Goal: Task Accomplishment & Management: Complete application form

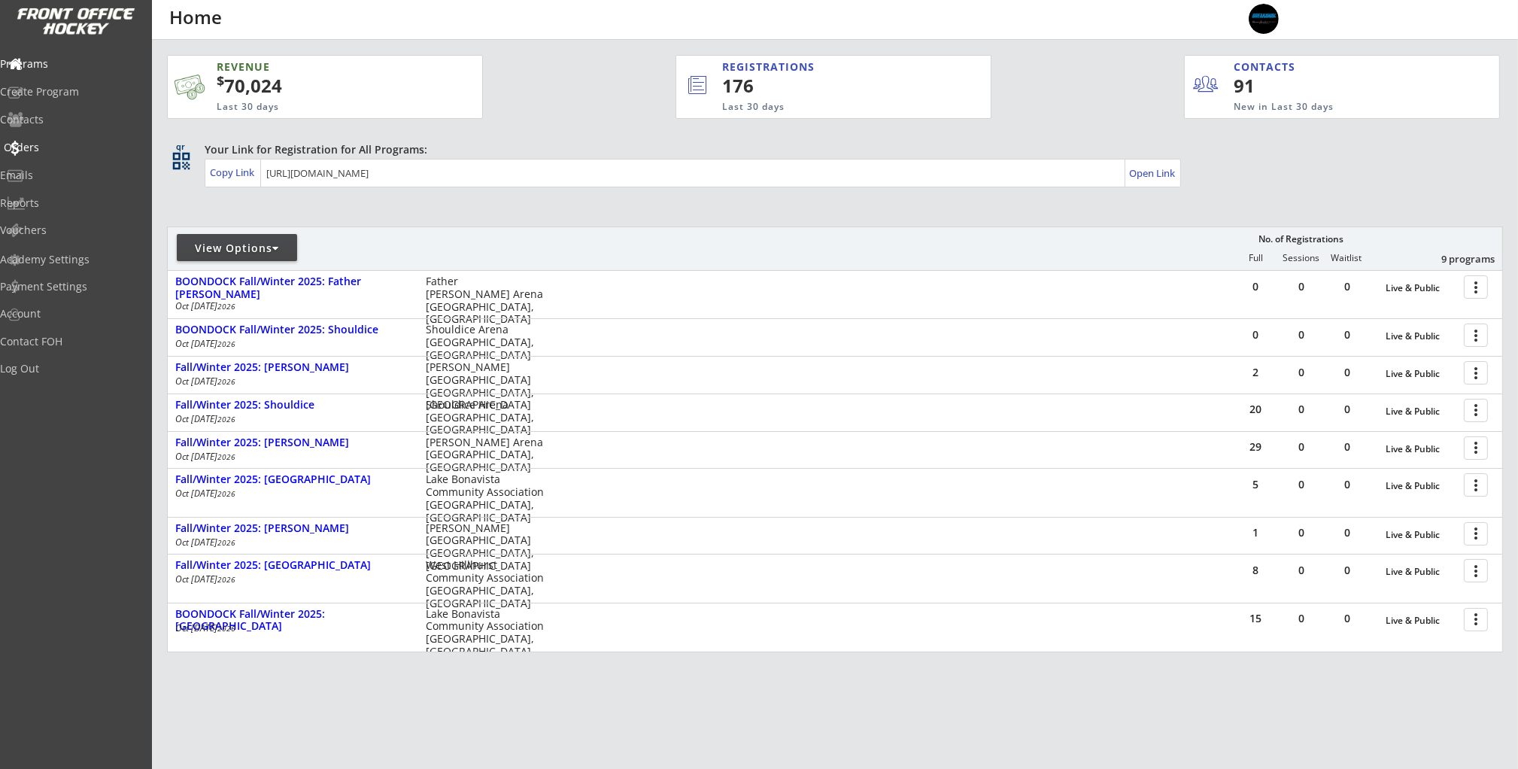
click at [62, 150] on div "Orders" at bounding box center [71, 147] width 135 height 11
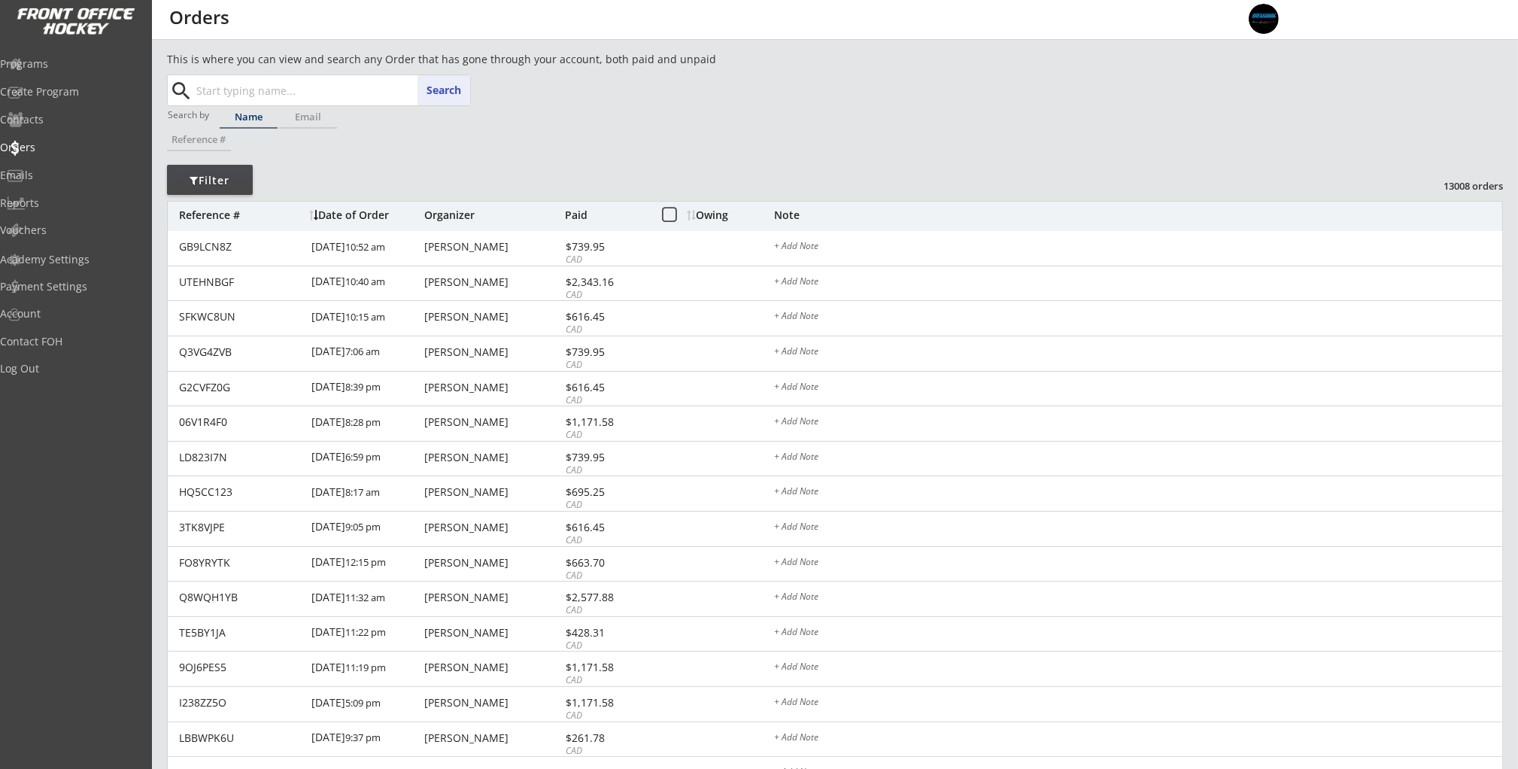
click at [244, 89] on input "text" at bounding box center [331, 90] width 277 height 30
paste input "[EMAIL_ADDRESS][DOMAIN_NAME]"
type input "[EMAIL_ADDRESS][DOMAIN_NAME]"
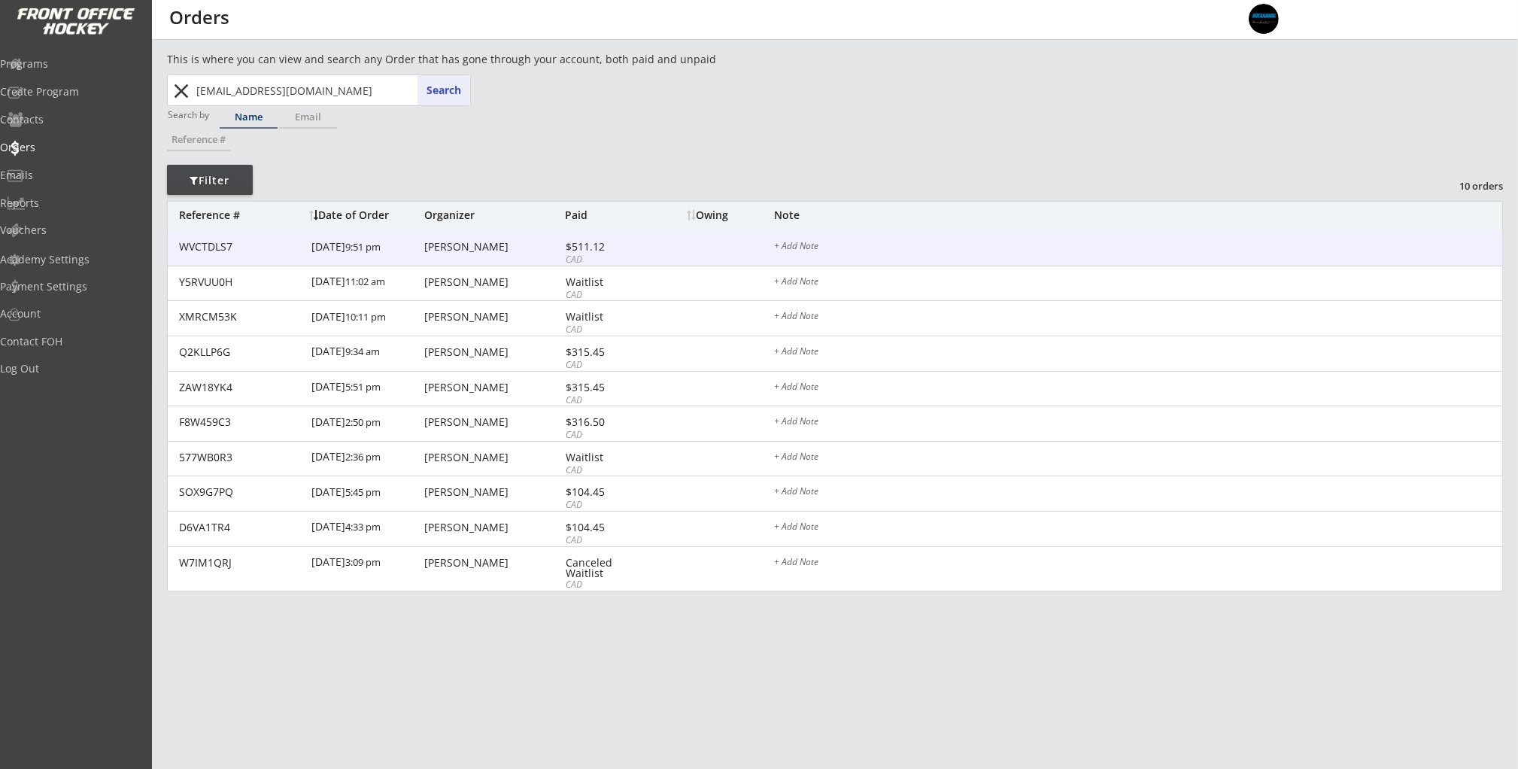
click at [427, 242] on div "[PERSON_NAME]" at bounding box center [492, 246] width 137 height 11
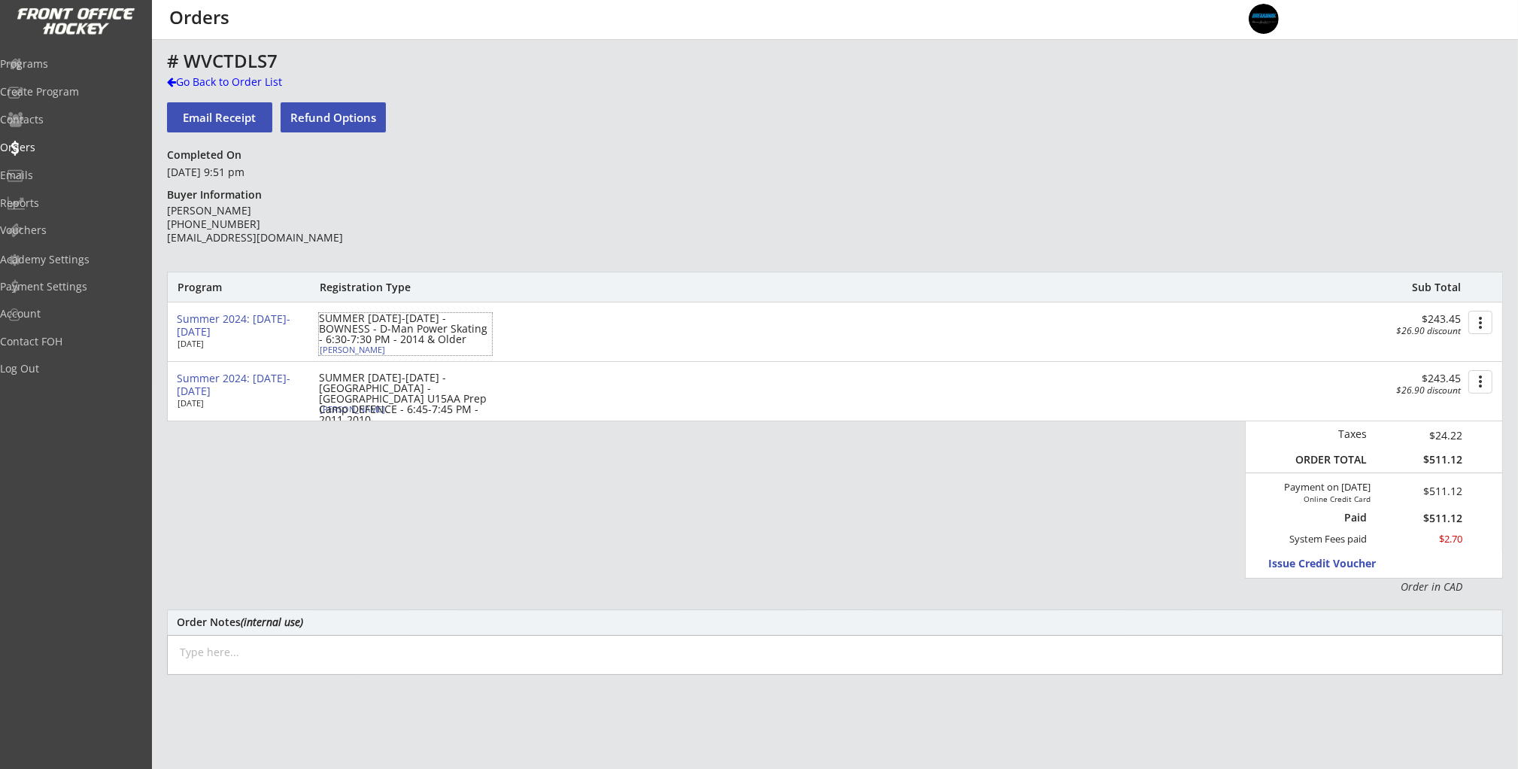
click at [352, 353] on div "[PERSON_NAME]" at bounding box center [404, 349] width 168 height 8
select select ""Defense""
select select ""Adult S""
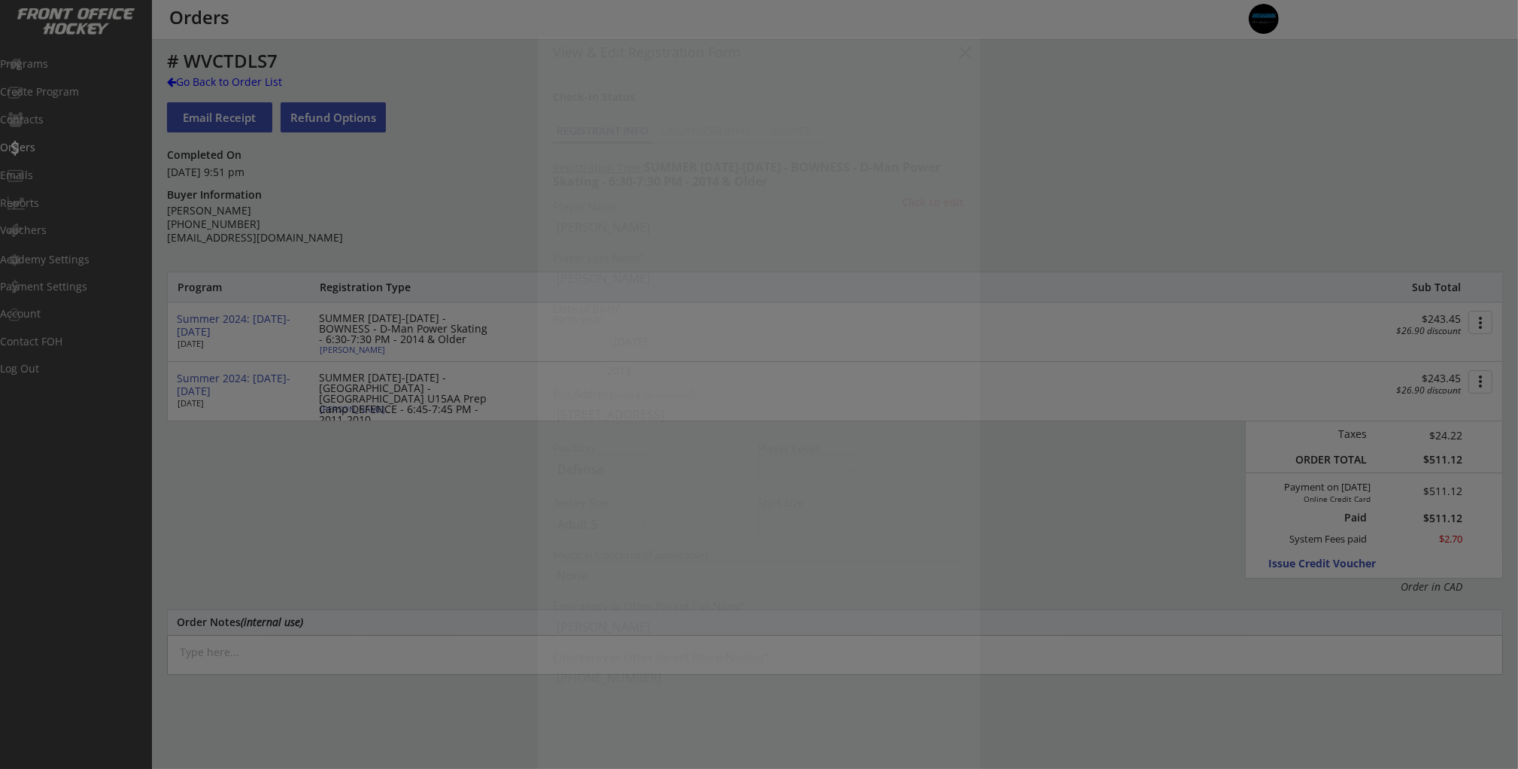
type input "[DEMOGRAPHIC_DATA]"
type input "Glenlake Hawks Minor Hockey Club"
type input "U13"
type input "AA"
select select ""Glenlake Hawks Minor Hockey Club""
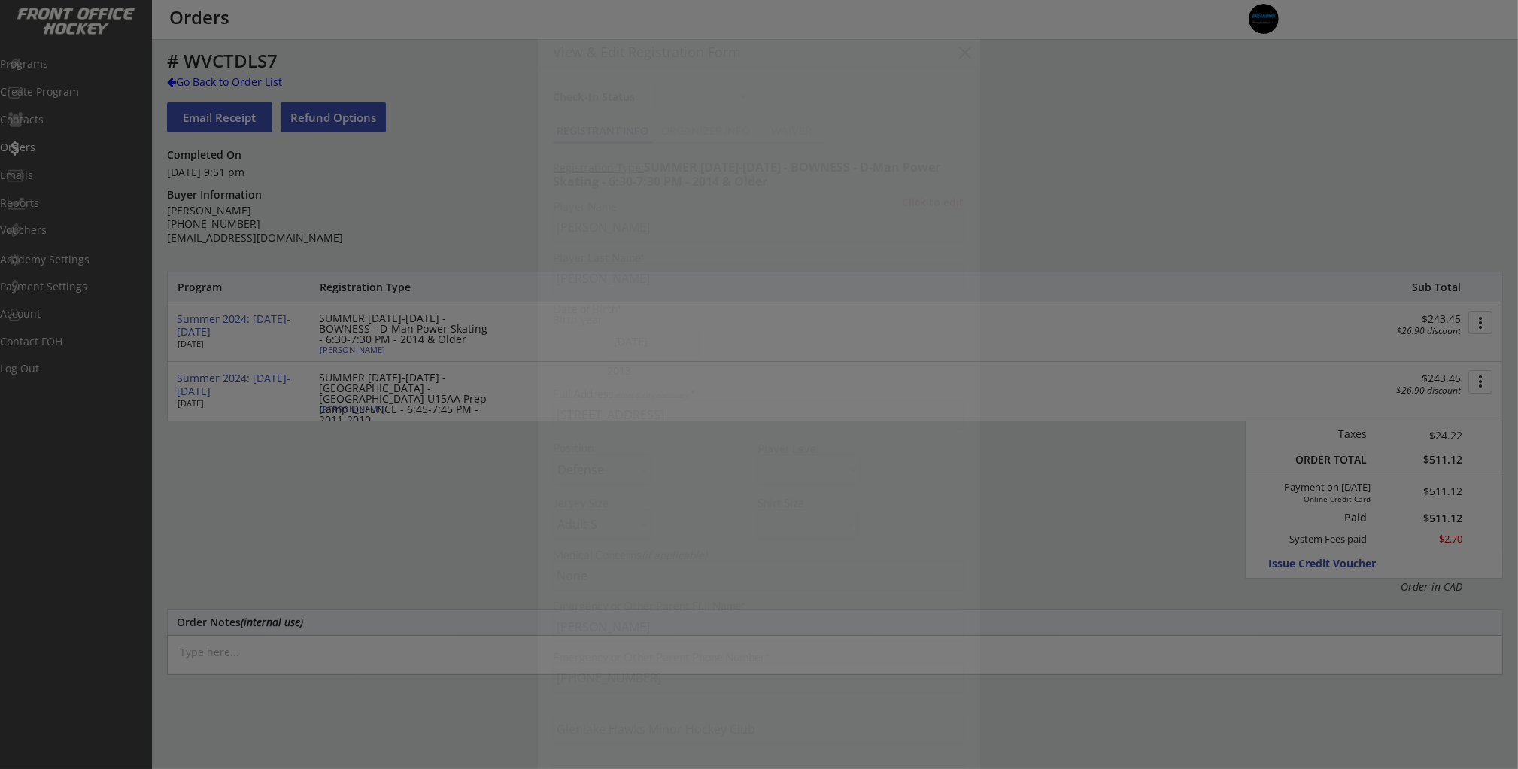
select select ""U13""
select select ""AA""
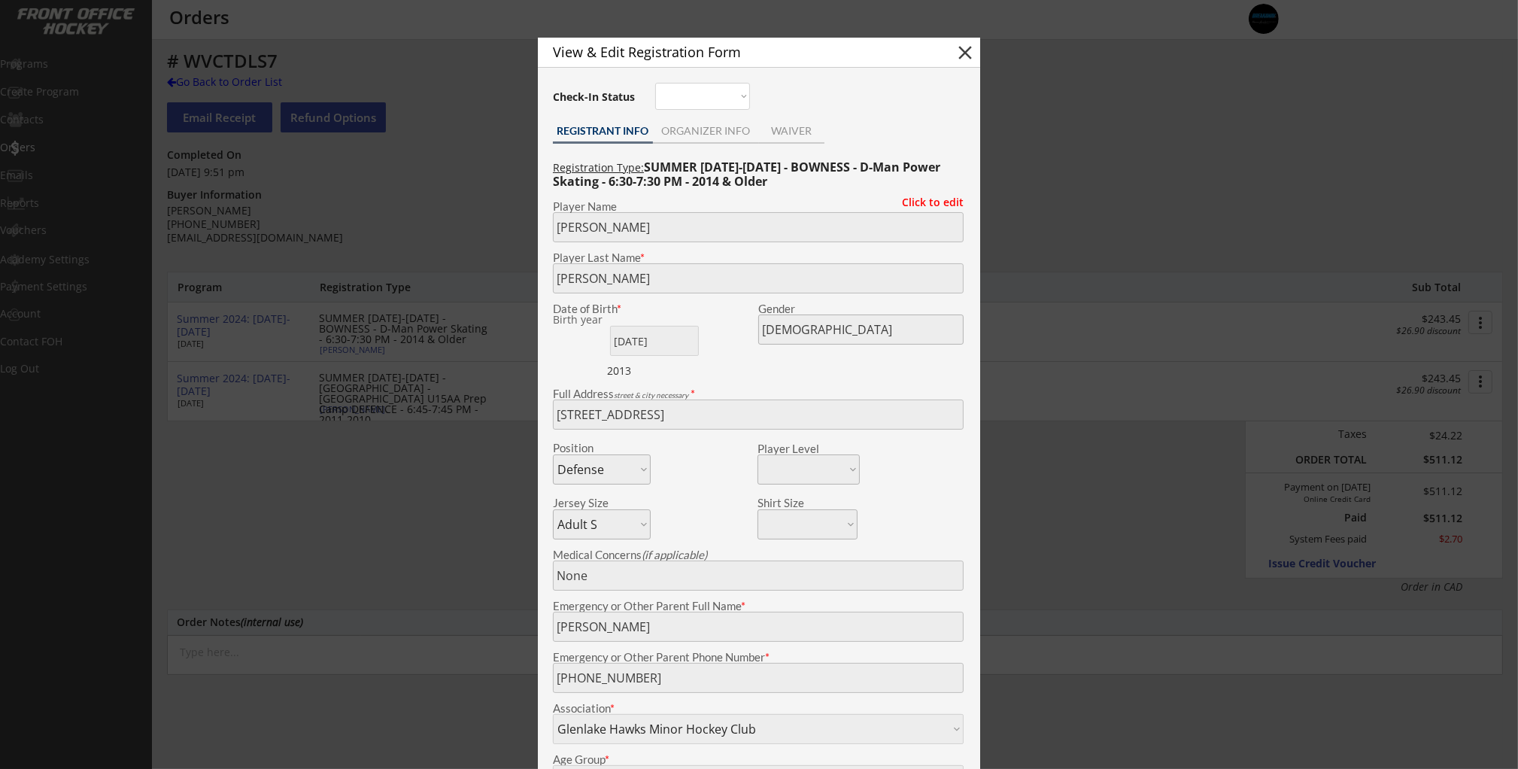
click at [964, 48] on button "close" at bounding box center [965, 52] width 23 height 23
select select ""PLACEHOLDER_1427118222253""
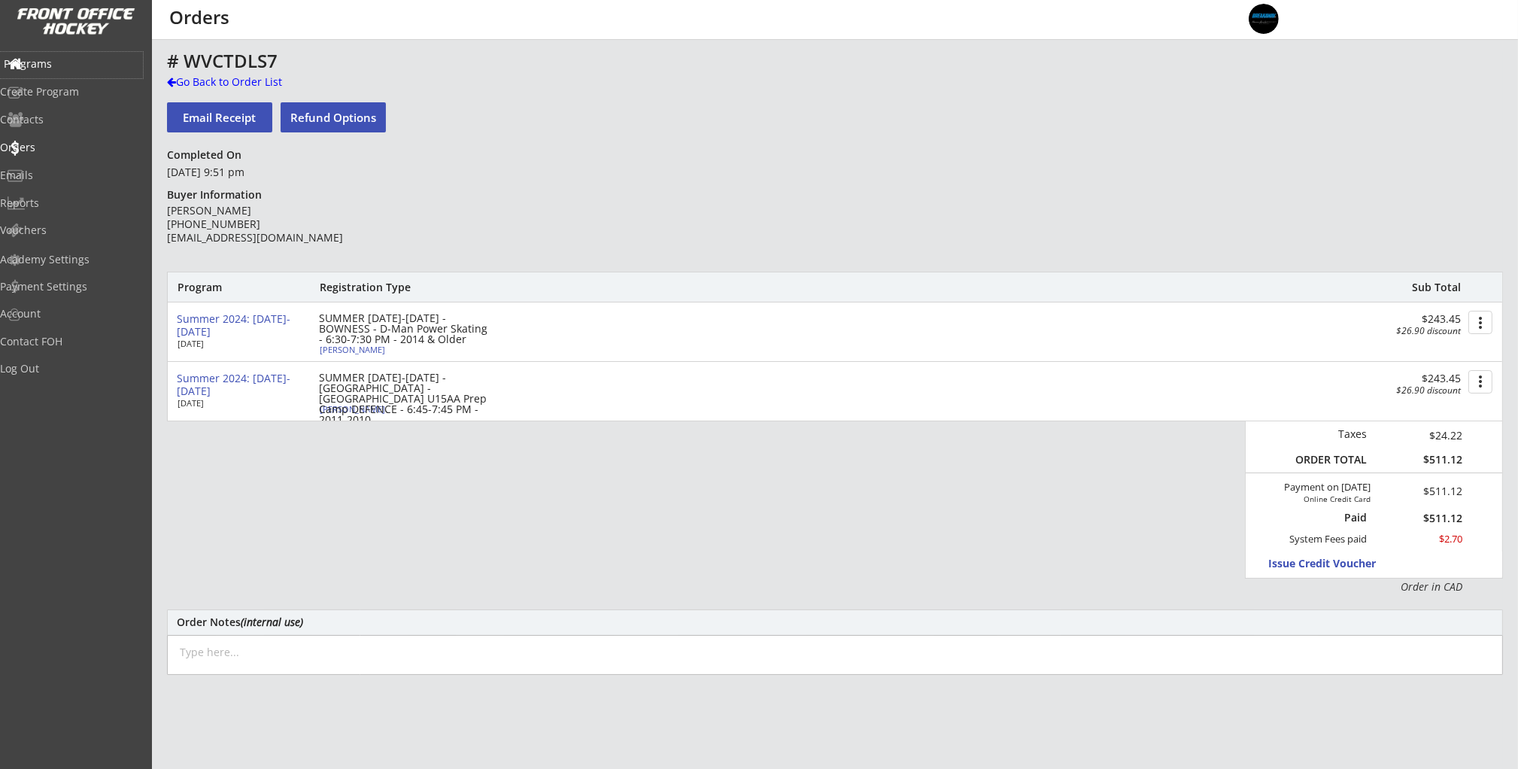
click at [68, 64] on div "Programs" at bounding box center [71, 64] width 135 height 11
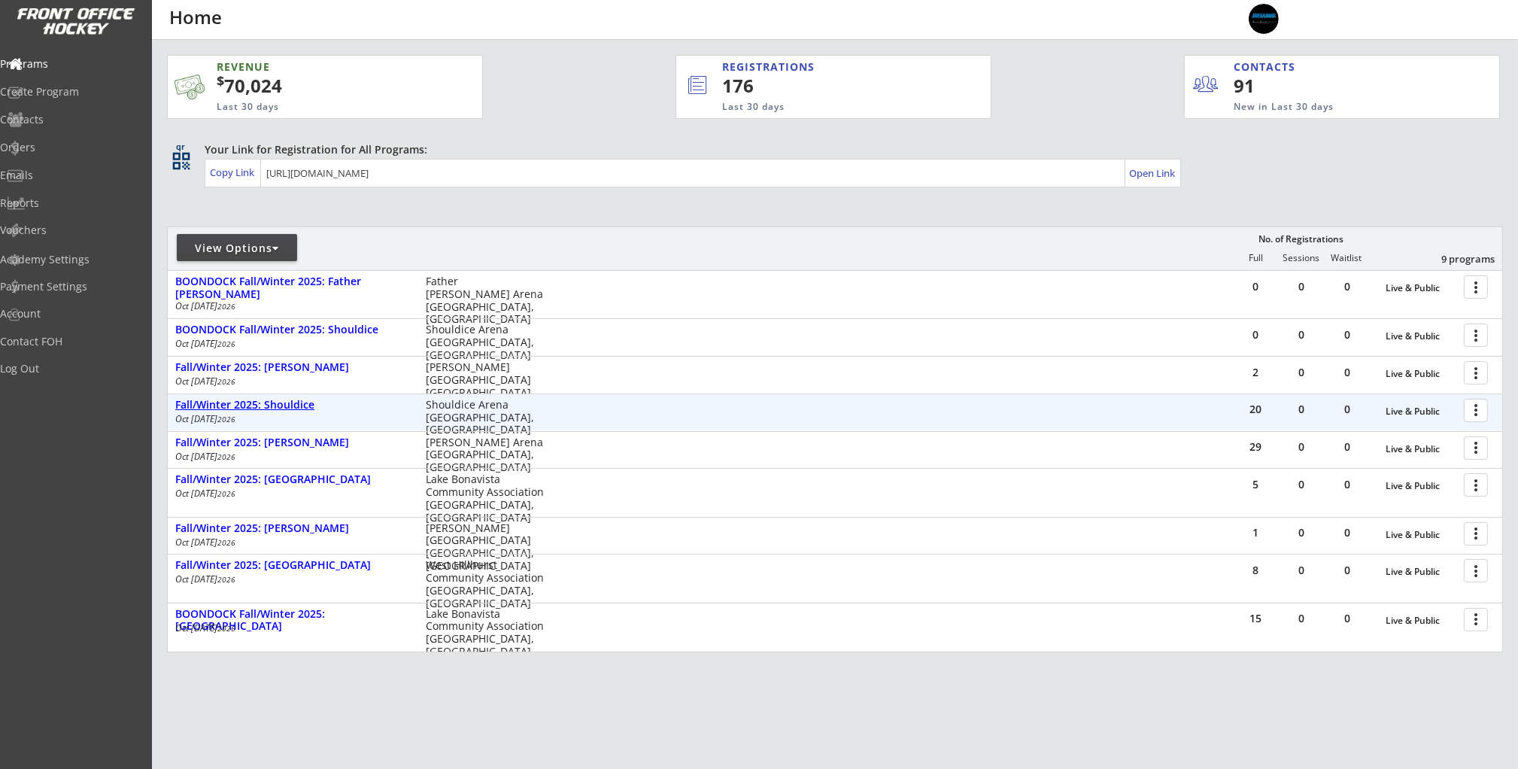
click at [285, 402] on div "Fall/Winter 2025: Shouldice" at bounding box center [292, 405] width 235 height 13
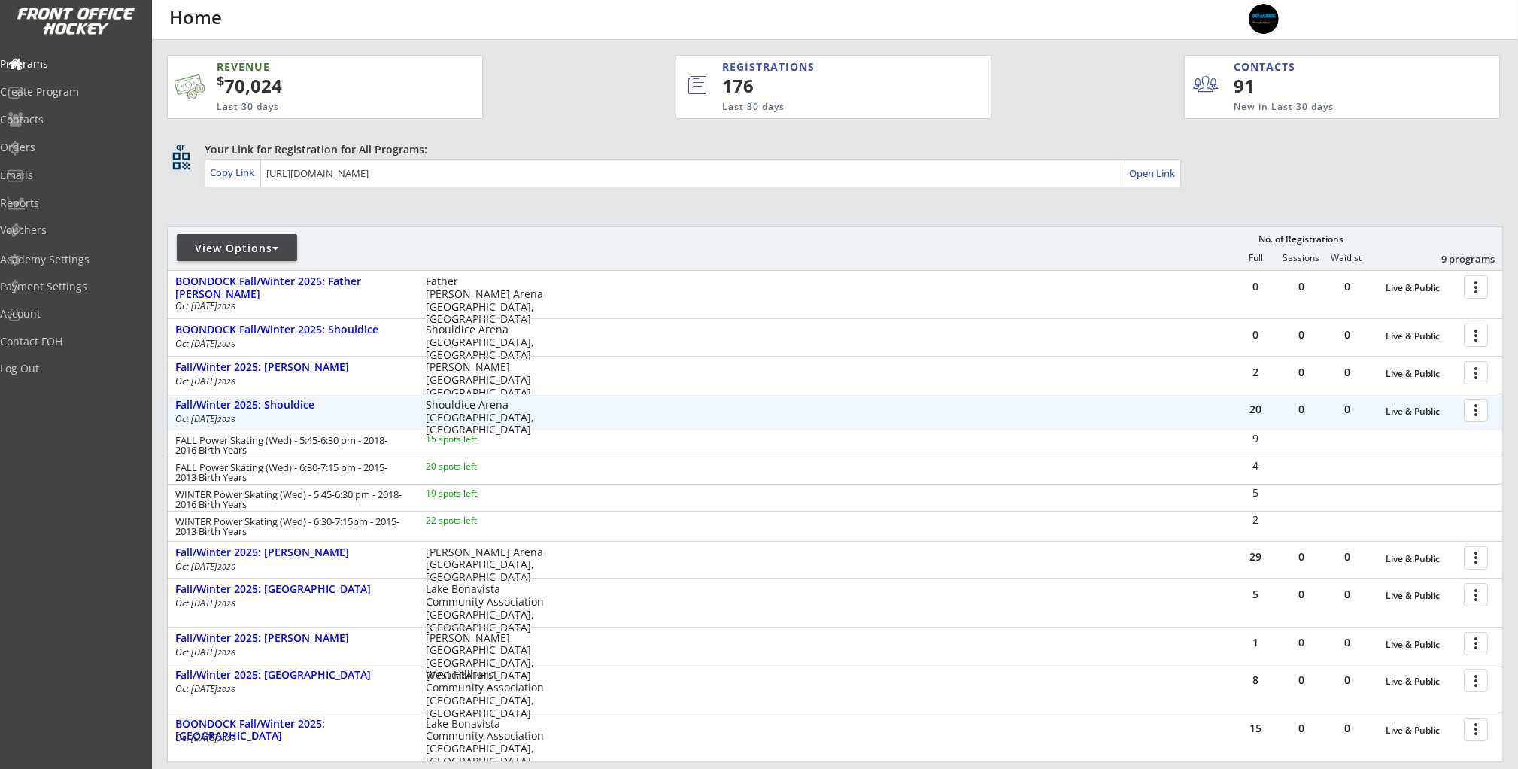
click at [1483, 410] on div at bounding box center [1478, 409] width 26 height 26
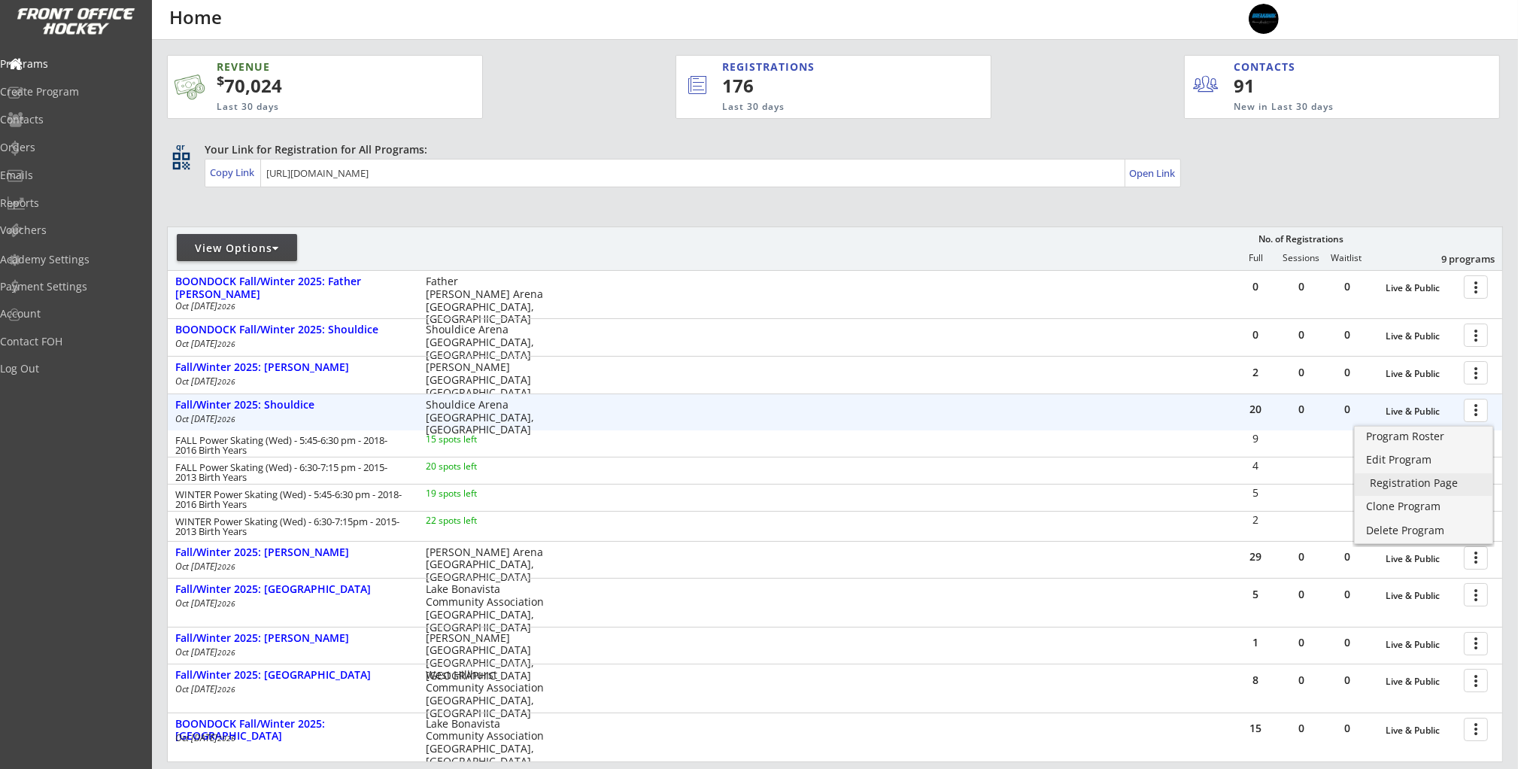
click at [1436, 490] on link "Registration Page" at bounding box center [1424, 484] width 138 height 23
click at [59, 148] on div "Orders" at bounding box center [71, 147] width 135 height 11
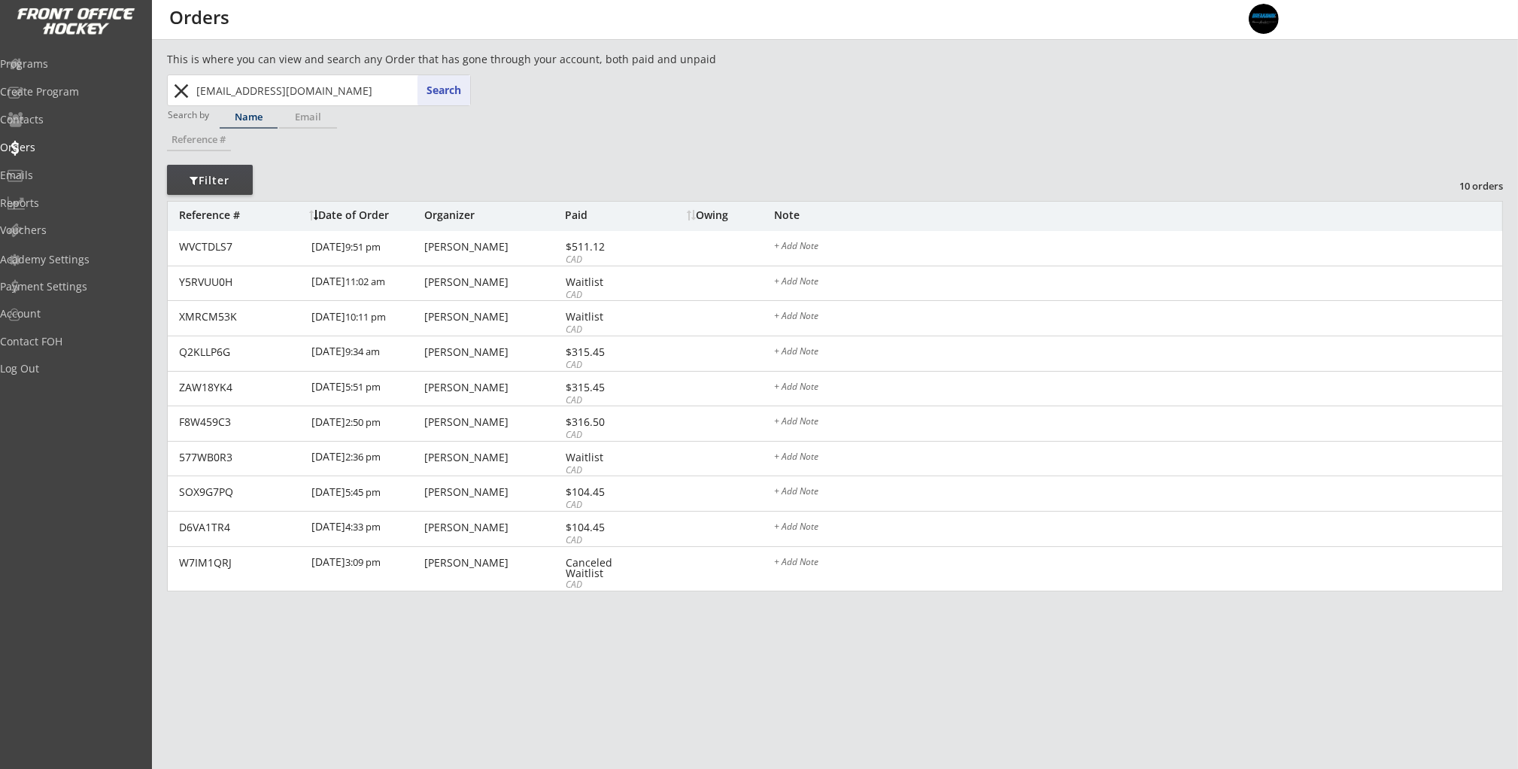
click at [349, 88] on input "[EMAIL_ADDRESS][DOMAIN_NAME]" at bounding box center [331, 90] width 277 height 30
click at [348, 89] on input "[EMAIL_ADDRESS][DOMAIN_NAME]" at bounding box center [331, 90] width 277 height 30
paste input "[PERSON_NAME].[PERSON_NAME]"
type input "[PERSON_NAME][EMAIL_ADDRESS][PERSON_NAME][DOMAIN_NAME]"
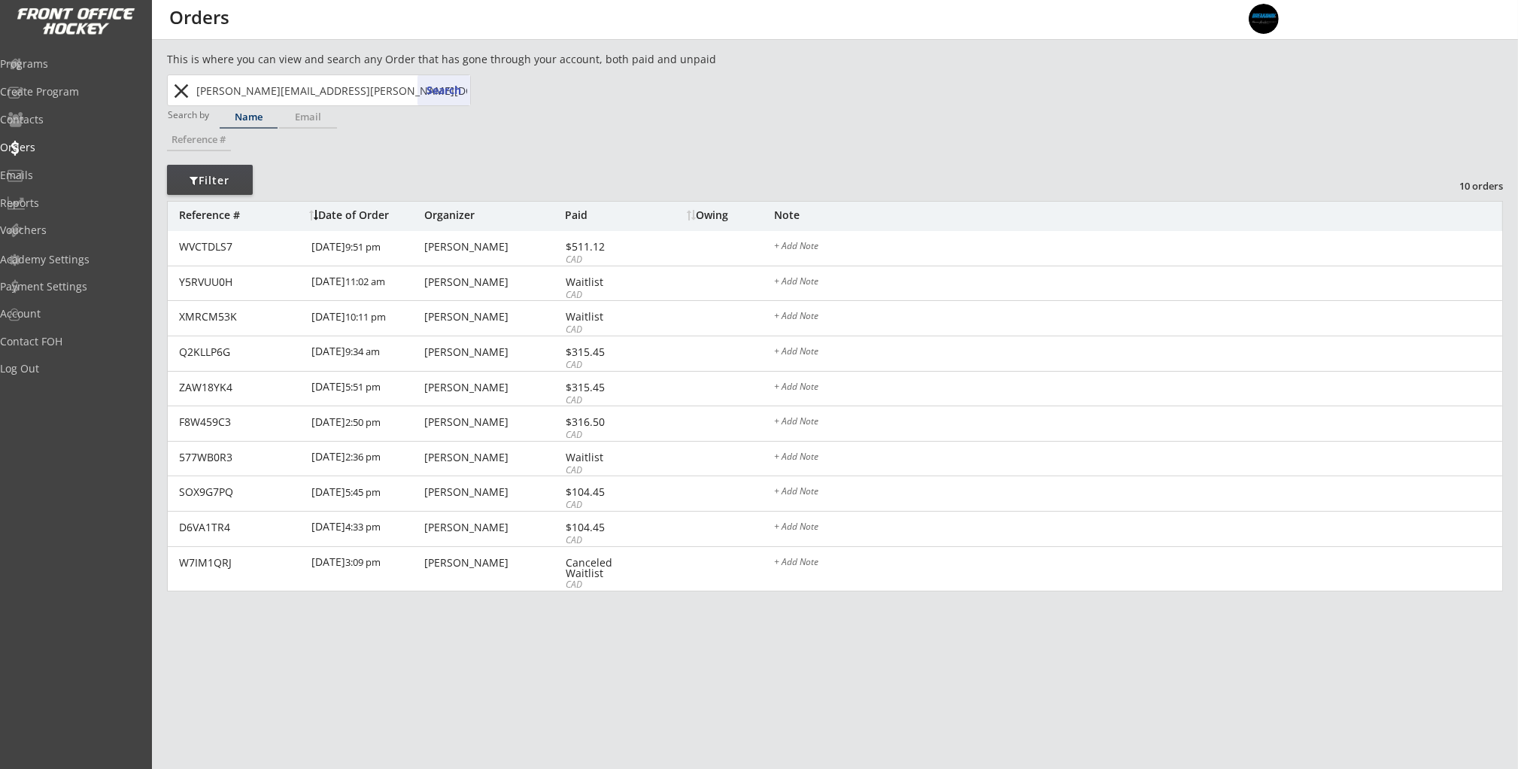
click at [433, 86] on button "Search" at bounding box center [443, 90] width 53 height 30
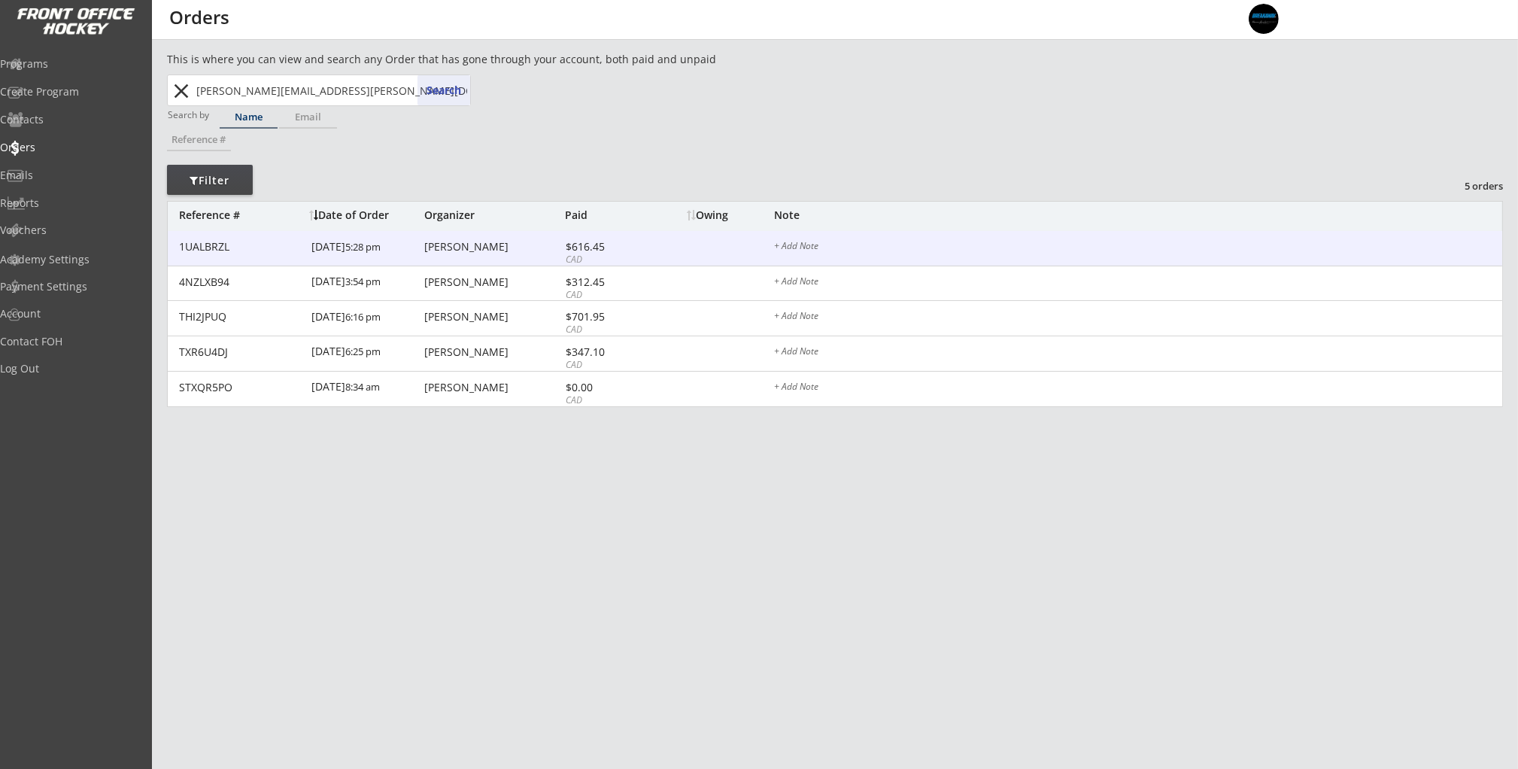
click at [455, 254] on div "1UALBRZL [DATE] 5:28 pm [PERSON_NAME] $616.45 CAD + Add Note" at bounding box center [835, 248] width 1334 height 35
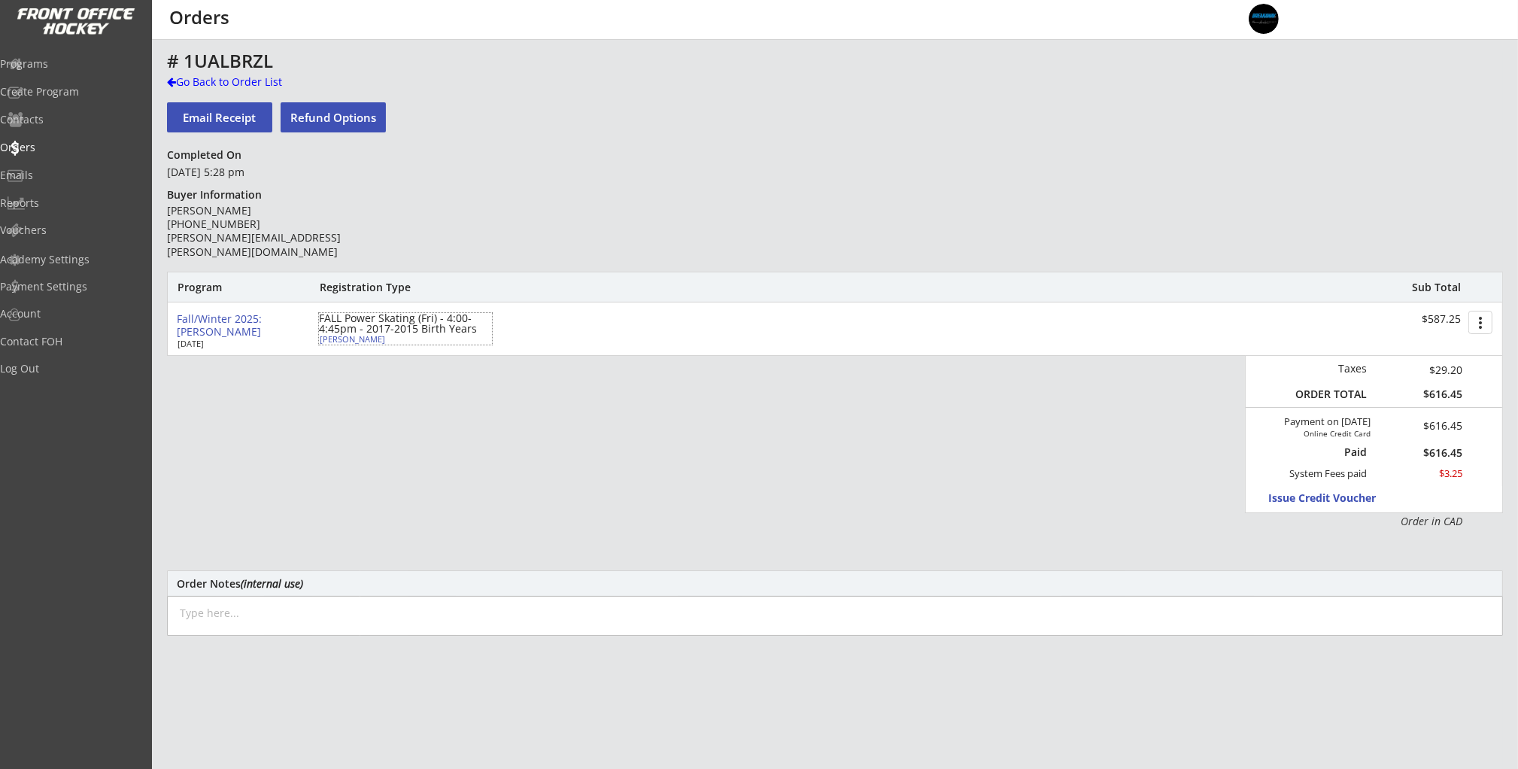
click at [364, 338] on div "[PERSON_NAME]" at bounding box center [404, 339] width 168 height 8
type input "[PERSON_NAME]"
type input "[DATE]"
type input "[DEMOGRAPHIC_DATA]"
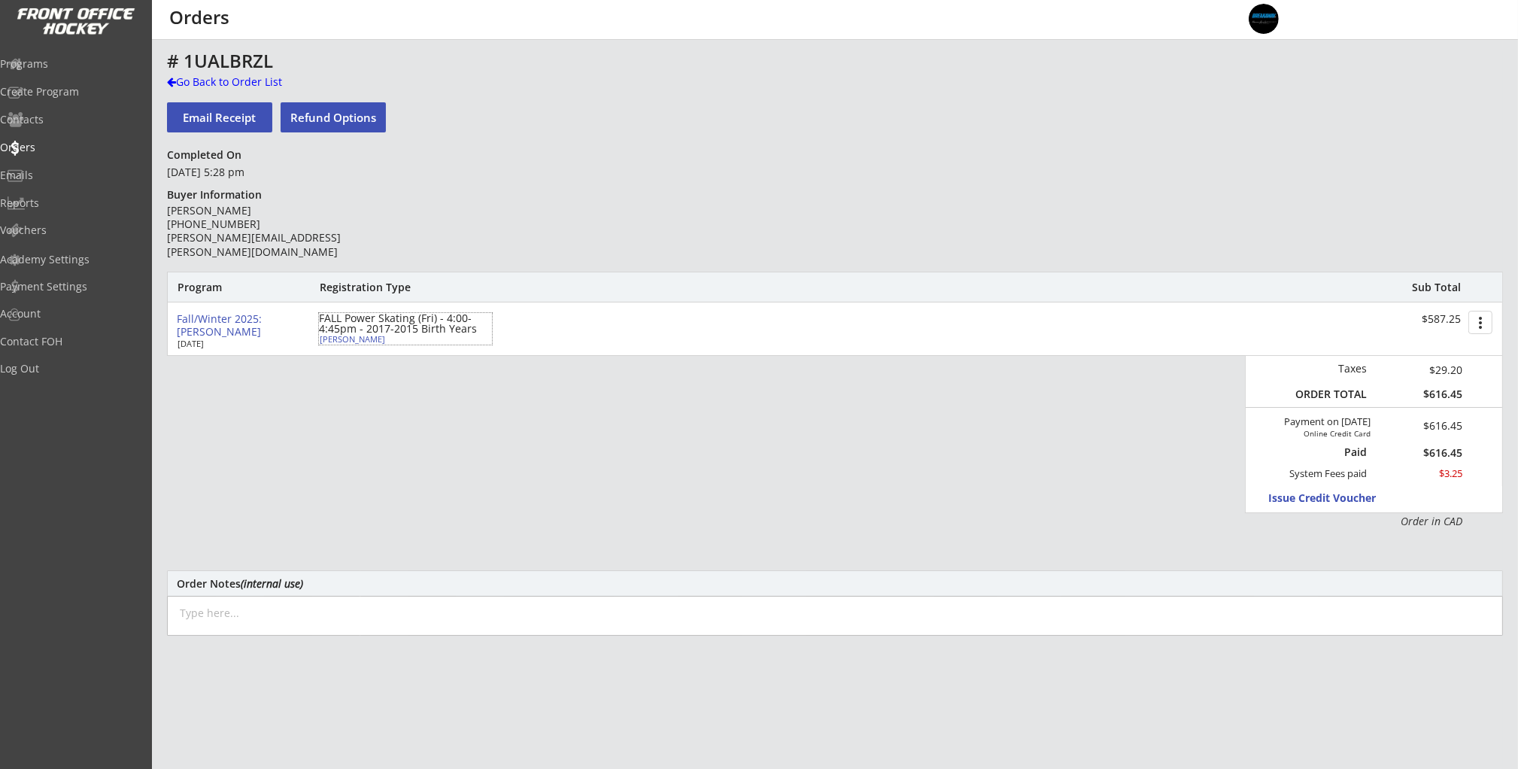
type input "[STREET_ADDRESS]"
select select ""Defense""
select select ""Youth M""
type input "[PERSON_NAME]"
type input "[PHONE_NUMBER]"
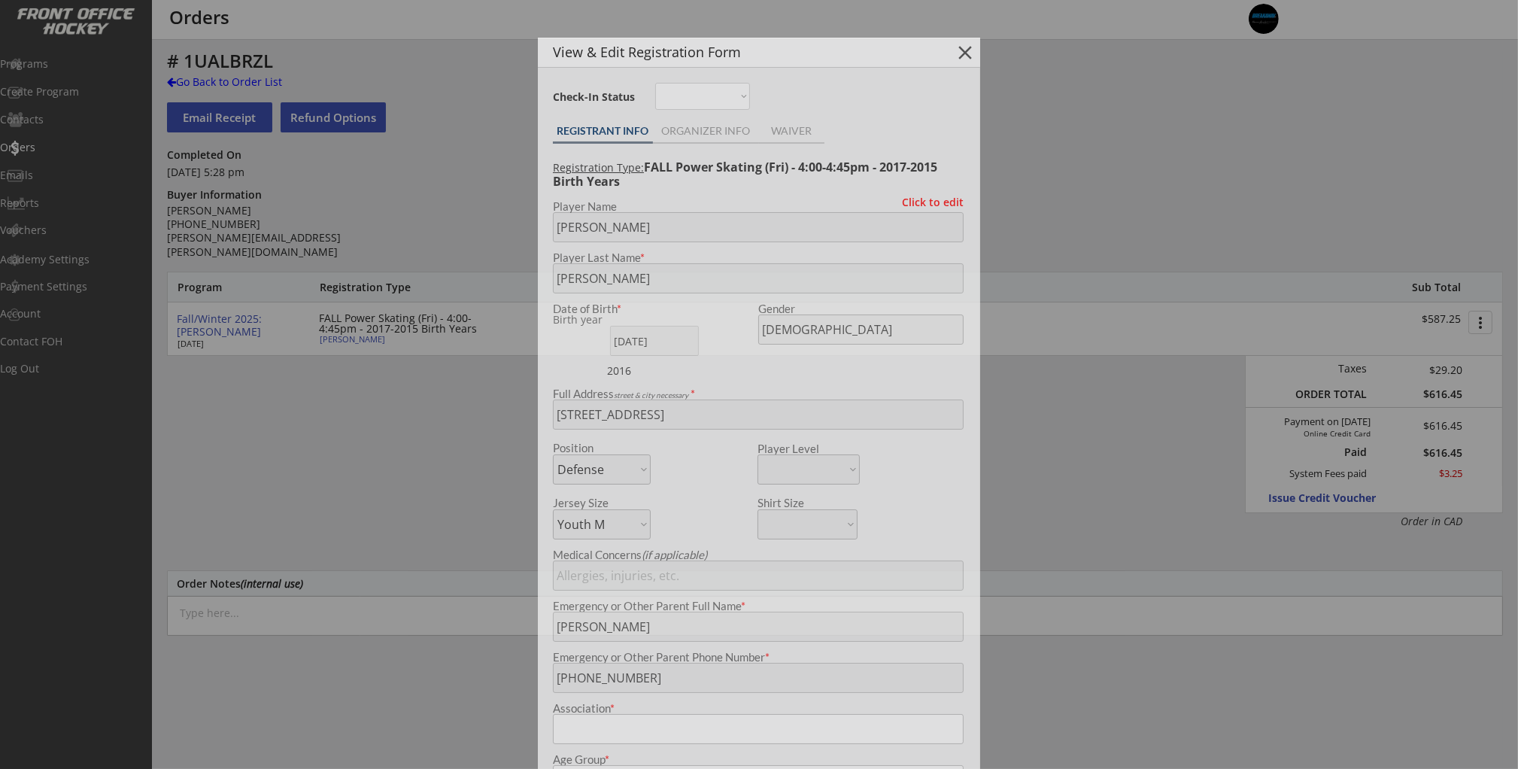
type input "Knights Hockey Club"
select select ""Knights Hockey Club""
type input "U11"
select select ""U11""
type input "Division 2"
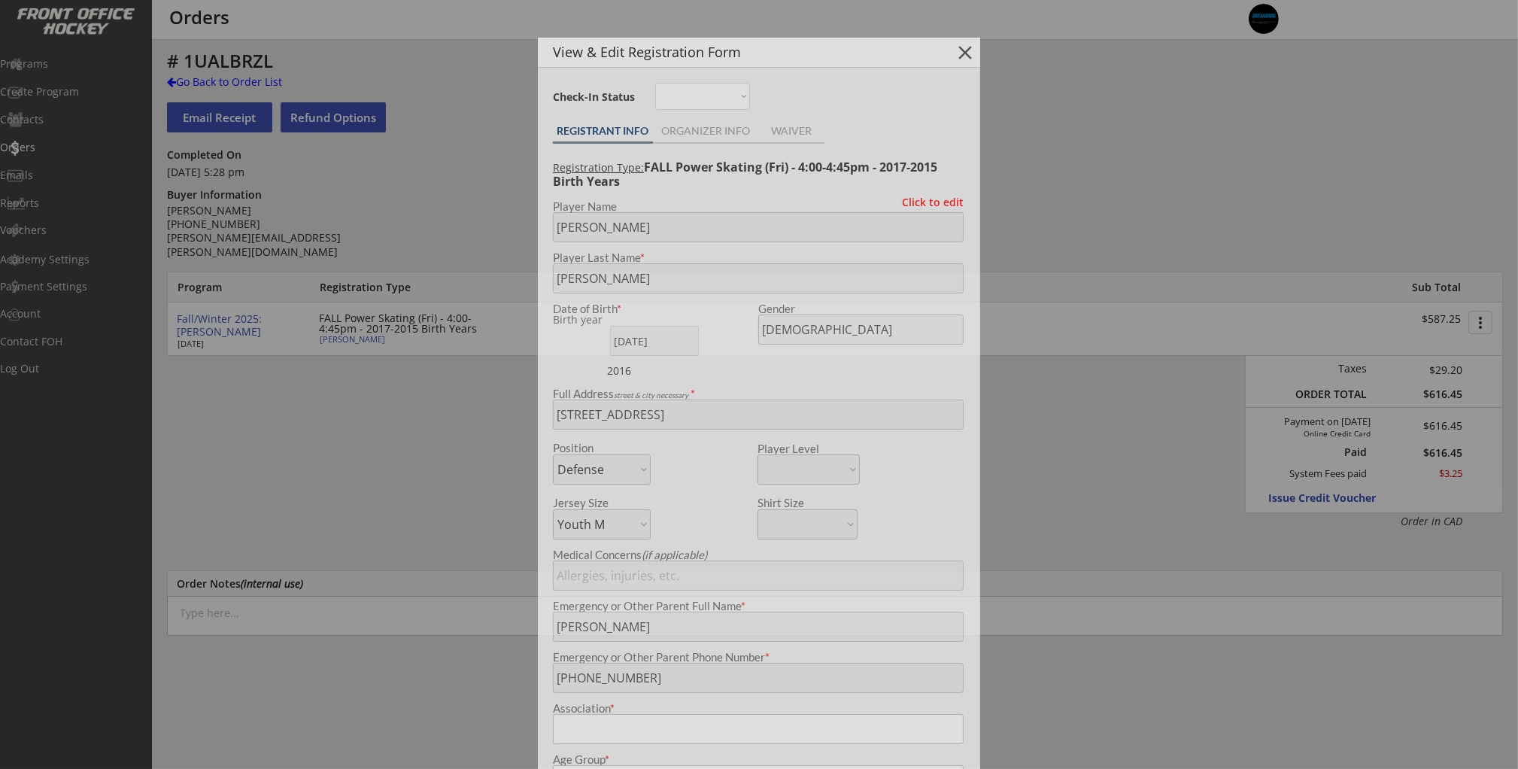
select select ""Division 2""
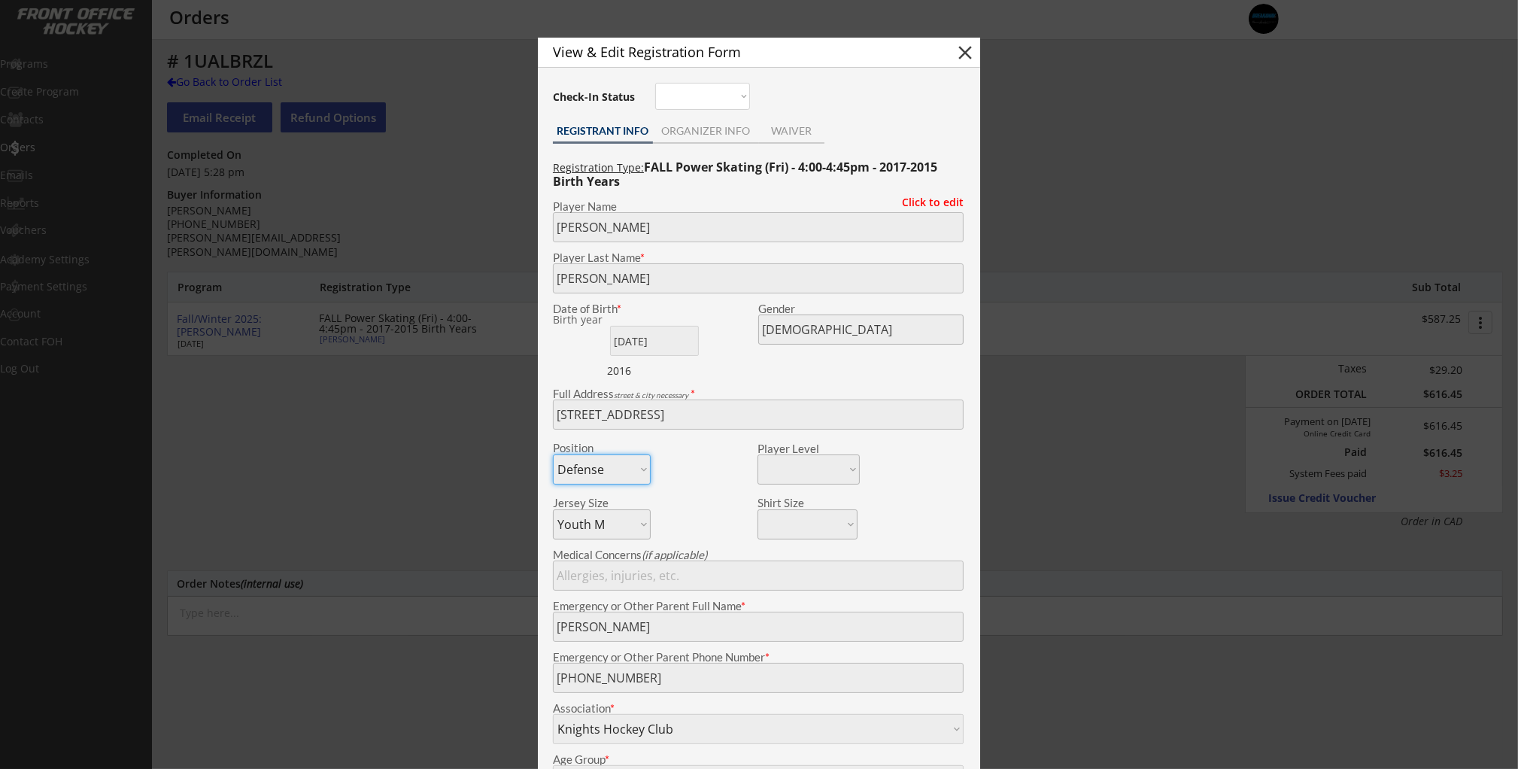
click at [968, 55] on button "close" at bounding box center [965, 52] width 23 height 23
select select ""PLACEHOLDER_1427118222253""
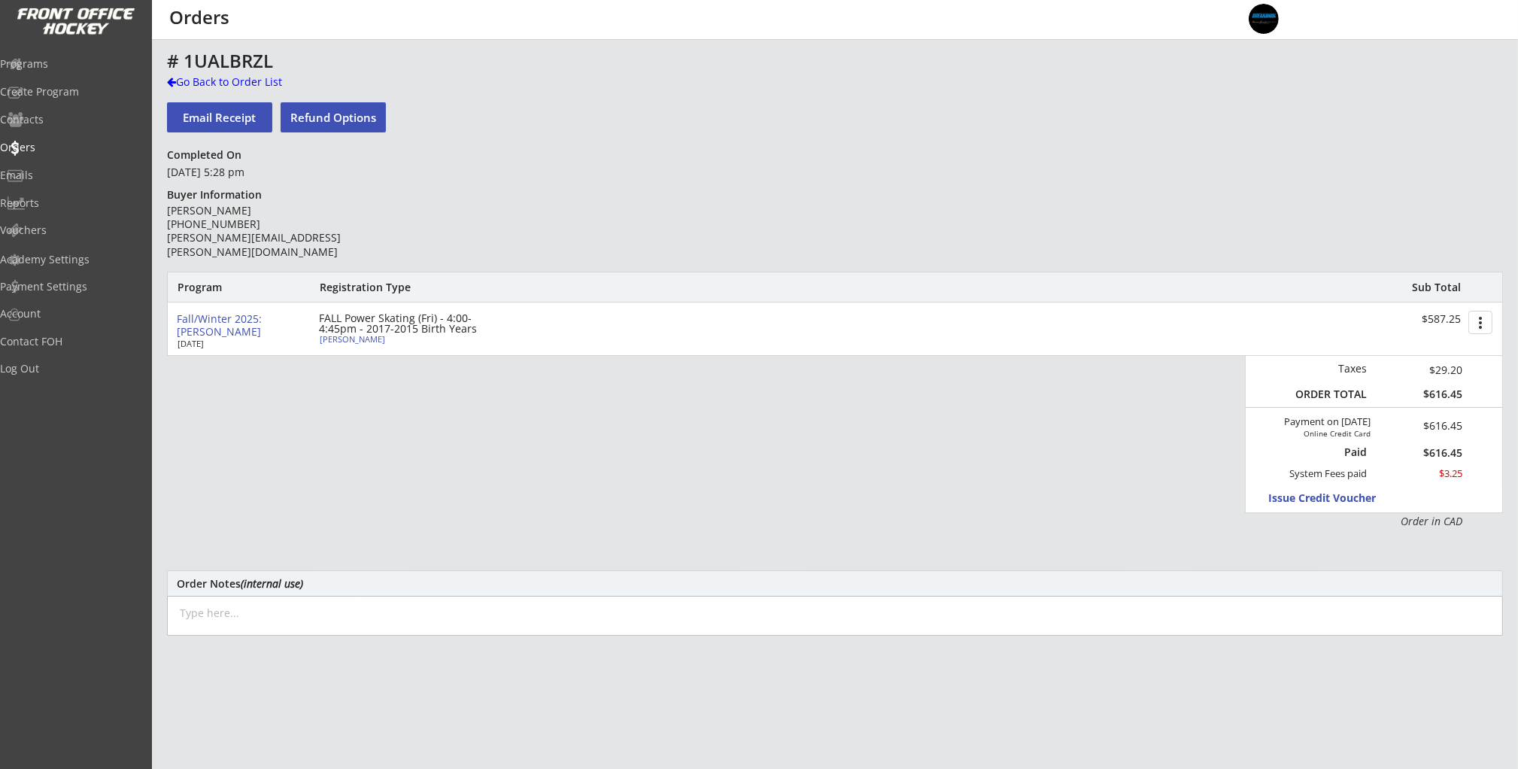
click at [351, 343] on div "[PERSON_NAME]" at bounding box center [404, 339] width 168 height 8
type input "[PERSON_NAME]"
type input "[DATE]"
type input "[DEMOGRAPHIC_DATA]"
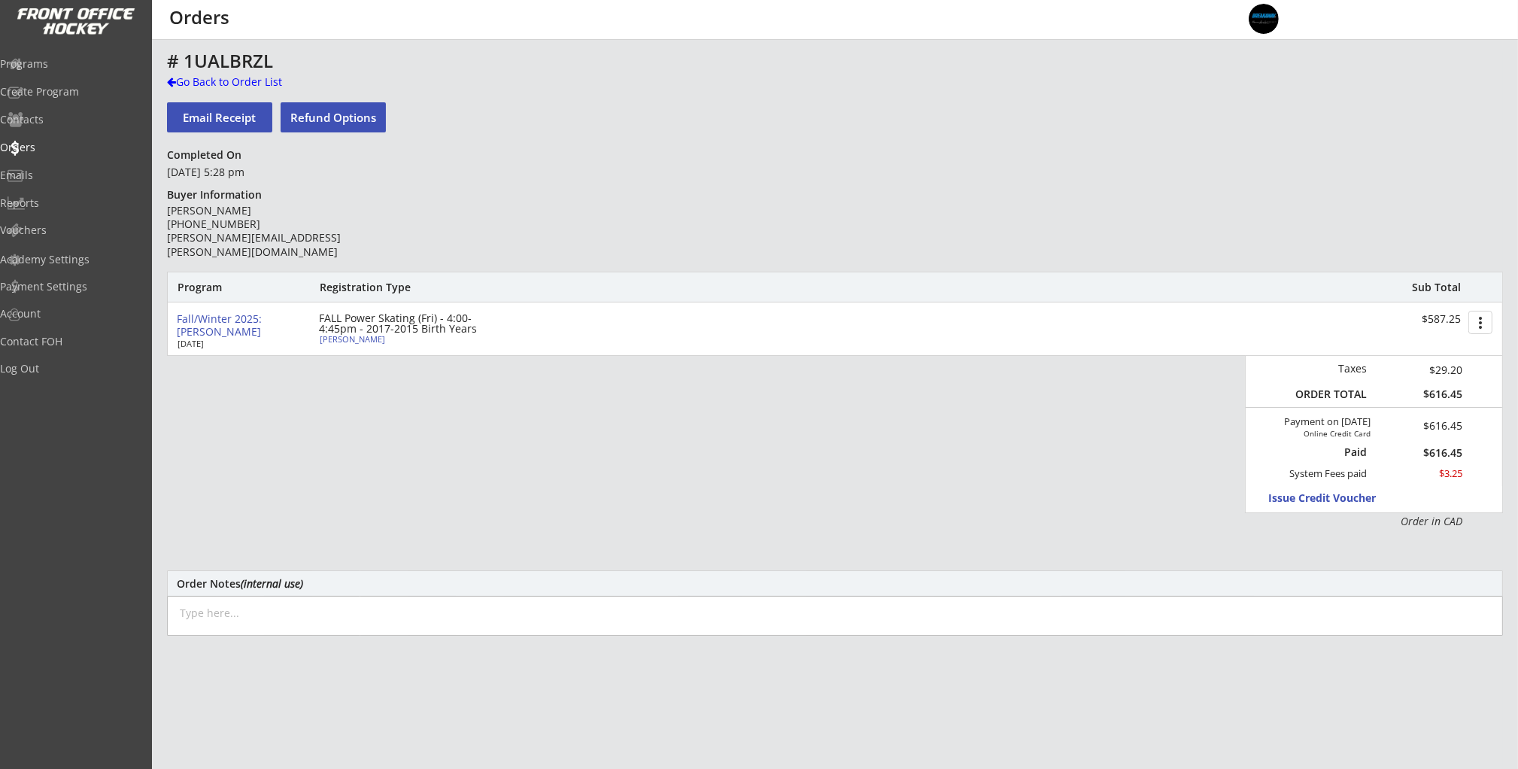
type input "[STREET_ADDRESS]"
select select ""Defense""
select select ""Youth M""
type input "[PERSON_NAME]"
type input "[PHONE_NUMBER]"
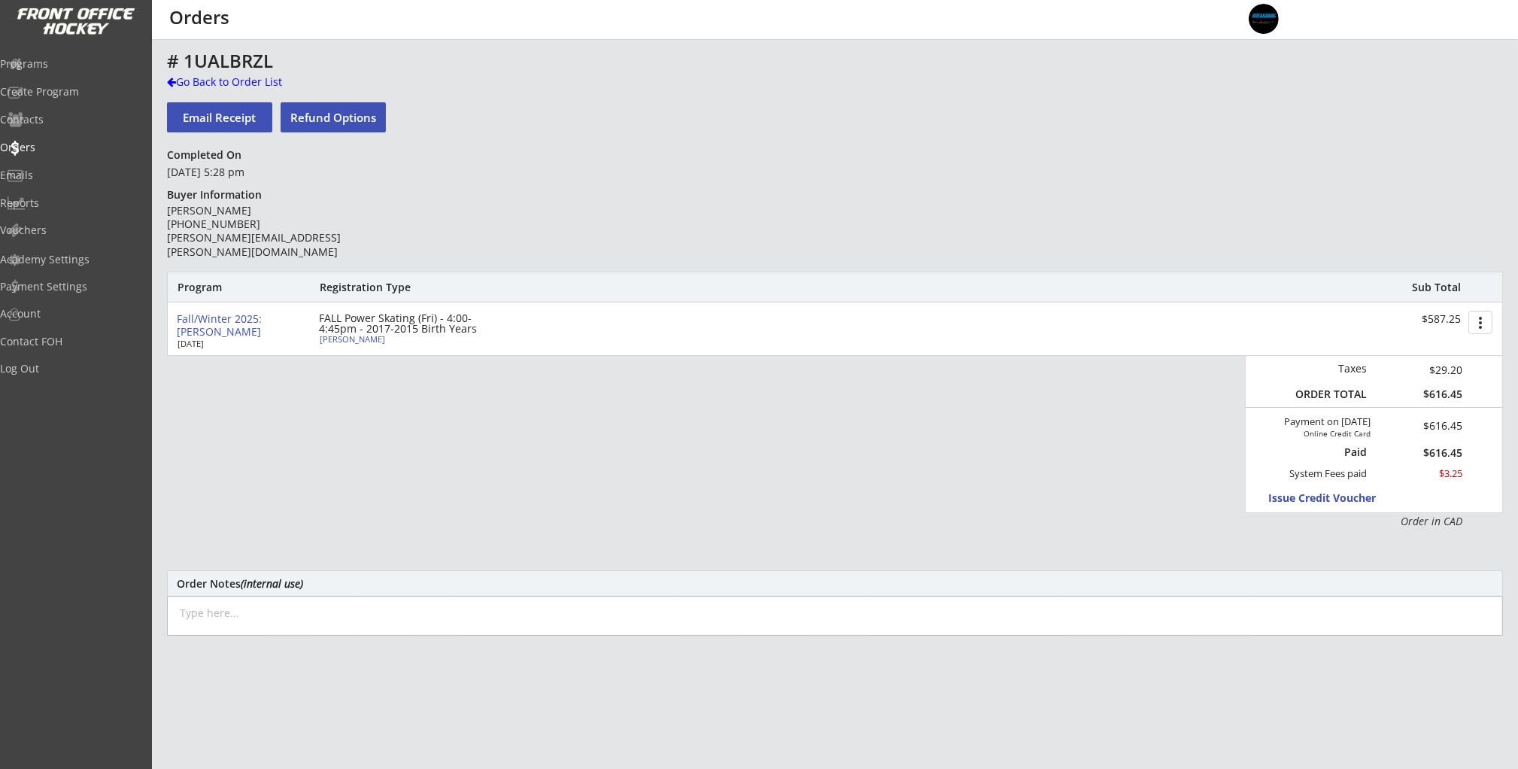
type input "Knights Hockey Club"
select select ""Knights Hockey Club""
type input "U11"
select select ""U11""
type input "Division 2"
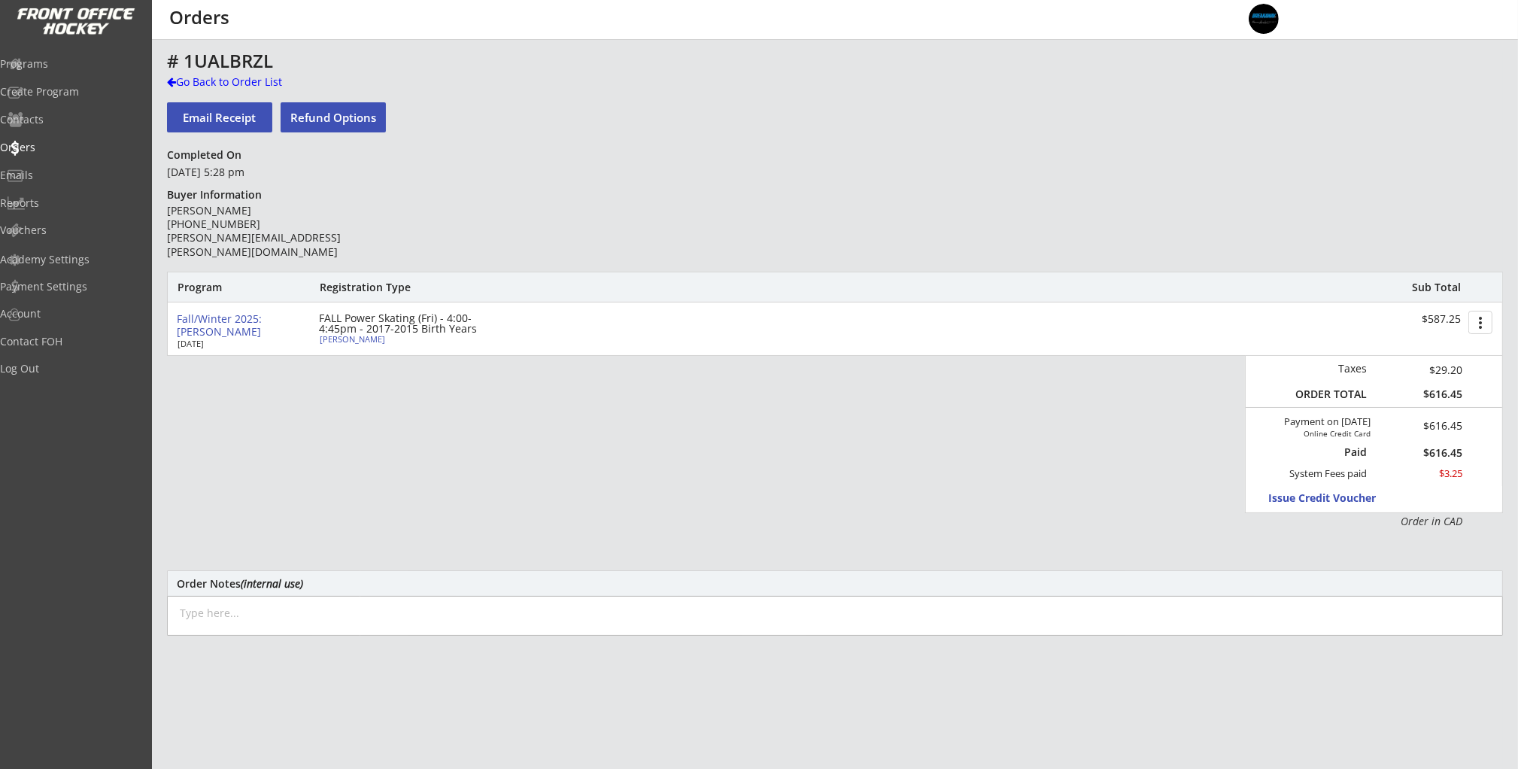
select select ""Division 2""
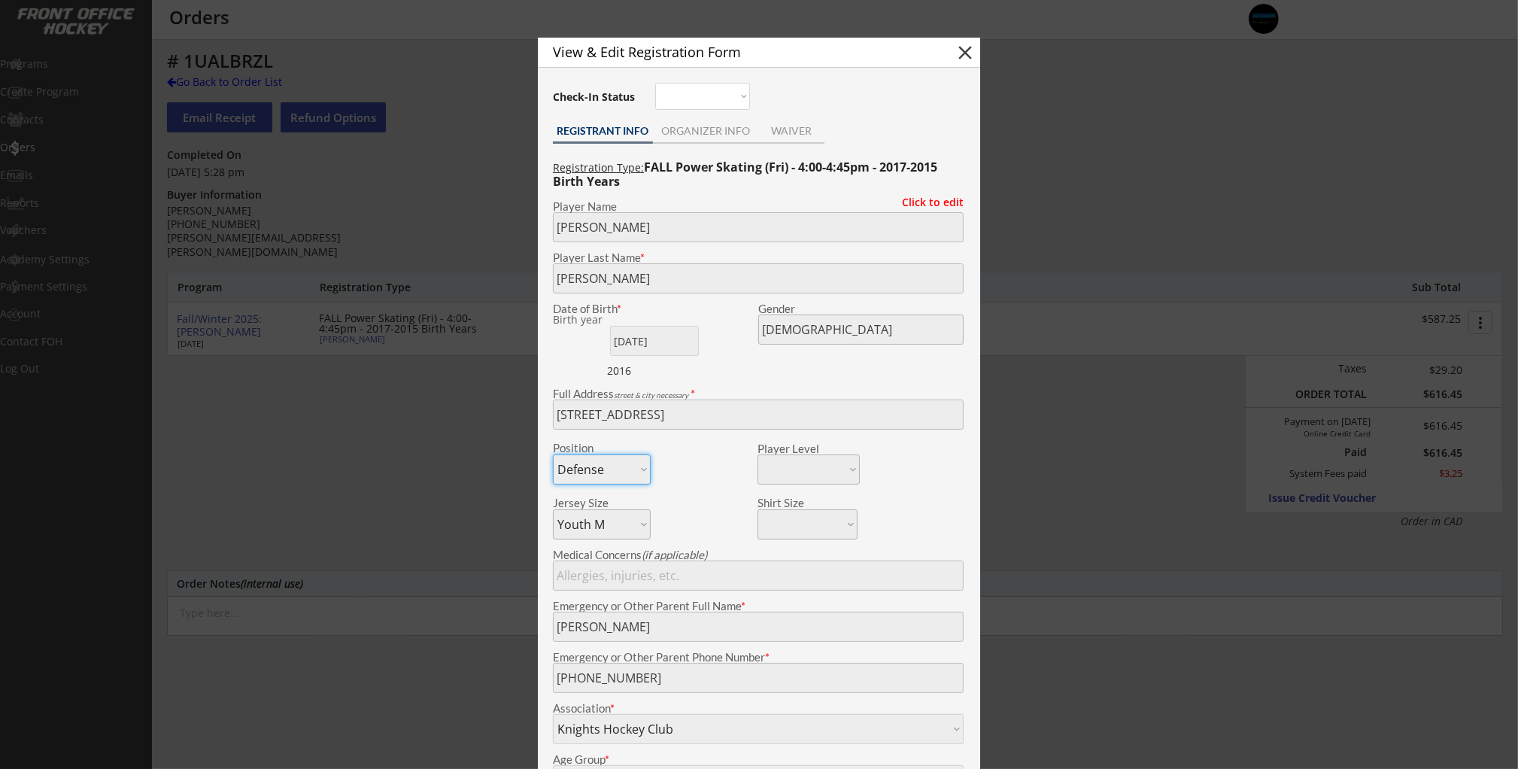
click at [963, 59] on button "close" at bounding box center [965, 52] width 23 height 23
select select ""PLACEHOLDER_1427118222253""
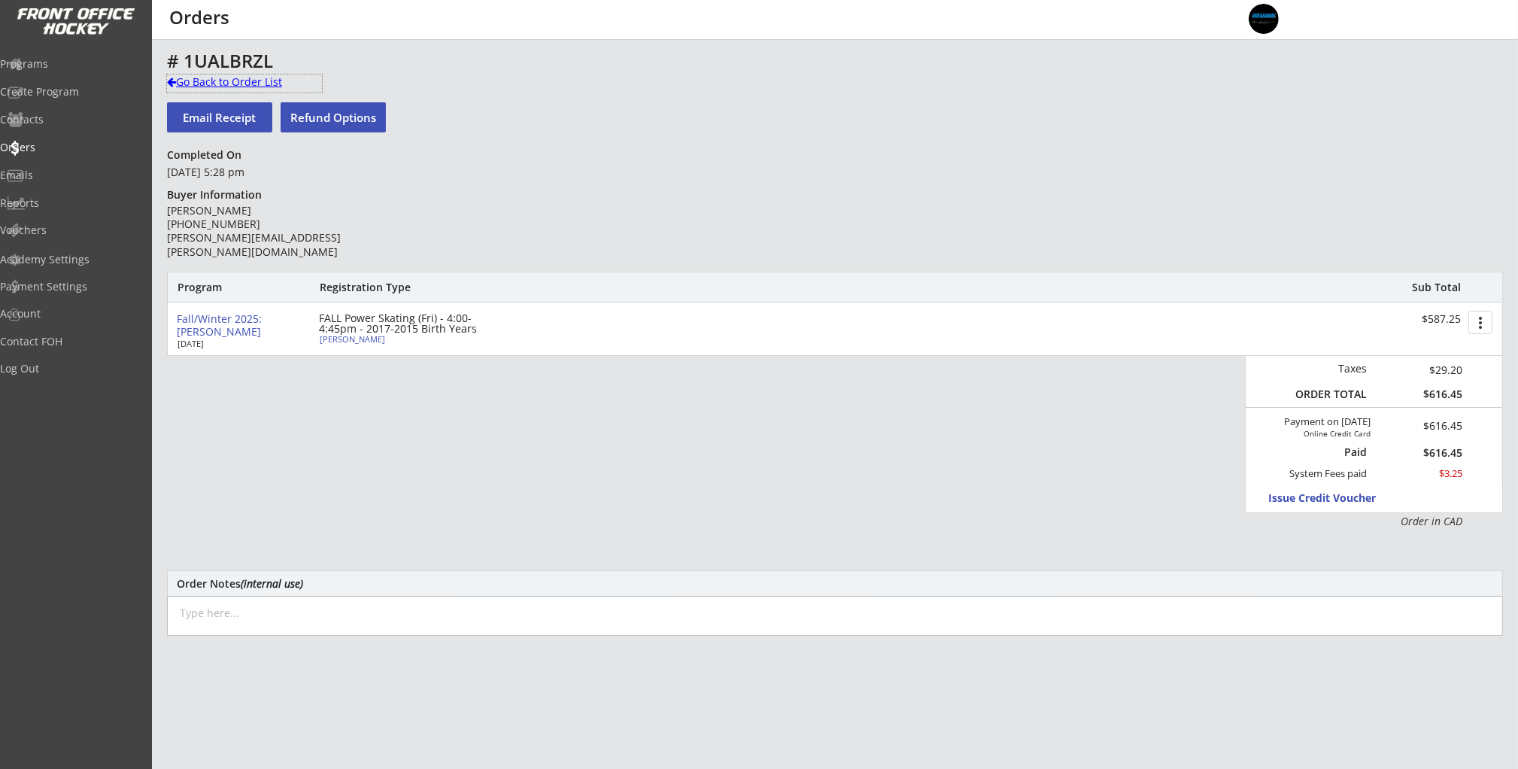
click at [214, 83] on div "Go Back to Order List" at bounding box center [244, 81] width 155 height 15
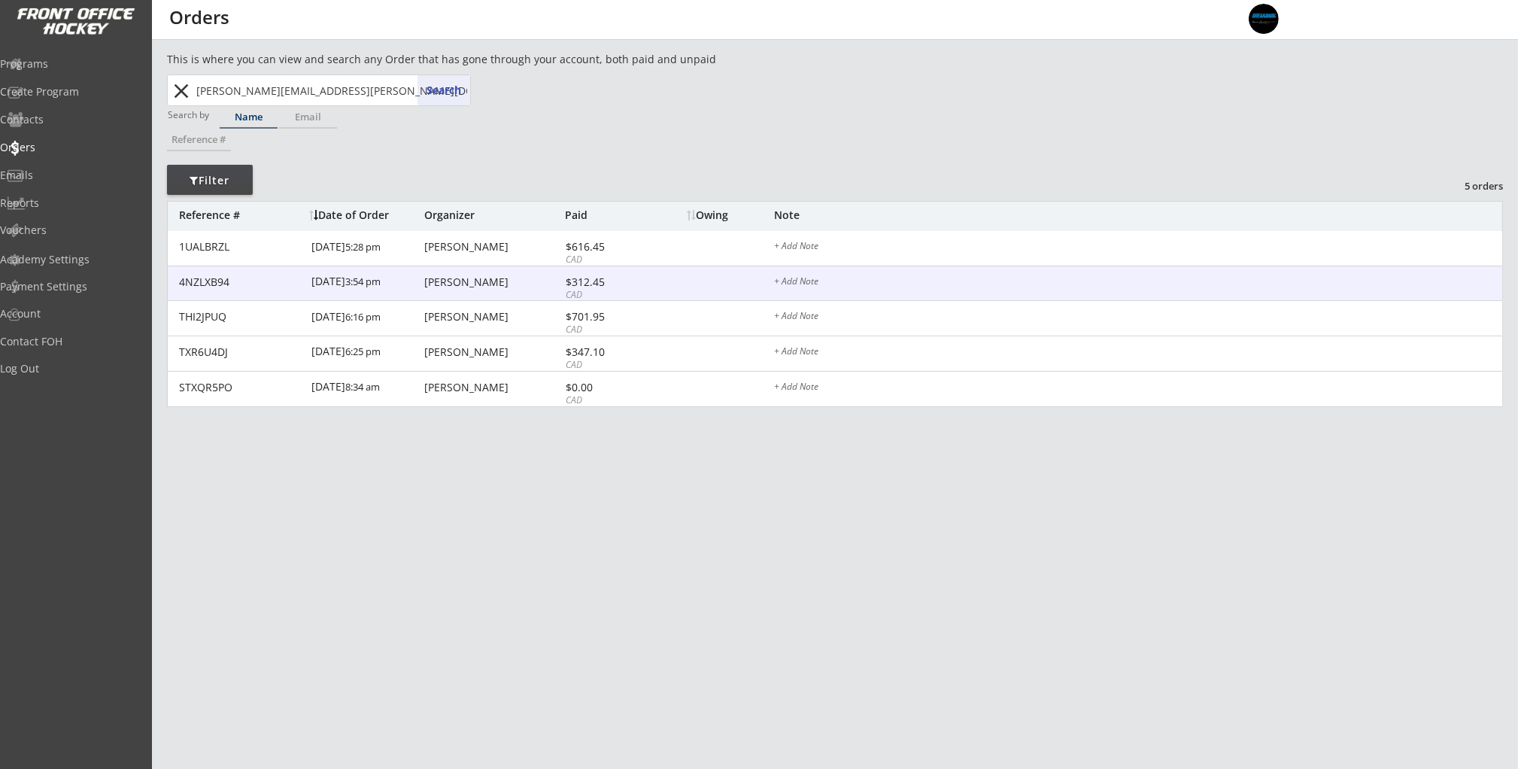
click at [487, 278] on div "[PERSON_NAME]" at bounding box center [492, 282] width 137 height 11
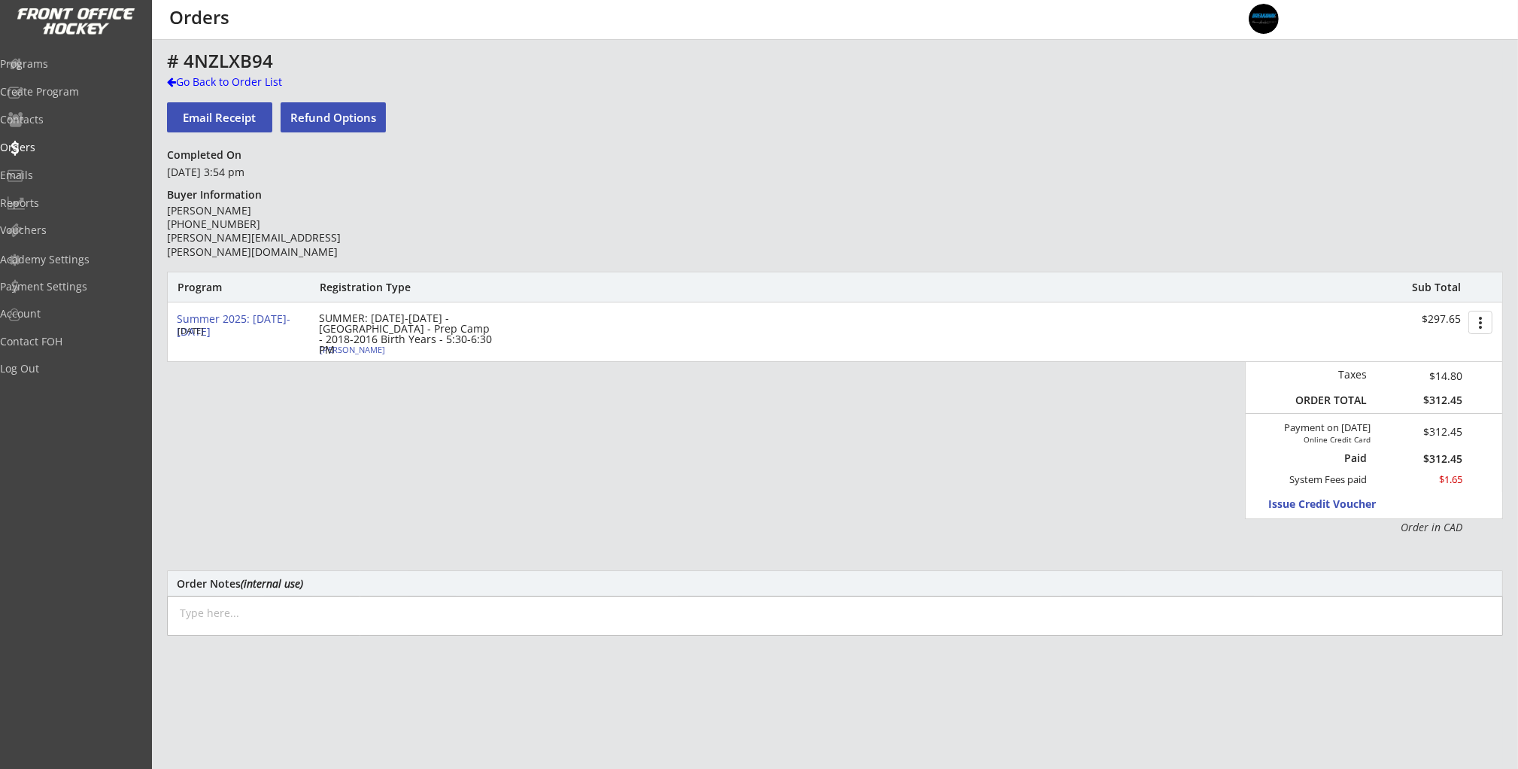
click at [350, 348] on div "[PERSON_NAME]" at bounding box center [404, 349] width 168 height 8
type input "[PERSON_NAME]"
type input "[DATE]"
type input "[DEMOGRAPHIC_DATA]"
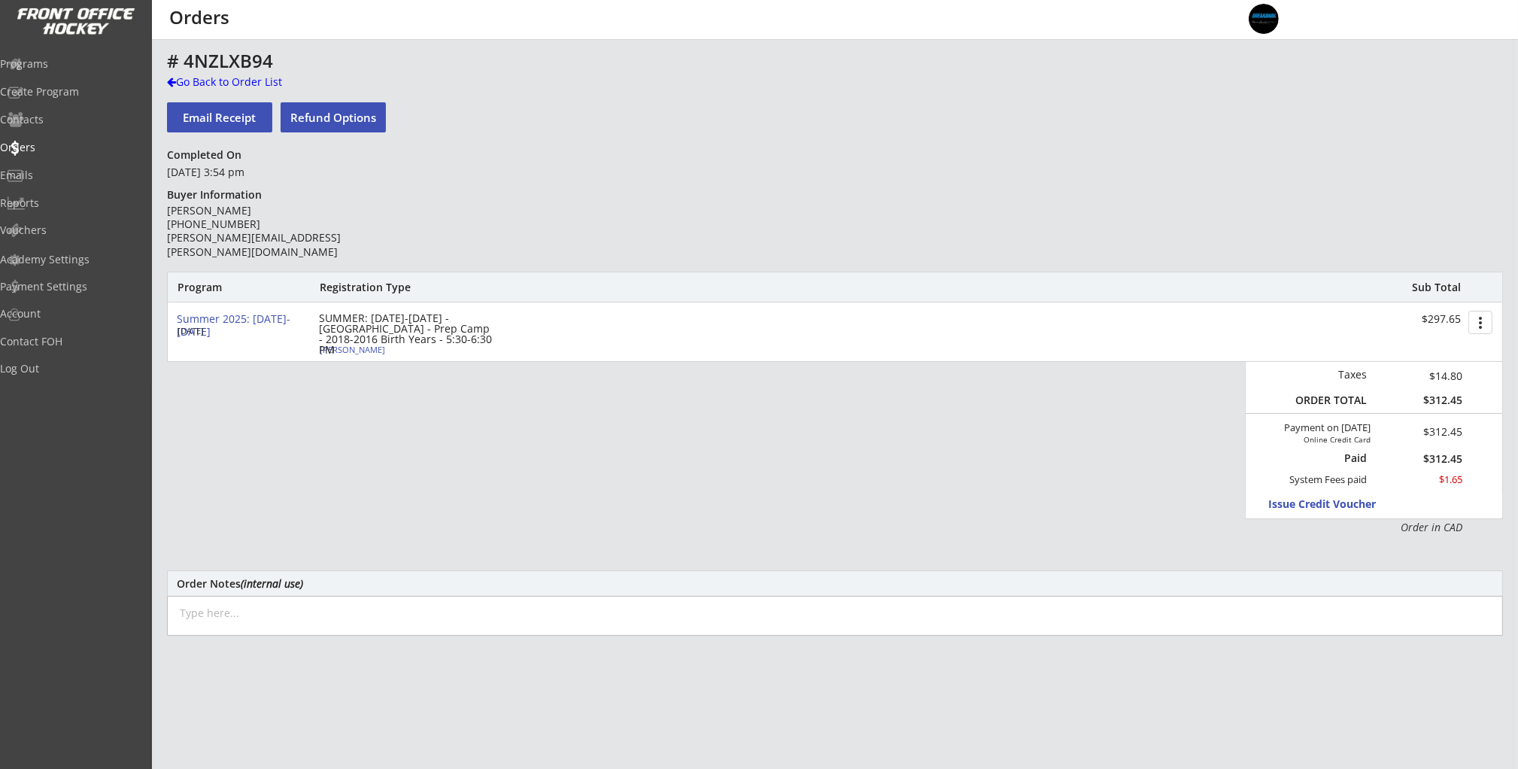
type input "[STREET_ADDRESS]"
select select ""Defense""
select select ""Youth M""
type input "[PERSON_NAME]"
type input "[PHONE_NUMBER]"
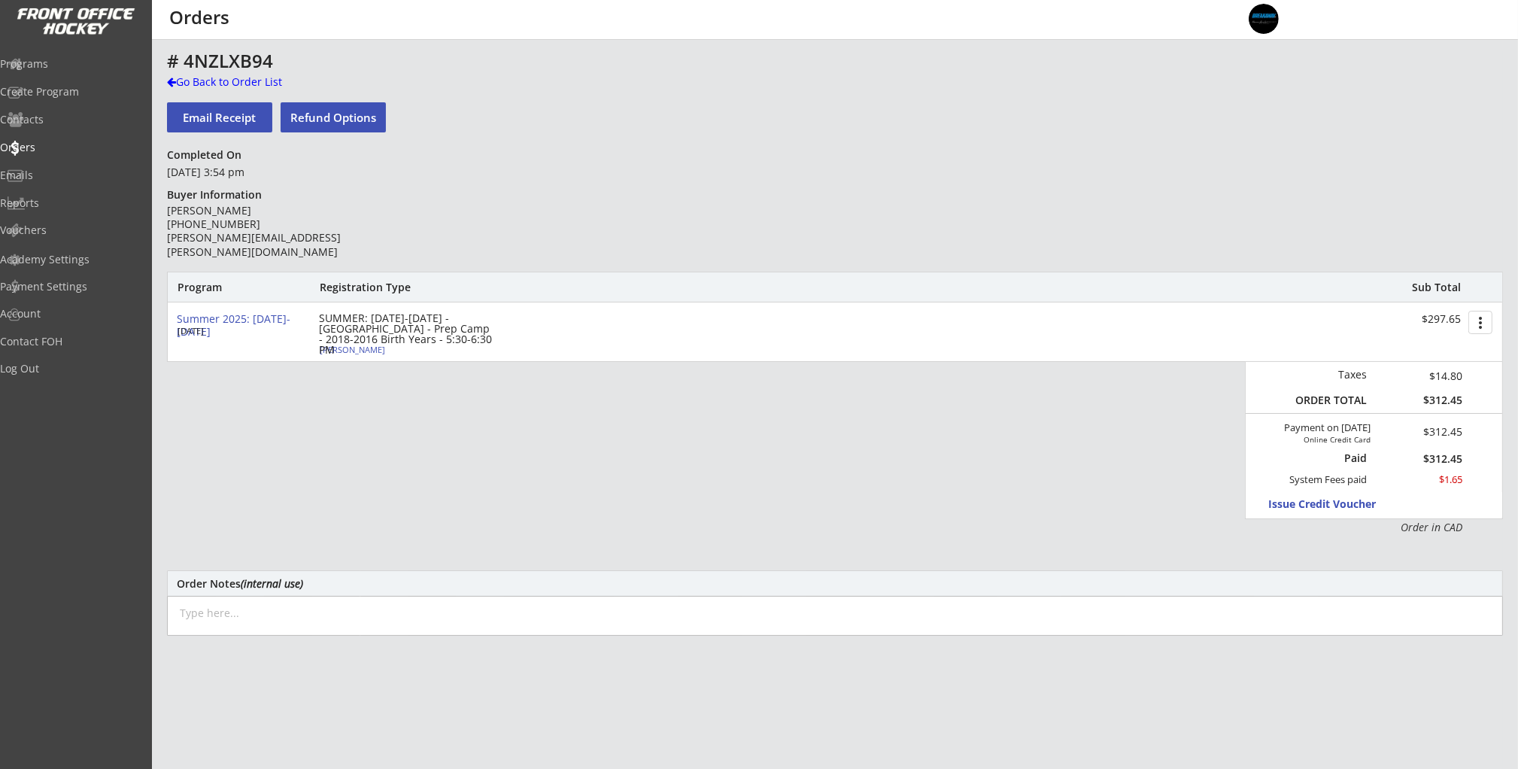
type input "Knights Hockey Club"
type input "U9"
type input "Division 1"
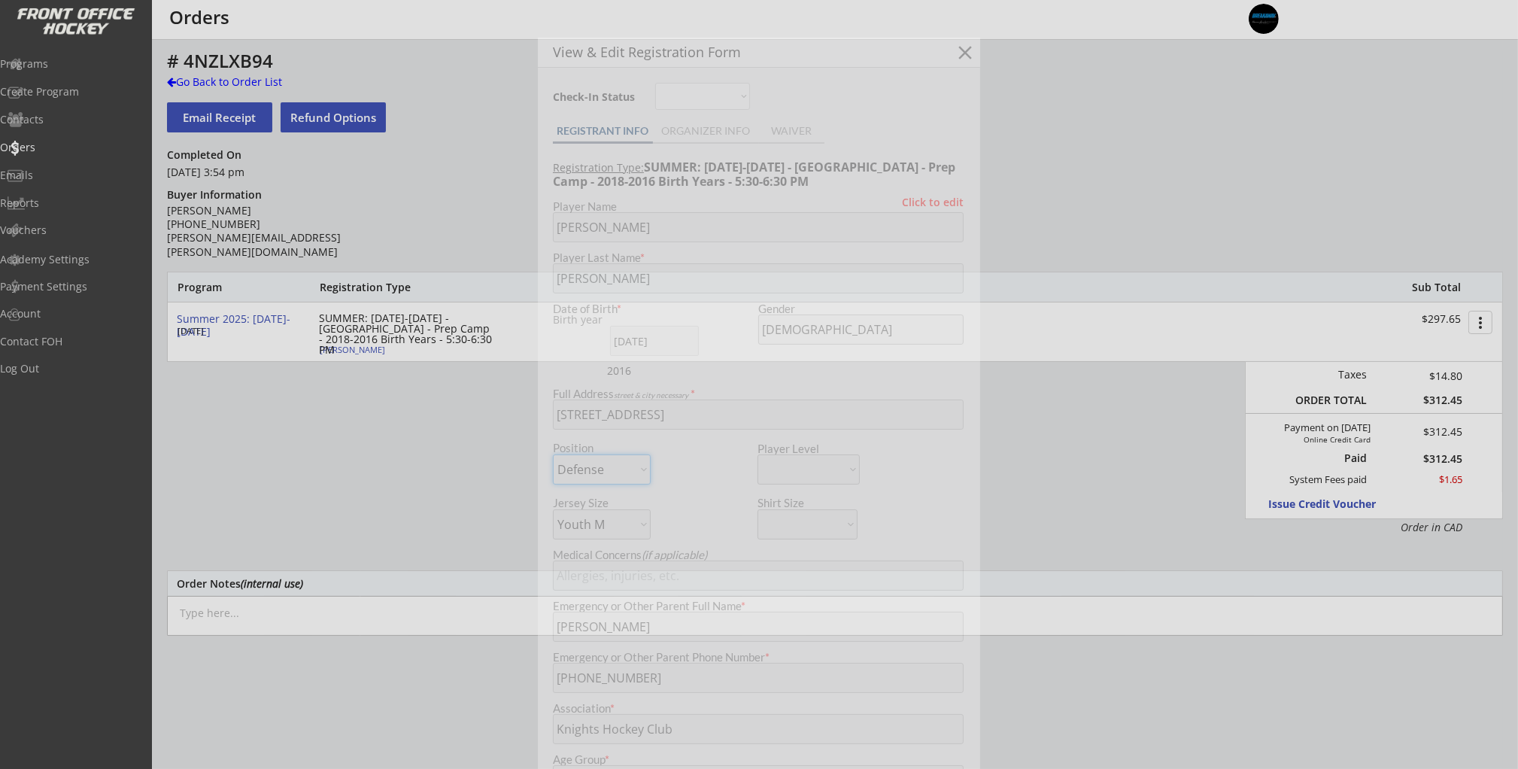
select select ""Knights Hockey Club""
select select ""U9""
select select ""Division 1""
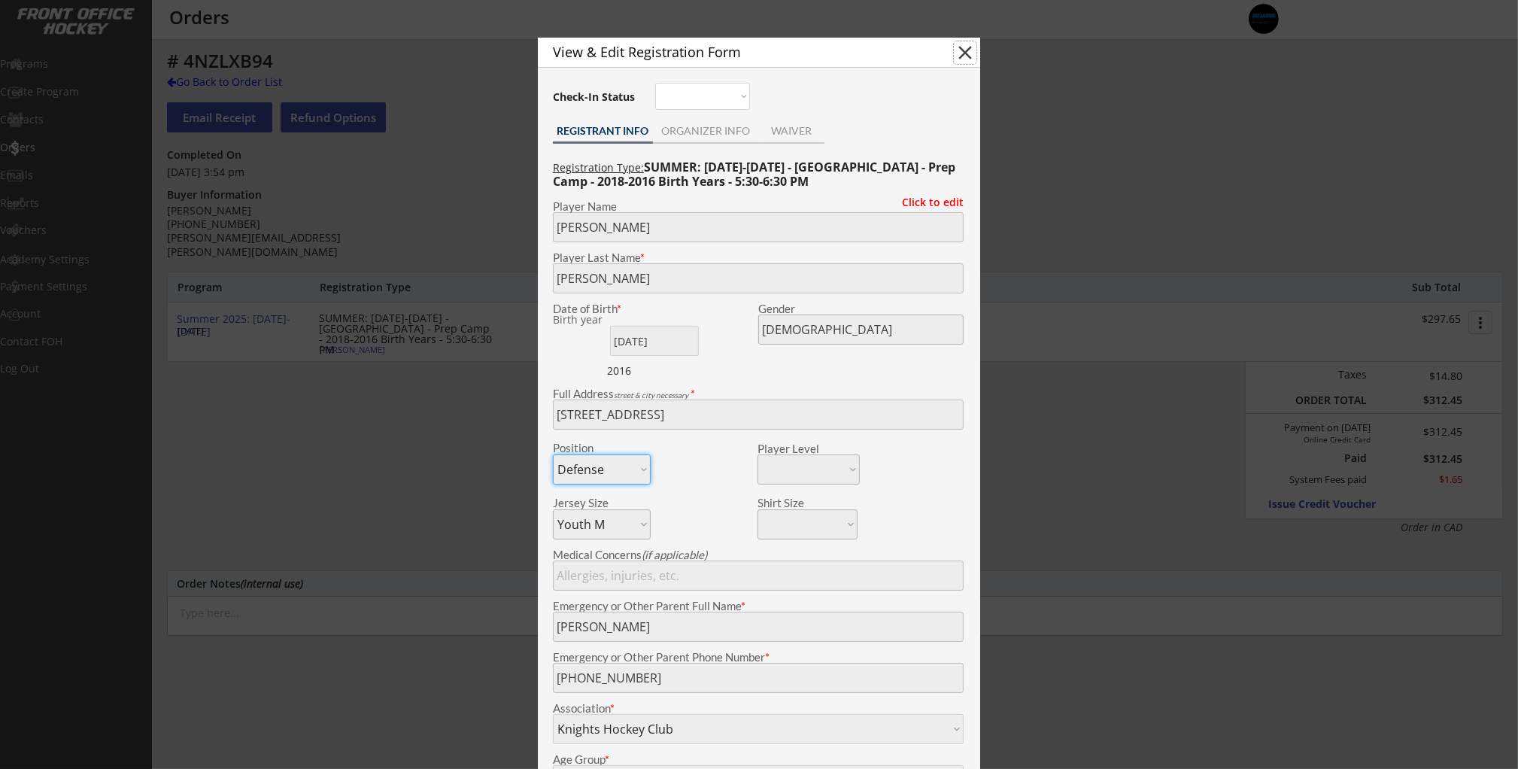
click at [966, 54] on button "close" at bounding box center [965, 52] width 23 height 23
select select ""PLACEHOLDER_1427118222253""
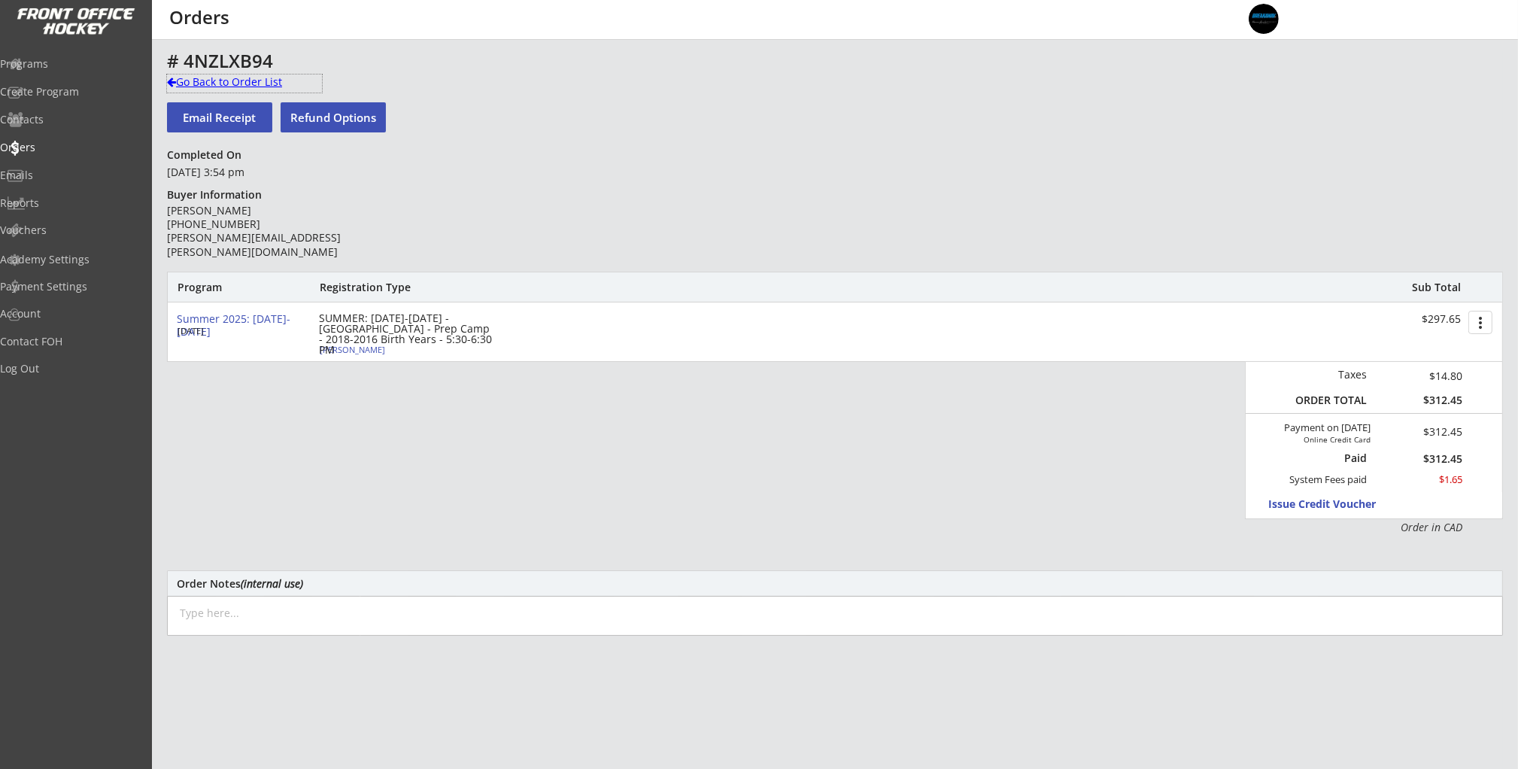
click at [201, 83] on div "Go Back to Order List" at bounding box center [244, 81] width 155 height 15
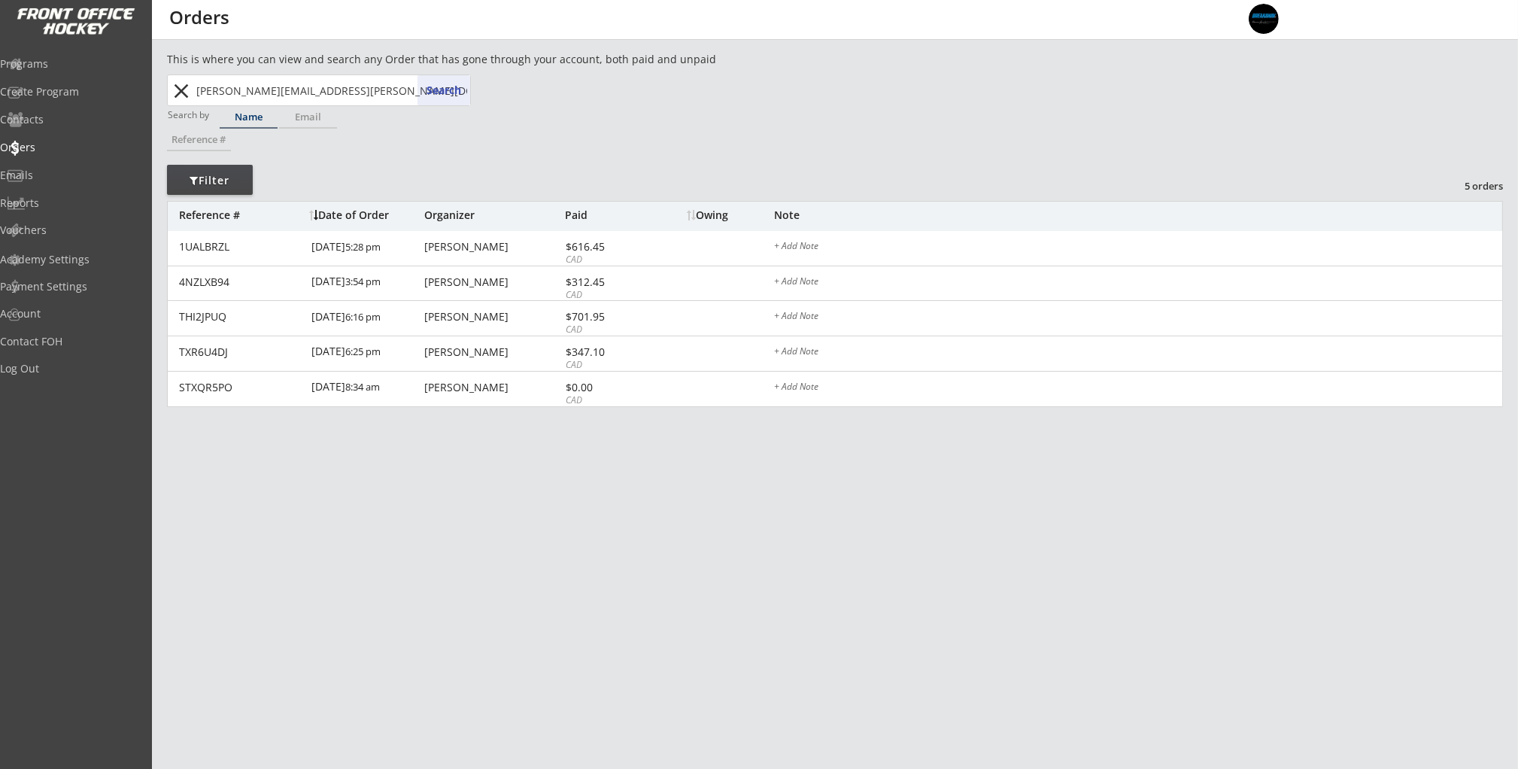
click at [276, 90] on input "[PERSON_NAME][EMAIL_ADDRESS][PERSON_NAME][DOMAIN_NAME]" at bounding box center [331, 90] width 277 height 30
type input "dmy"
type input "[PERSON_NAME]"
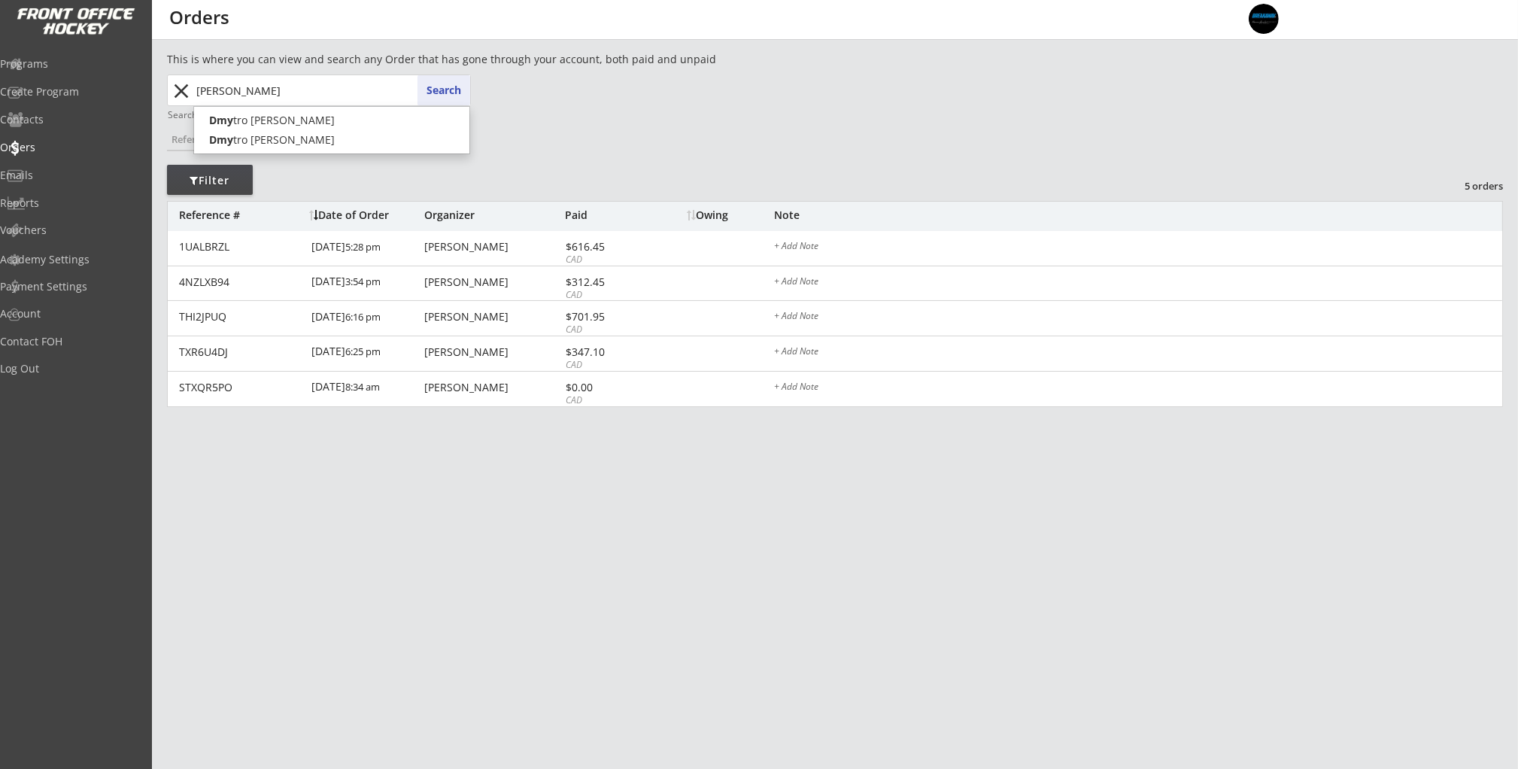
type input "[PERSON_NAME]"
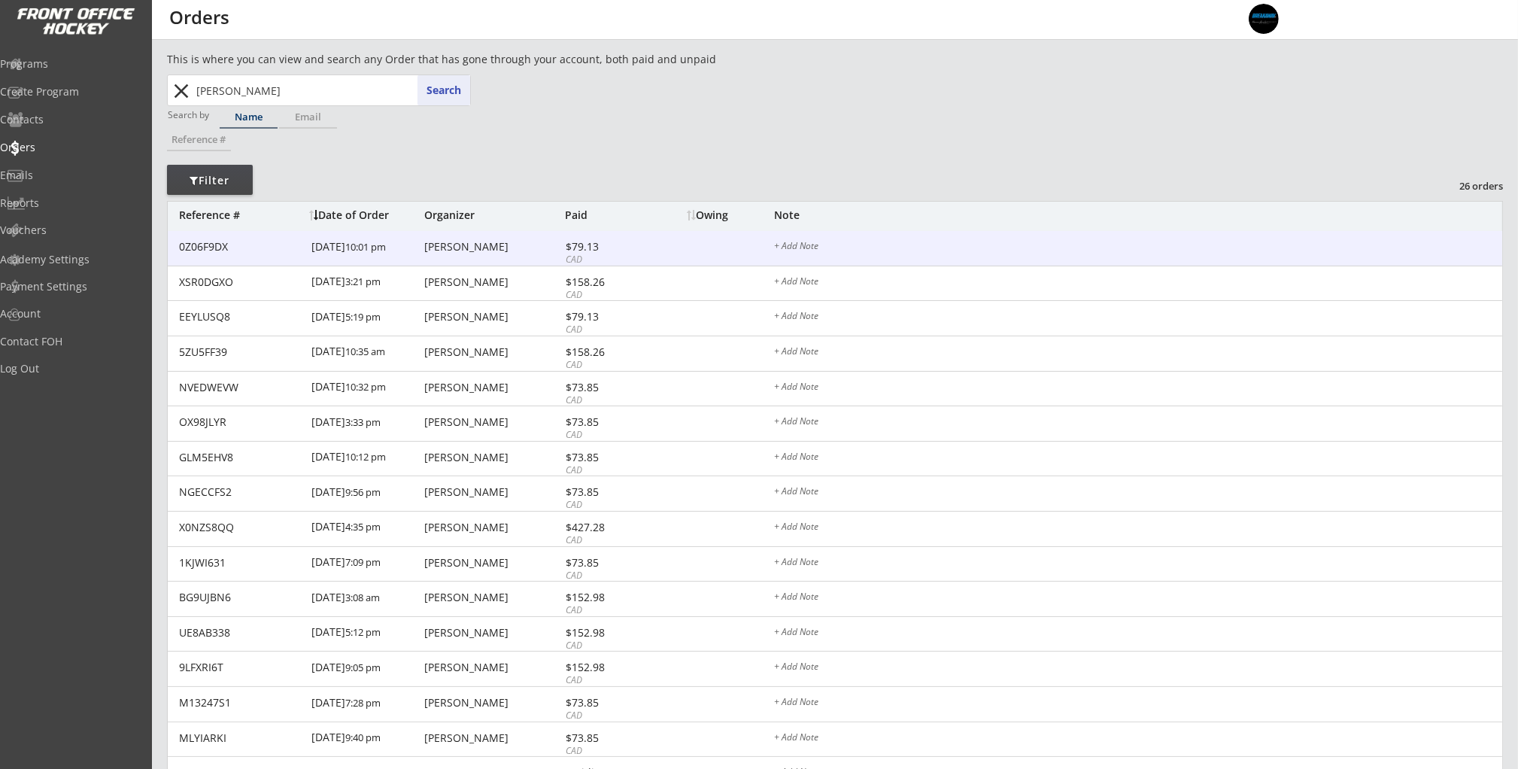
click at [464, 252] on div "[PERSON_NAME]" at bounding box center [492, 246] width 137 height 11
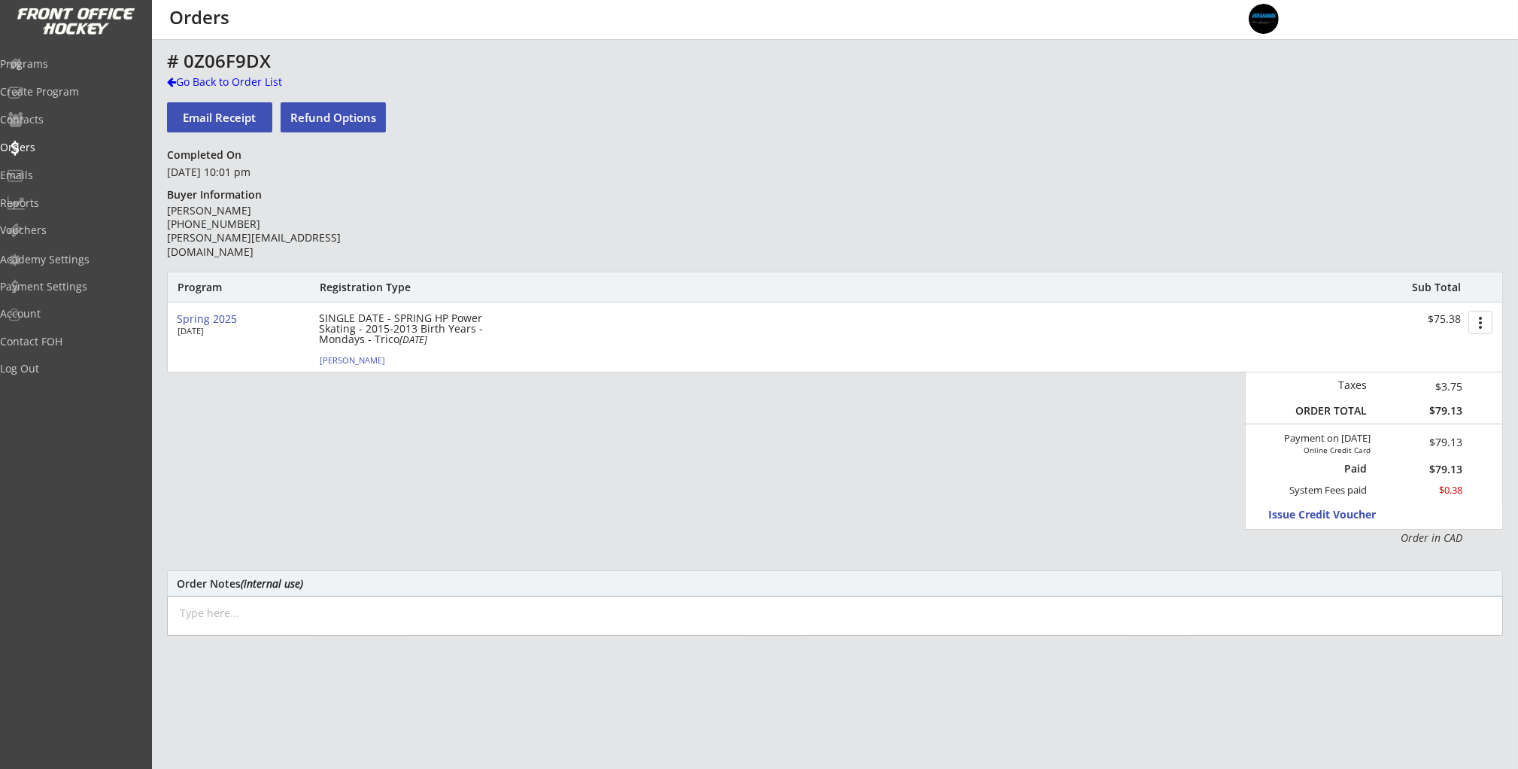
click at [351, 363] on div "[PERSON_NAME]" at bounding box center [404, 360] width 168 height 8
type input "Tykhon"
type input "[PERSON_NAME]"
type input "[DATE]"
type input "[DEMOGRAPHIC_DATA]"
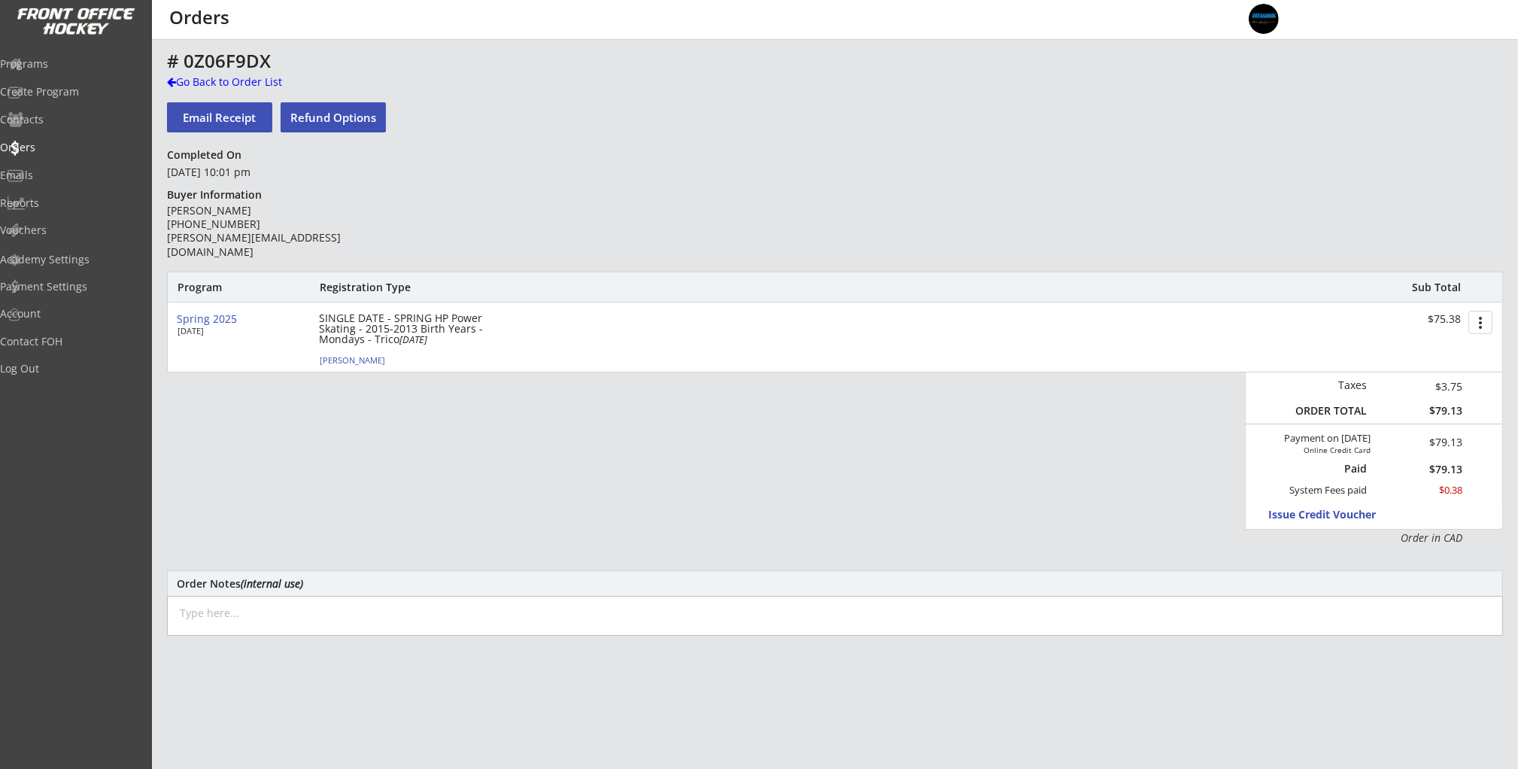
type input "[STREET_ADDRESS]"
select select ""Defense""
select select ""Youth XL""
type input "[PERSON_NAME]"
type input "[PHONE_NUMBER]"
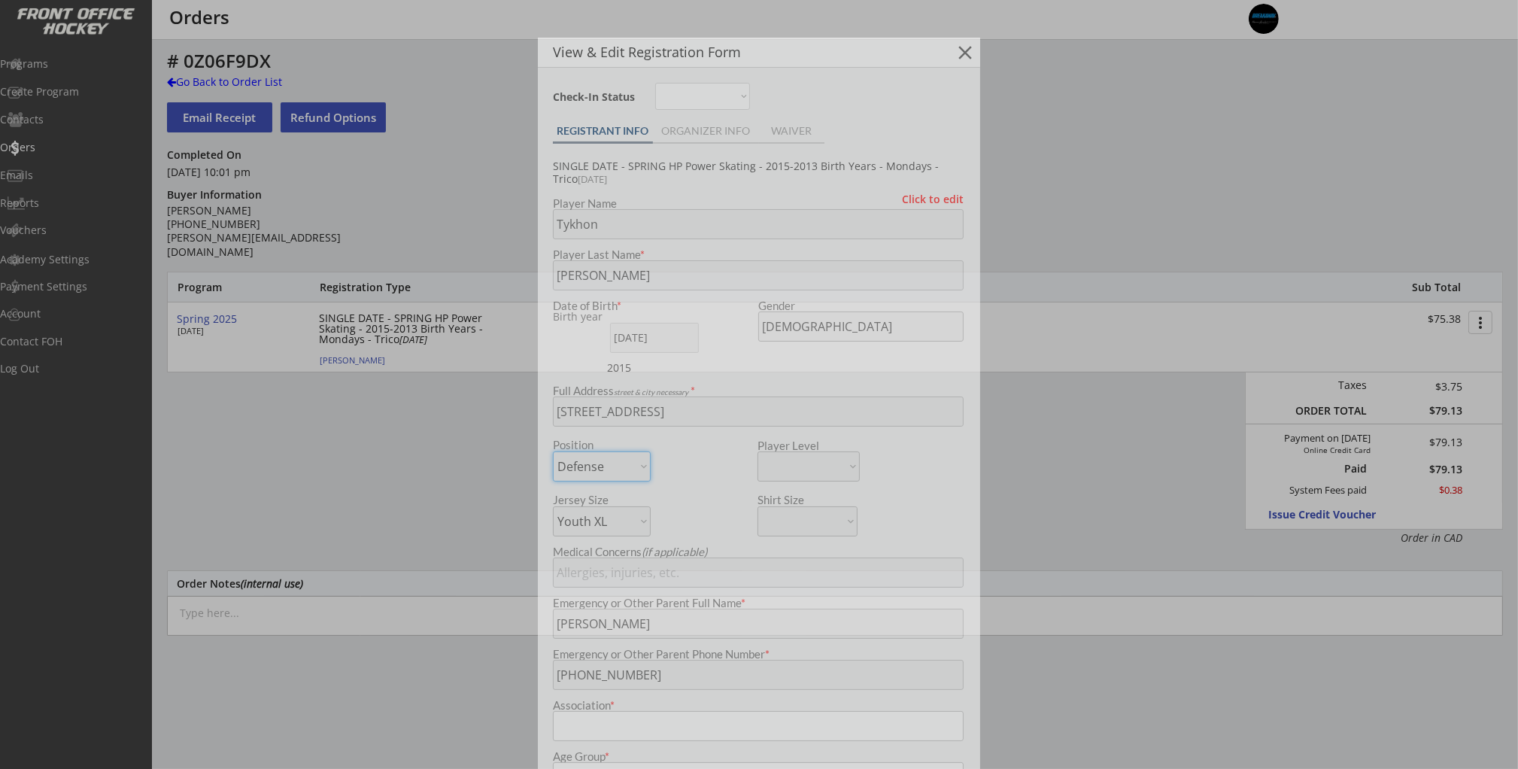
type input "Airdrie"
type input "U11"
select select ""U11""
type input "AA"
select select ""AA""
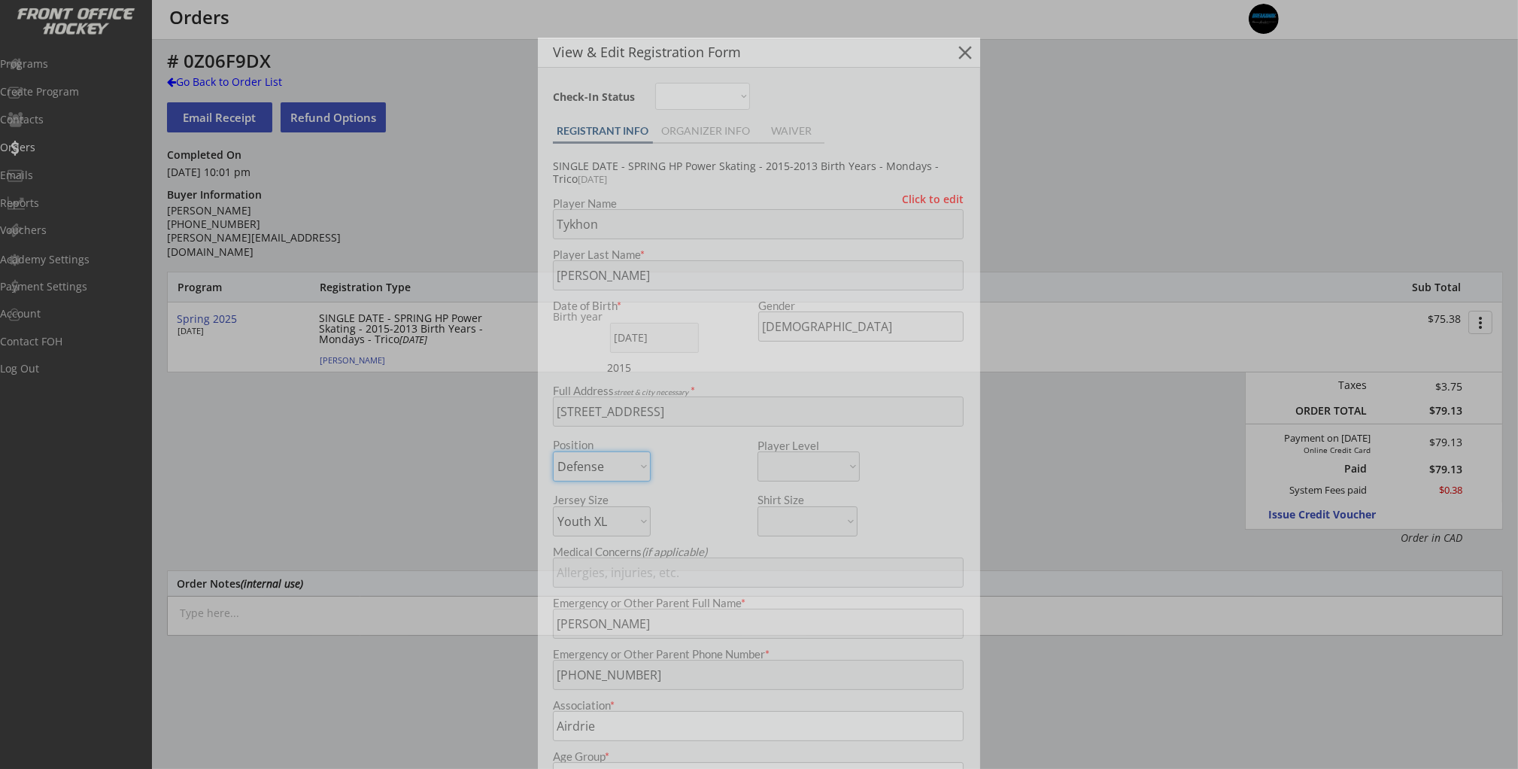
select select ""Airdrie""
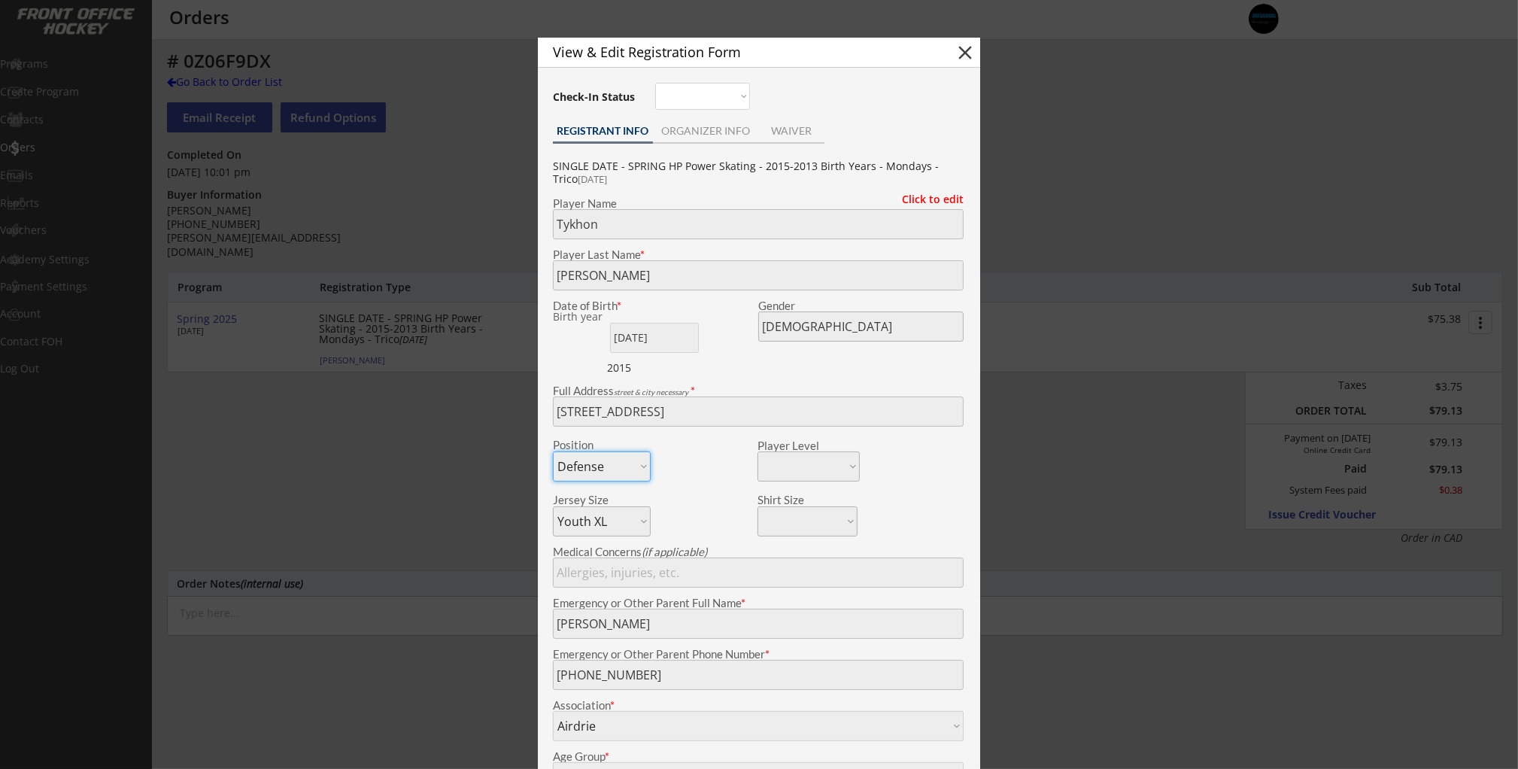
click at [959, 57] on button "close" at bounding box center [965, 52] width 23 height 23
select select ""PLACEHOLDER_1427118222253""
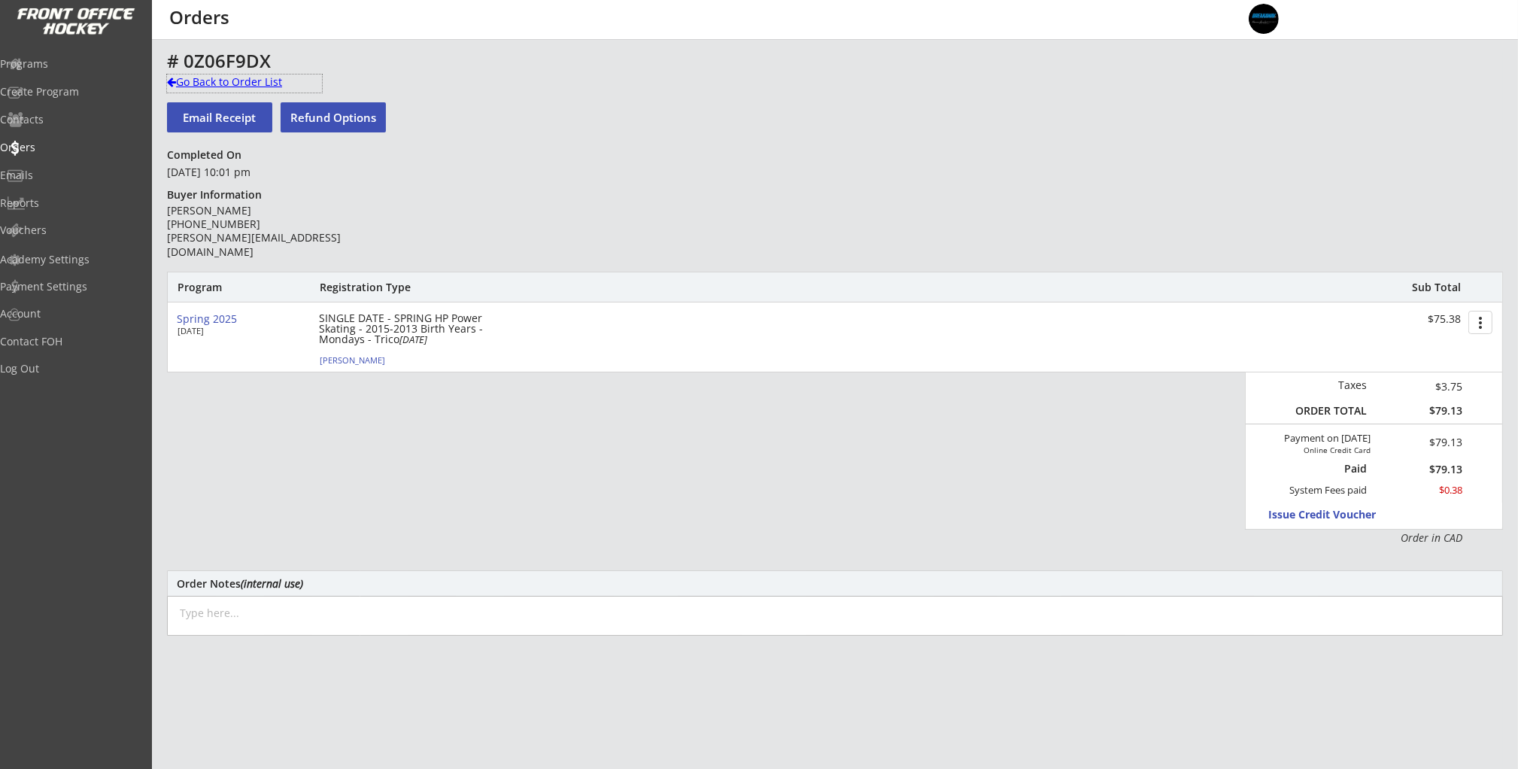
click at [229, 88] on div "Go Back to Order List" at bounding box center [244, 81] width 155 height 15
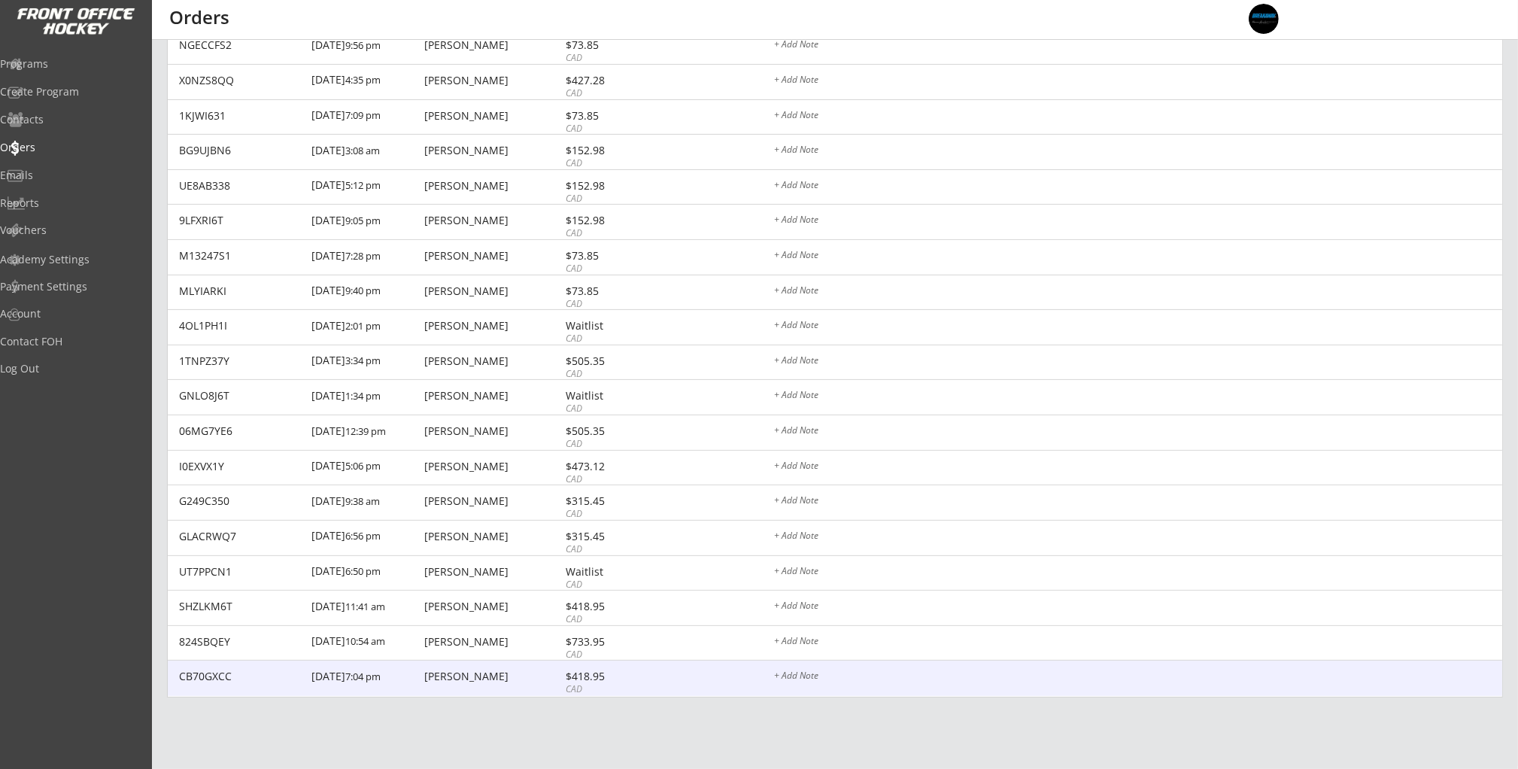
click at [478, 682] on div "[PERSON_NAME]" at bounding box center [492, 676] width 137 height 11
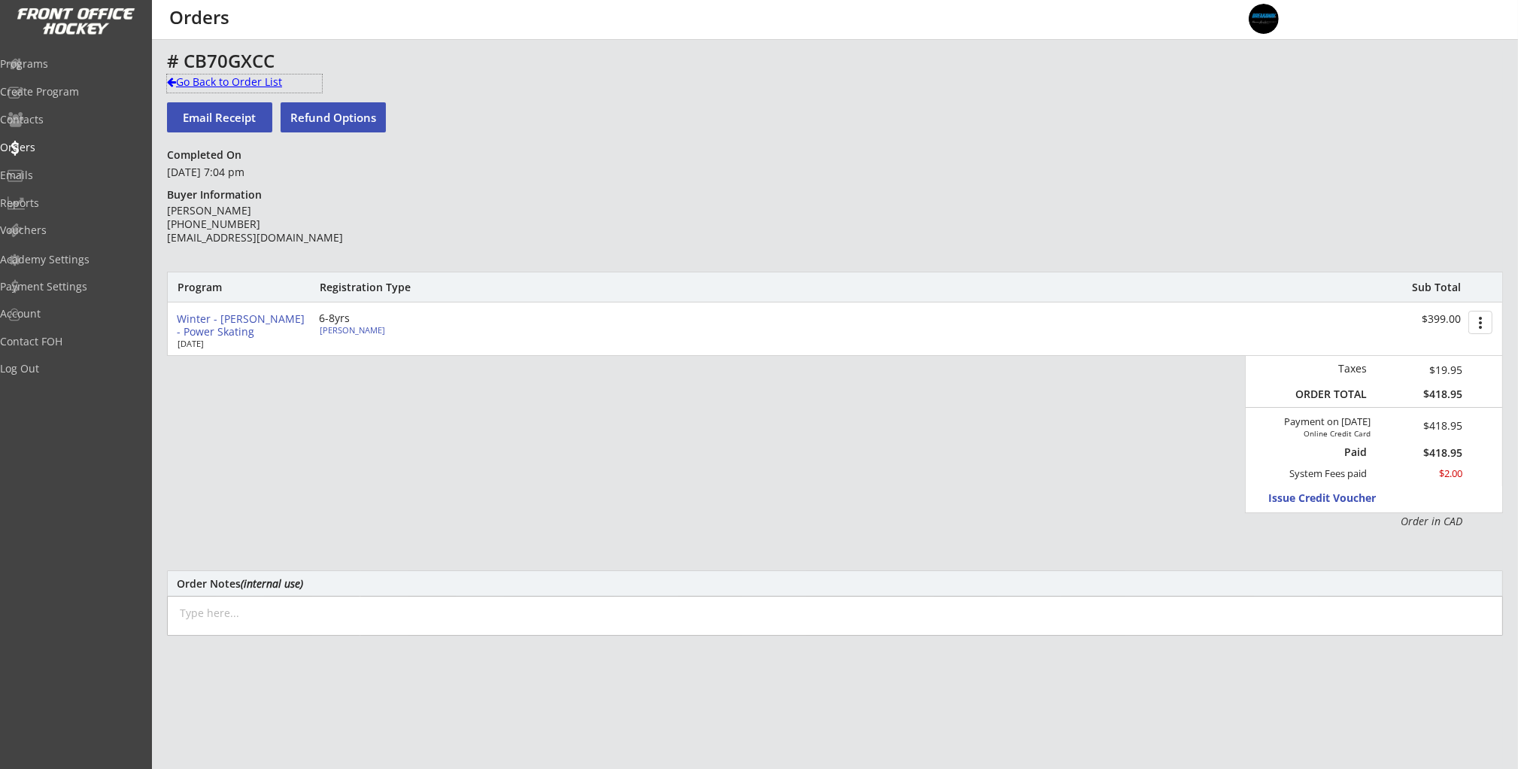
click at [228, 80] on div "Go Back to Order List" at bounding box center [244, 81] width 155 height 15
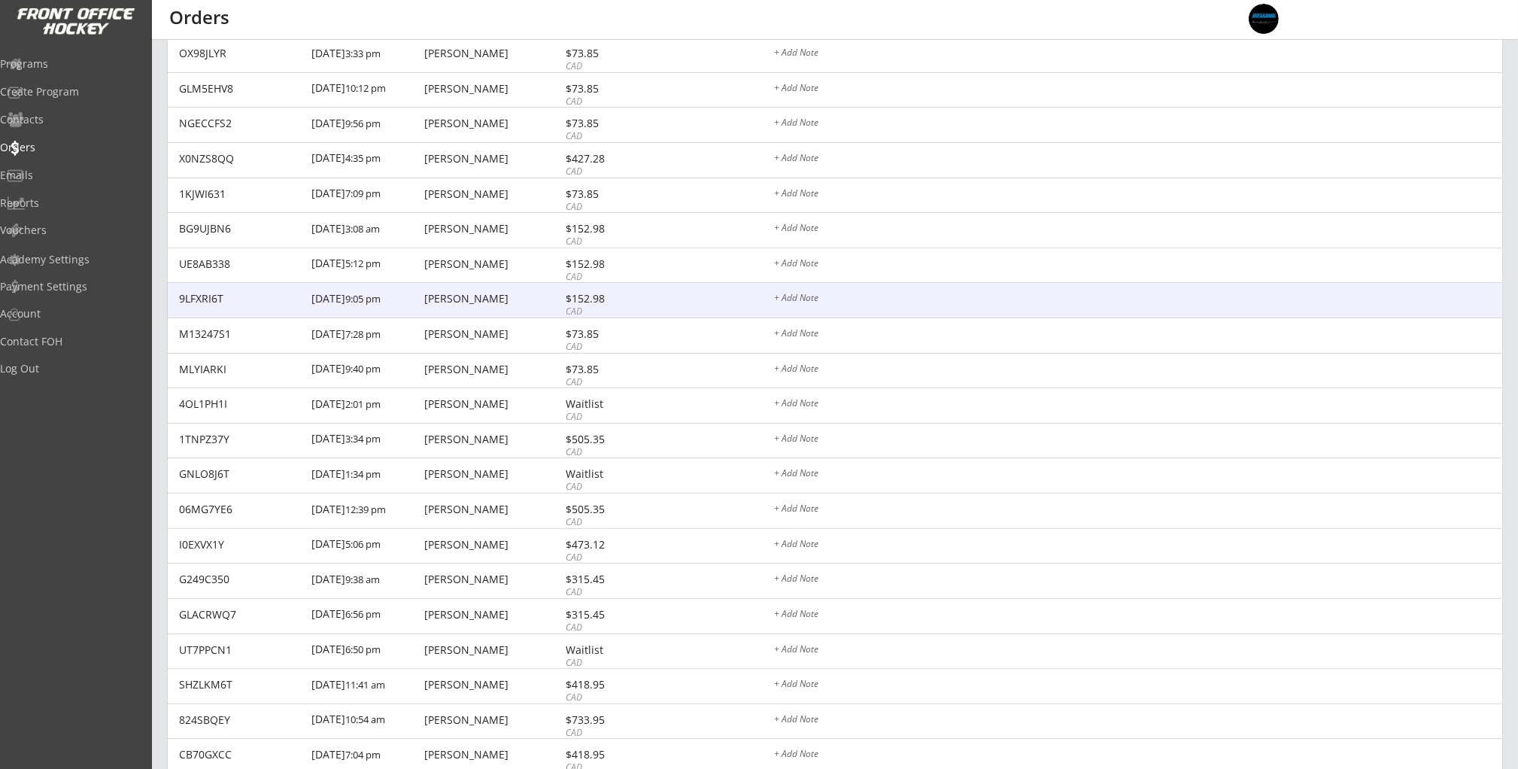
scroll to position [447, 0]
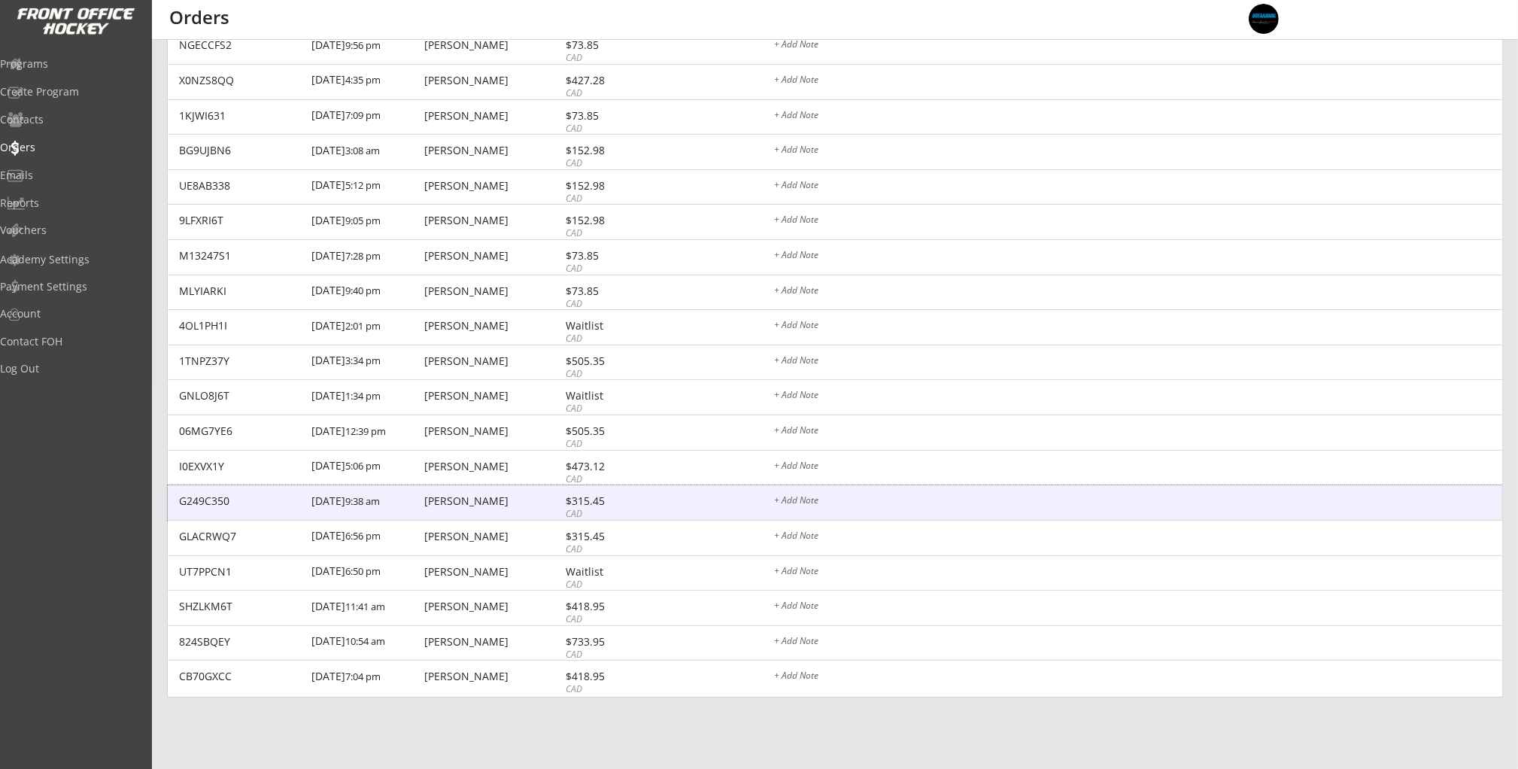
click at [453, 496] on div "[PERSON_NAME]" at bounding box center [492, 501] width 137 height 11
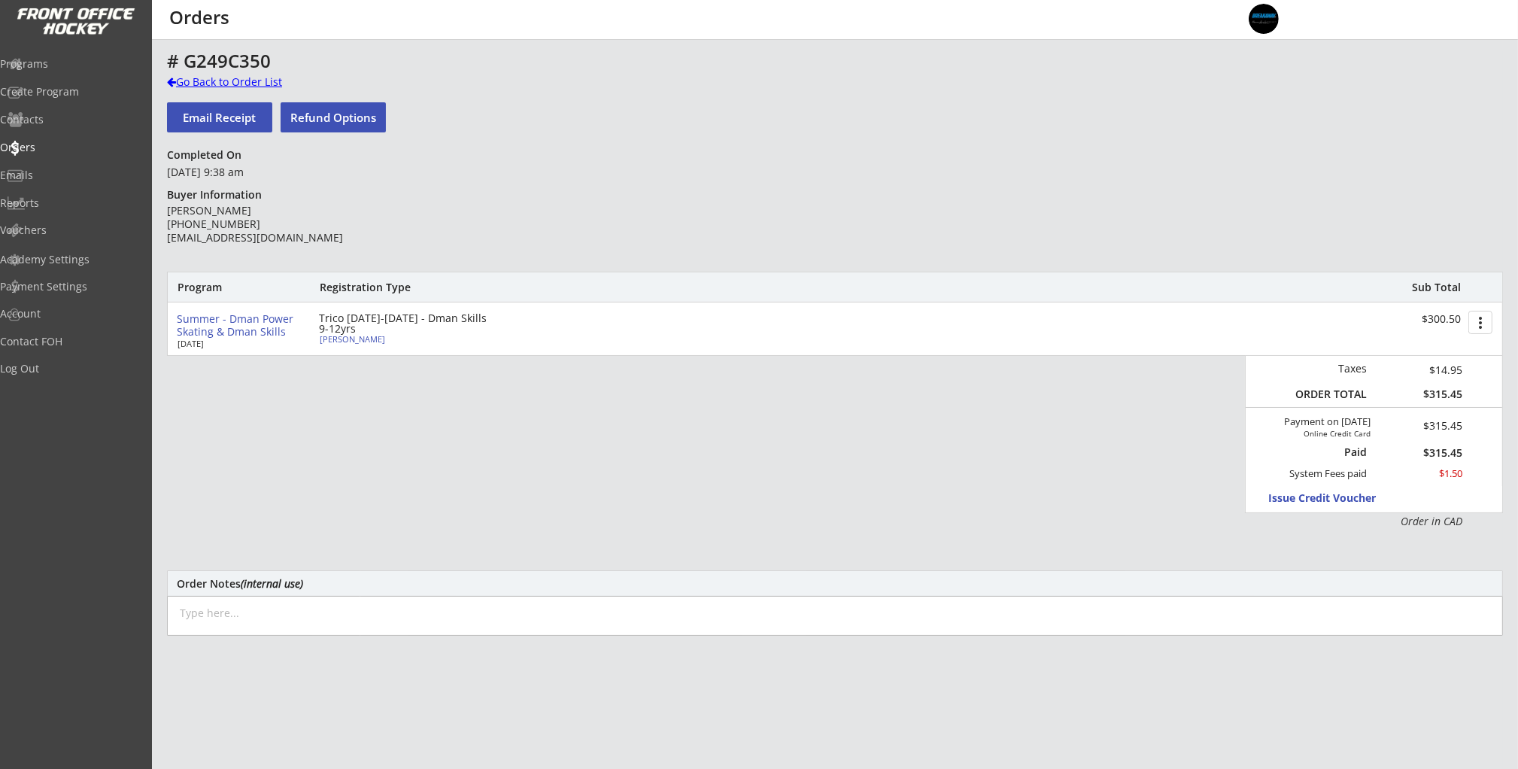
click at [206, 82] on div "Go Back to Order List" at bounding box center [244, 81] width 155 height 15
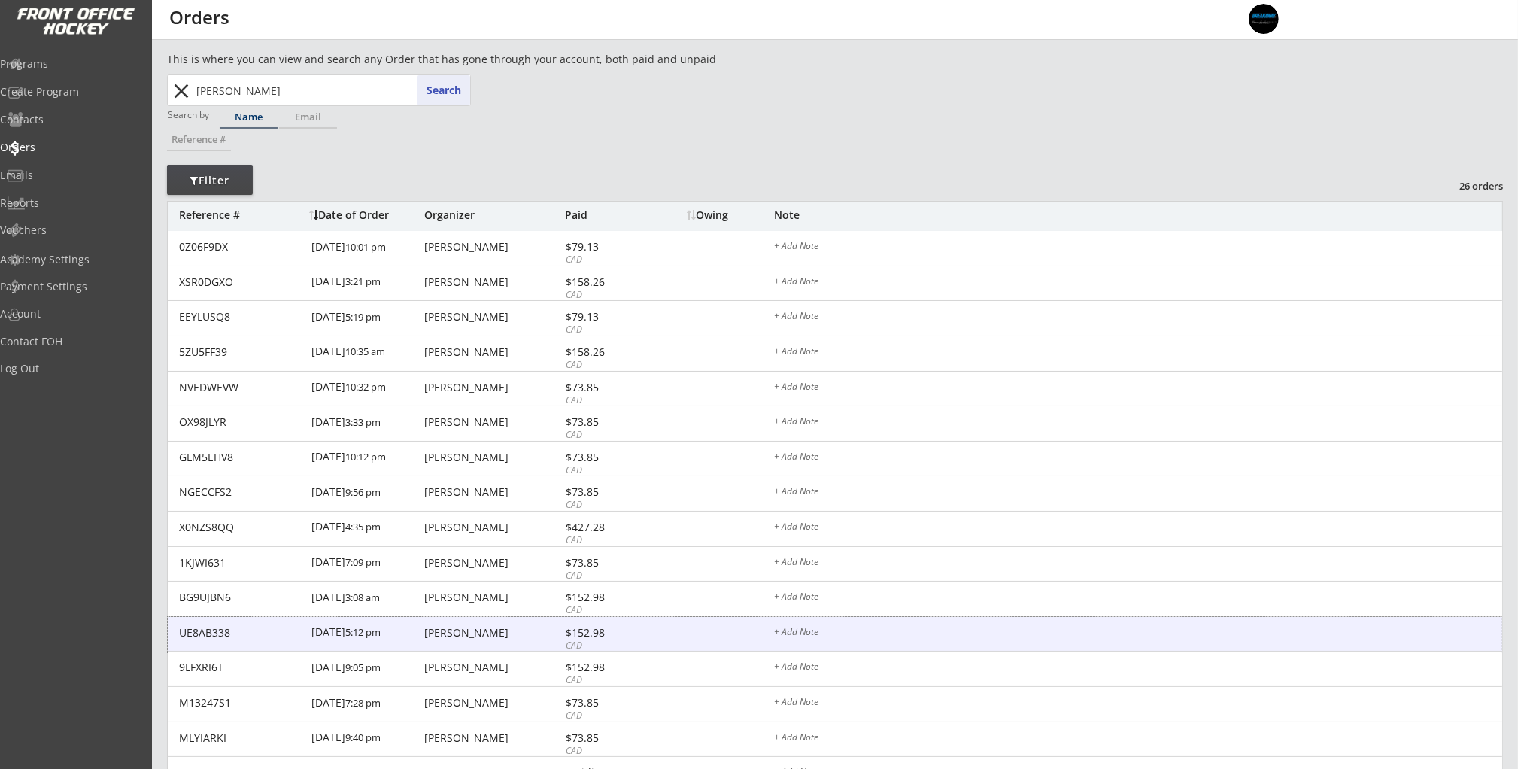
click at [460, 630] on div "[PERSON_NAME]" at bounding box center [492, 632] width 137 height 11
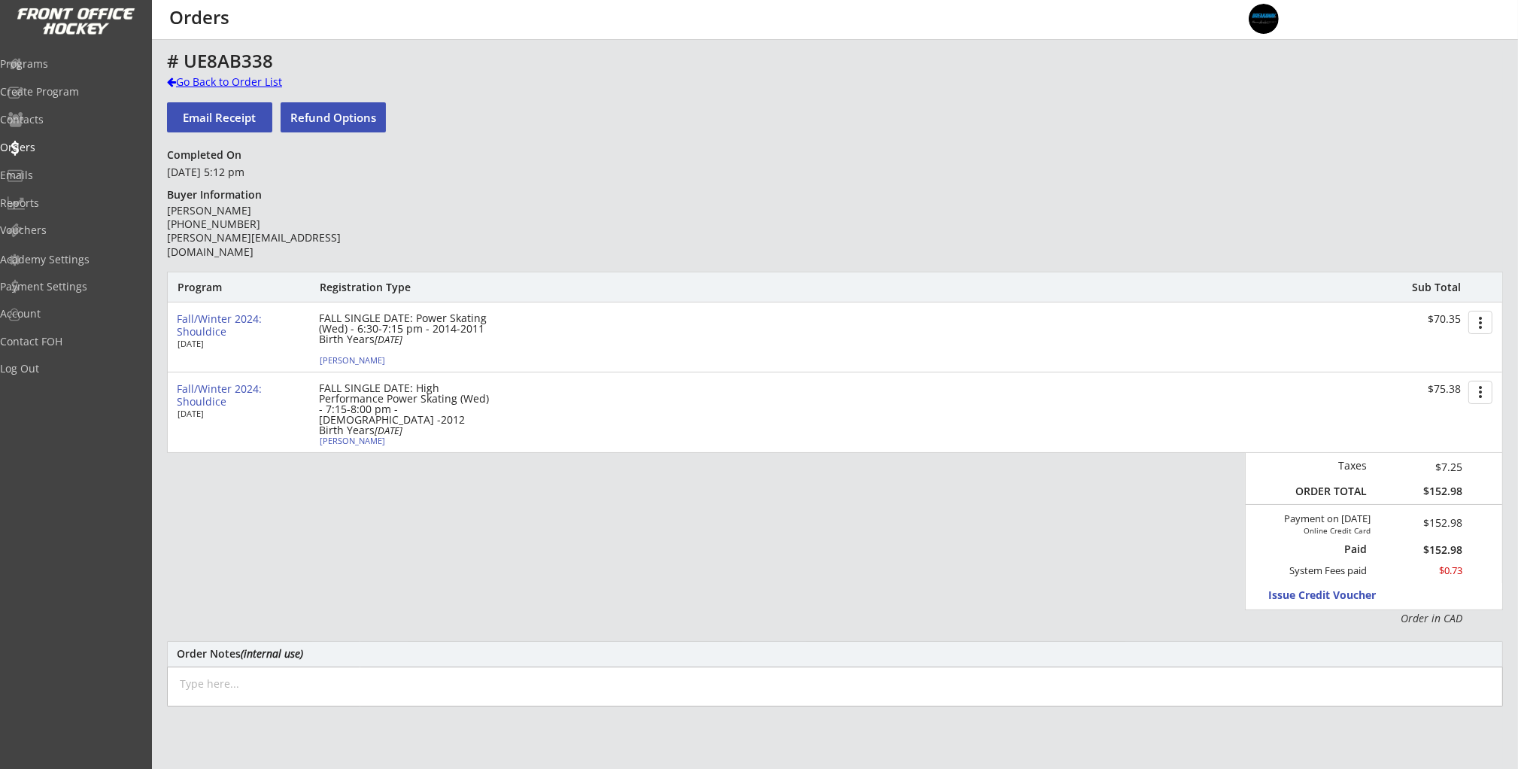
click at [224, 78] on div "Go Back to Order List" at bounding box center [244, 81] width 155 height 15
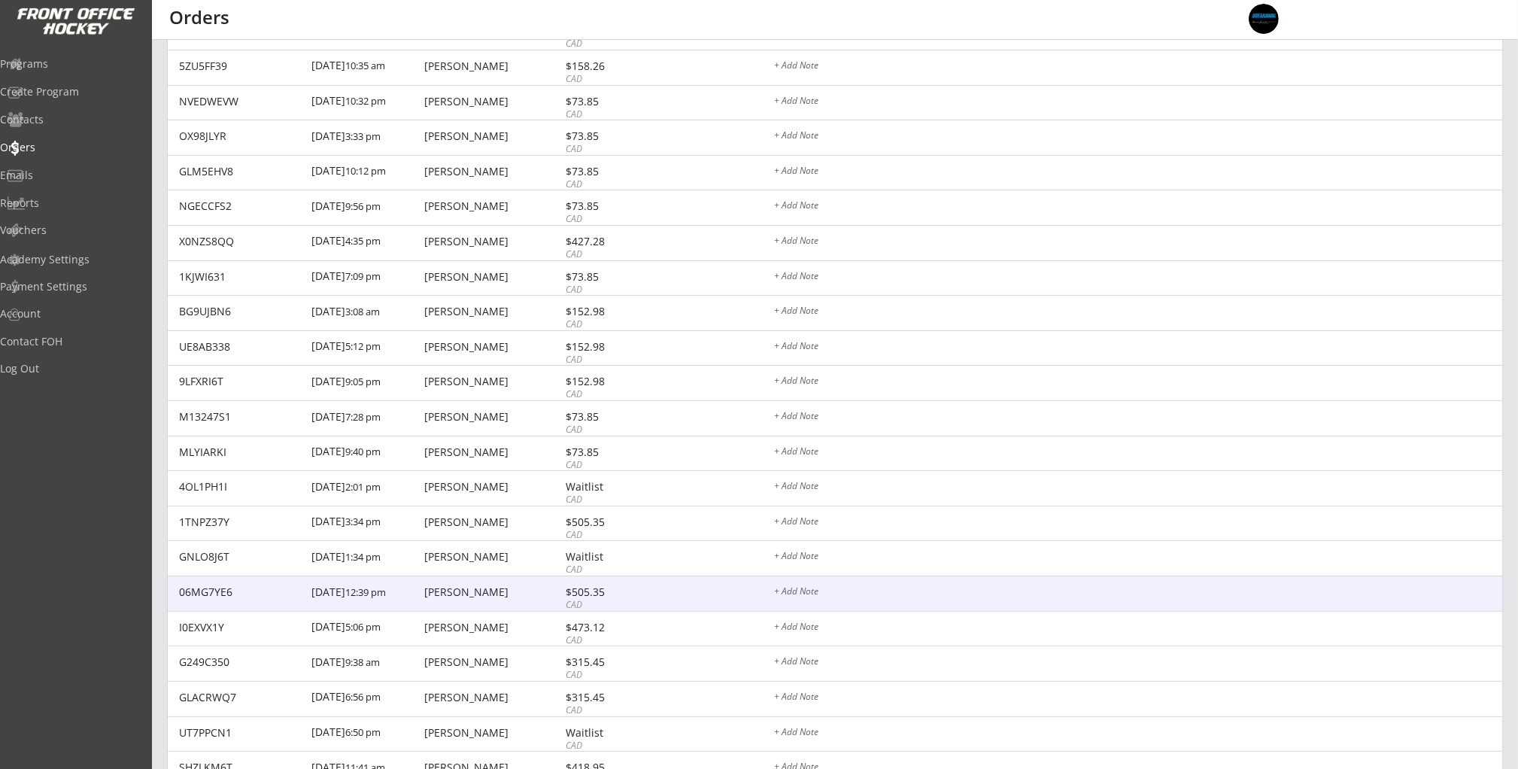
click at [423, 578] on div "06MG7YE6 [DATE] 12:39 pm [PERSON_NAME] $505.35 CAD + Add Note" at bounding box center [835, 593] width 1334 height 35
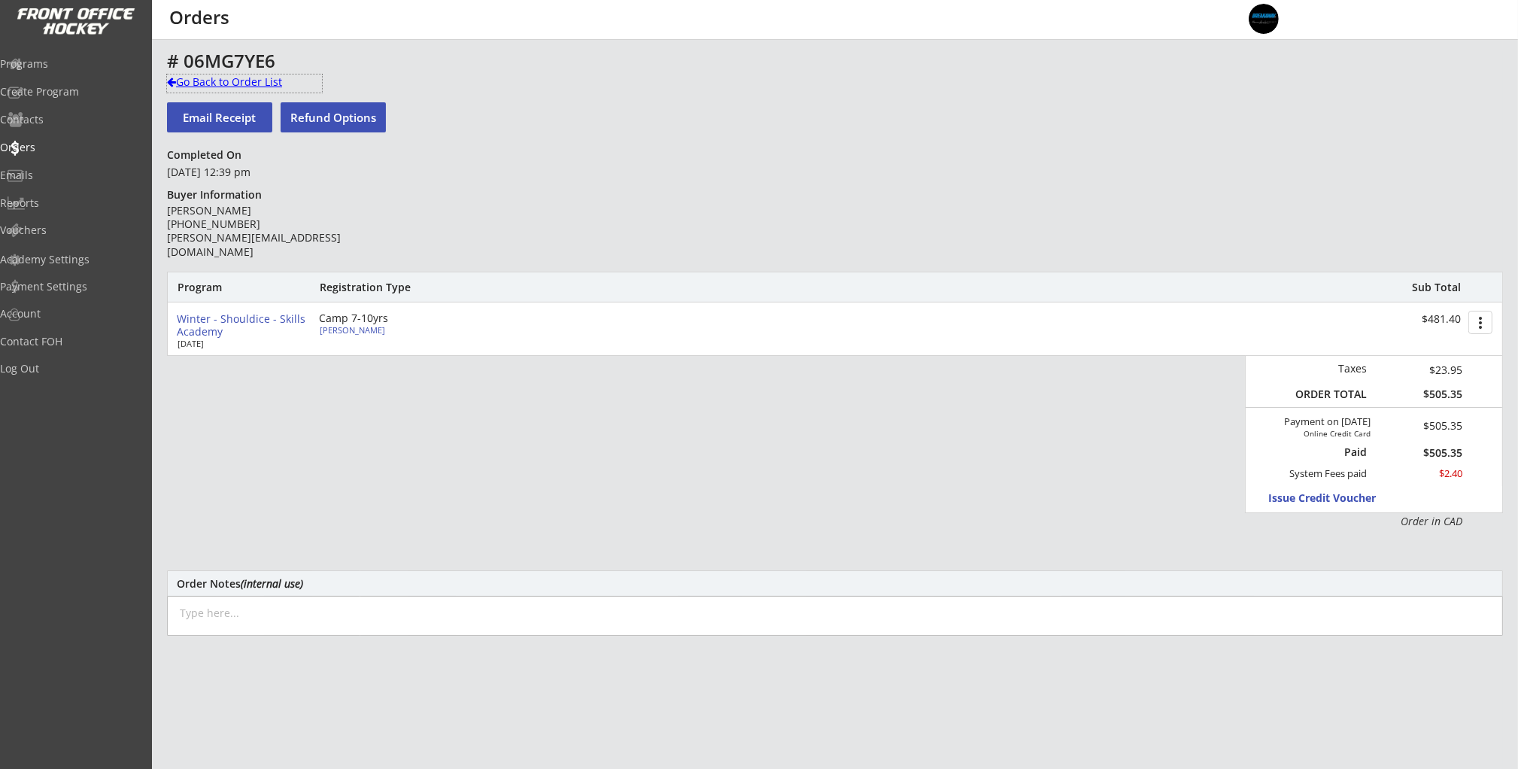
click at [199, 80] on div "Go Back to Order List" at bounding box center [244, 81] width 155 height 15
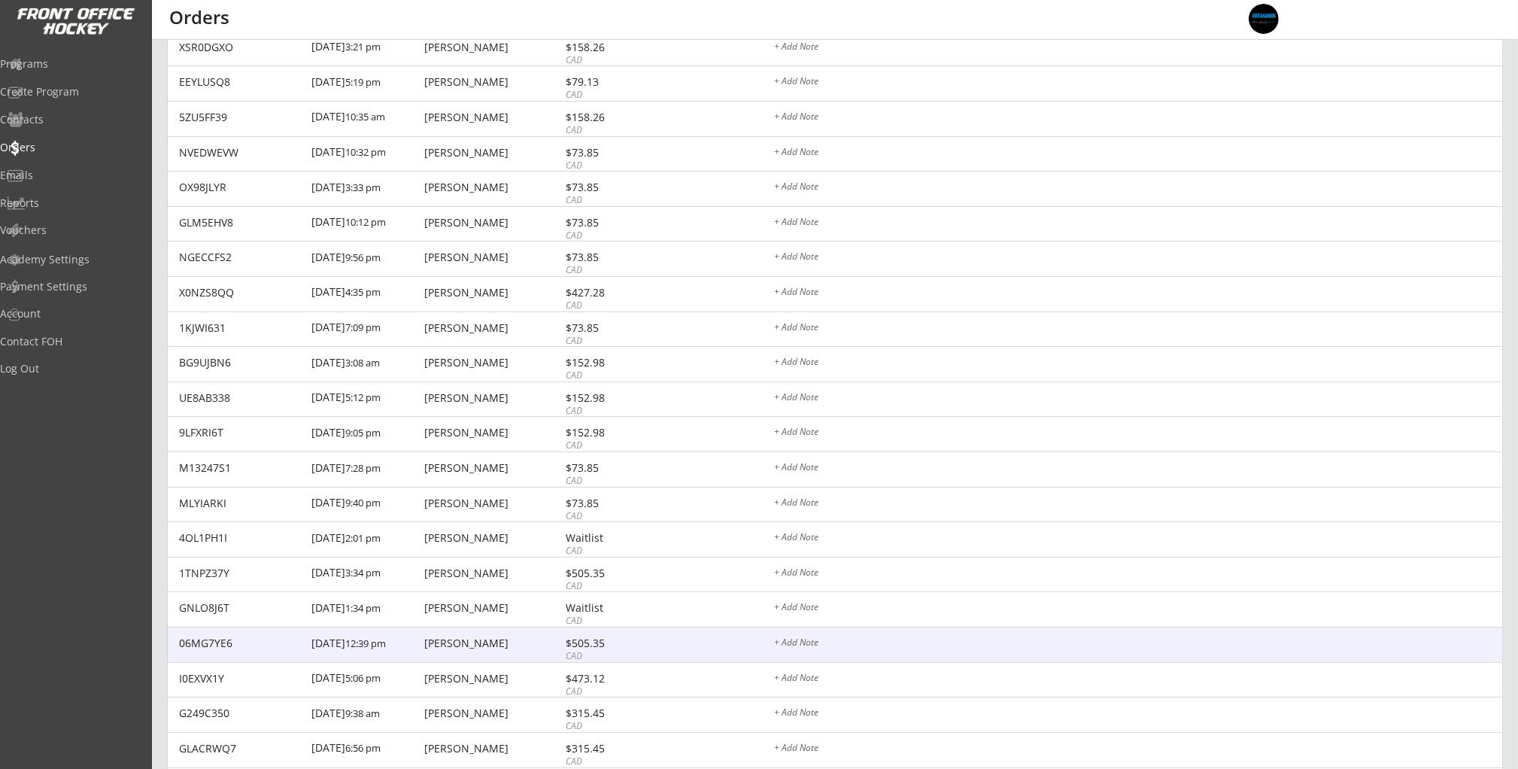
scroll to position [264, 0]
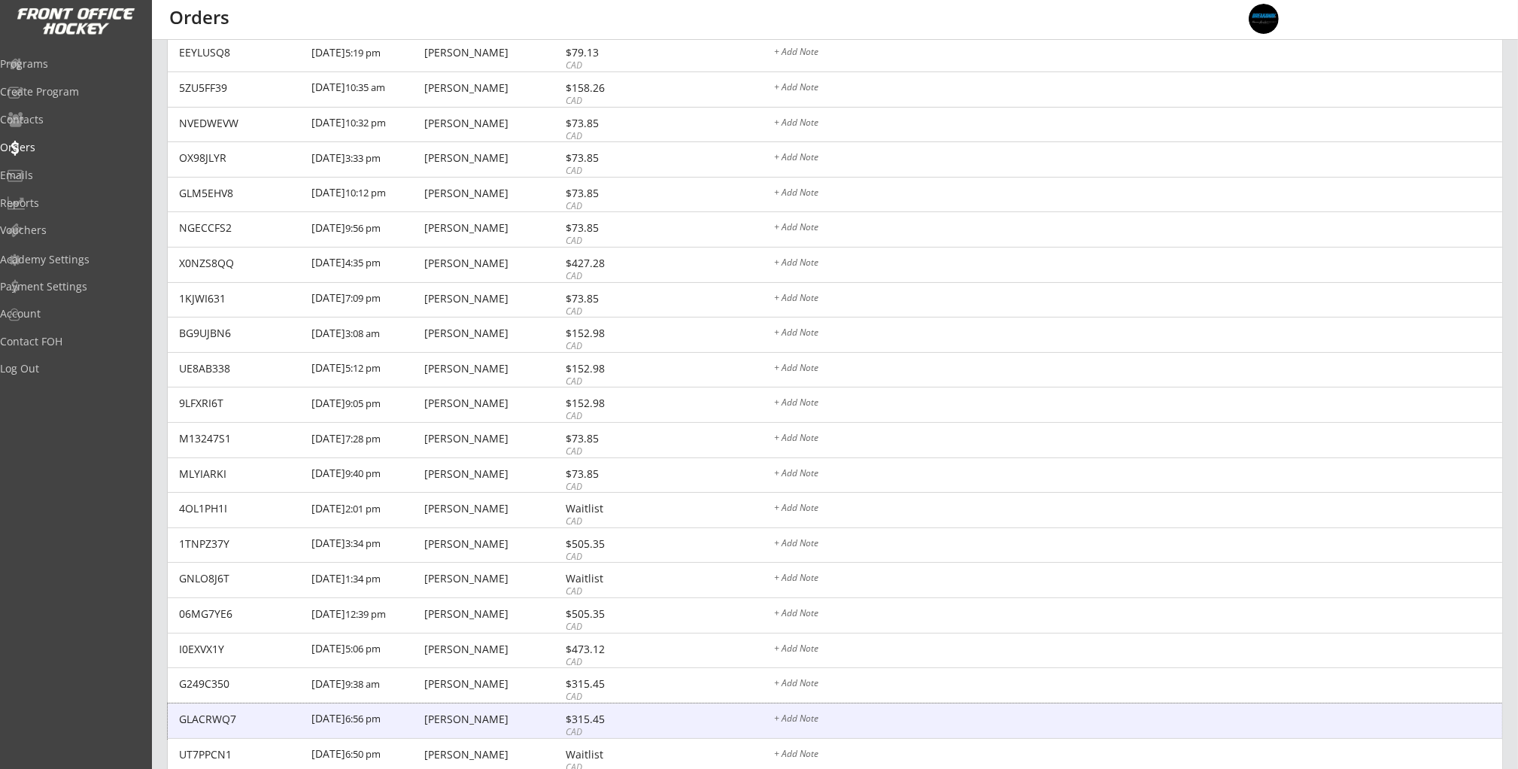
click at [457, 717] on div "[PERSON_NAME]" at bounding box center [492, 719] width 137 height 11
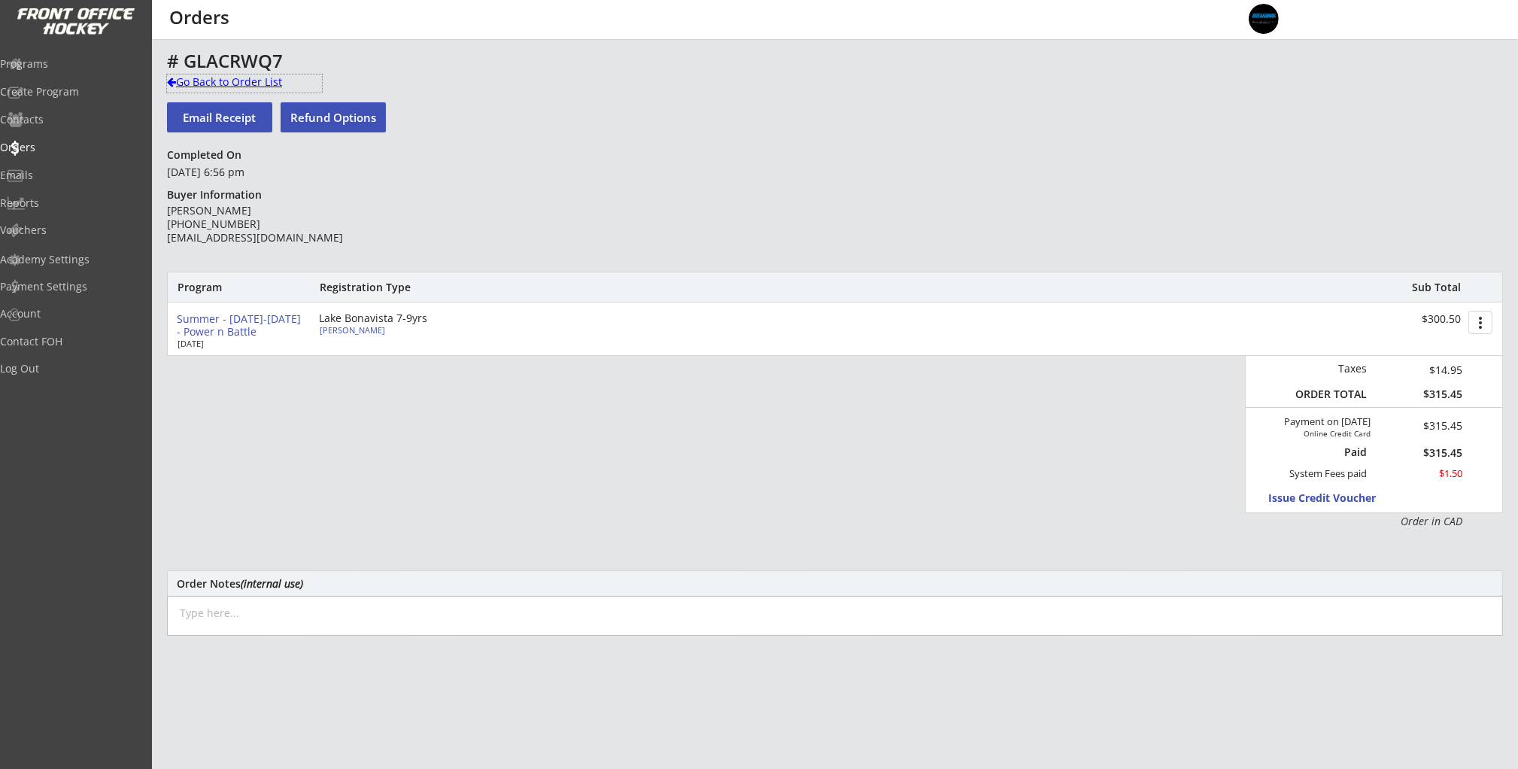
click at [261, 87] on div "Go Back to Order List" at bounding box center [244, 81] width 155 height 15
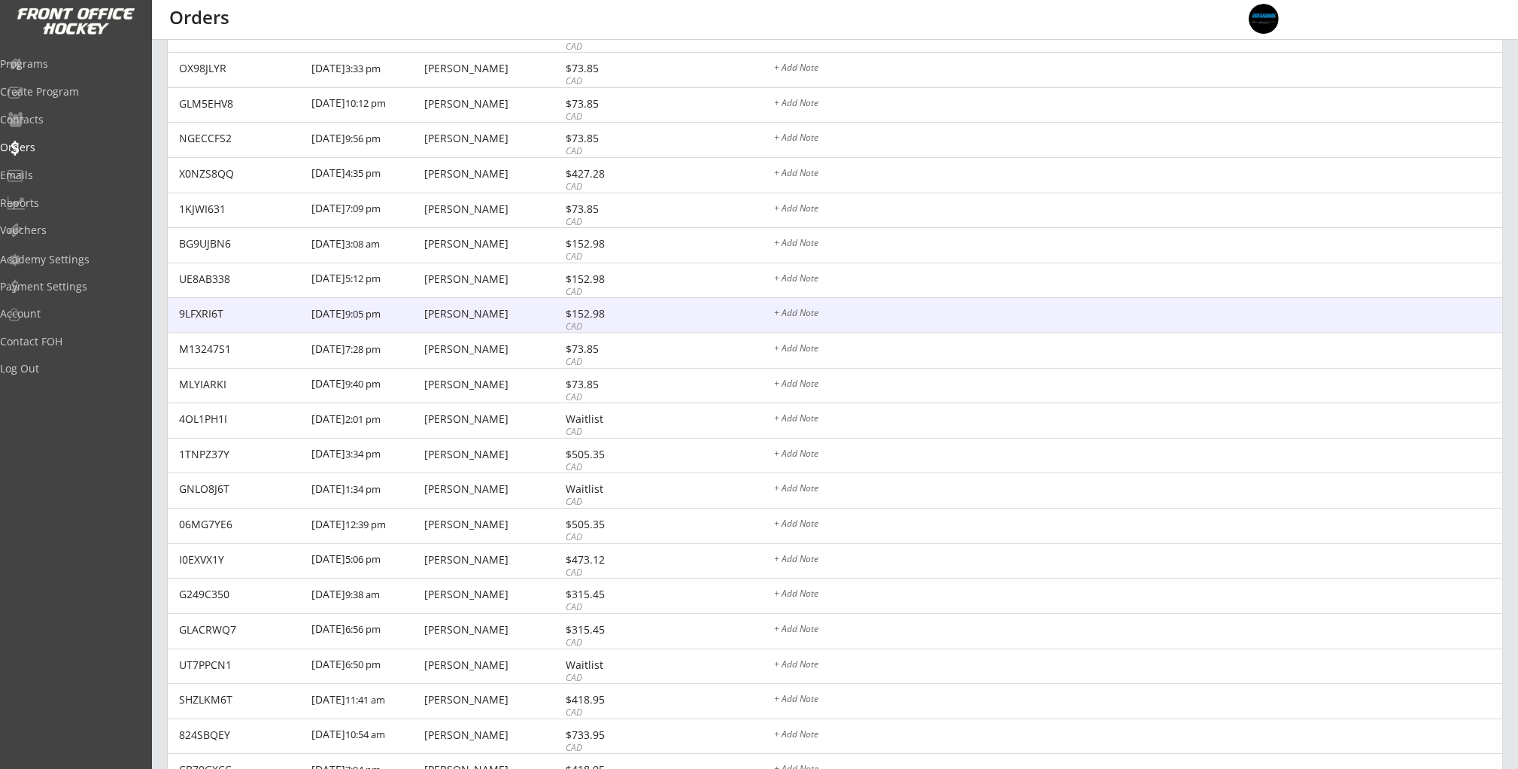
scroll to position [360, 0]
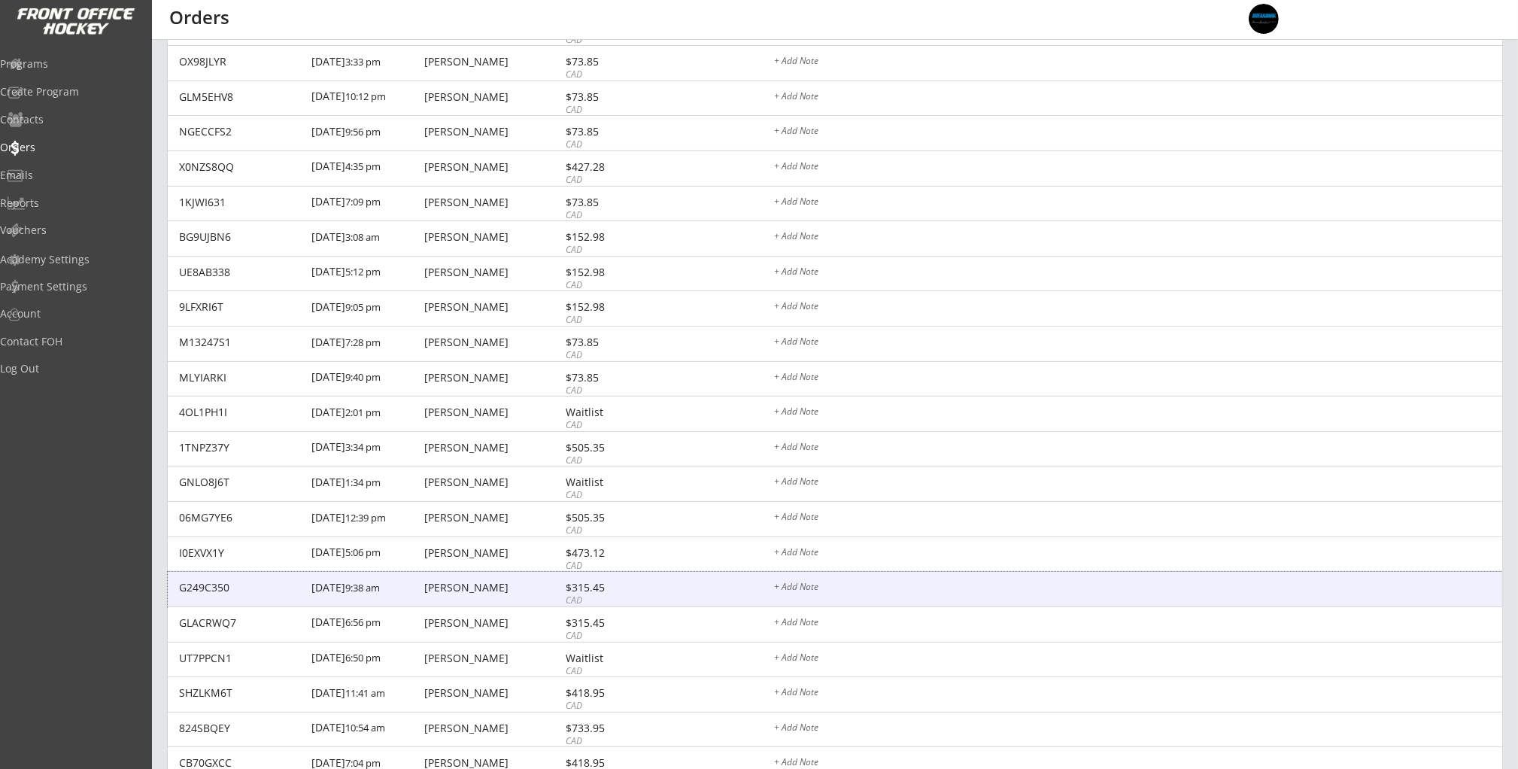
click at [505, 591] on div "[PERSON_NAME]" at bounding box center [492, 587] width 137 height 11
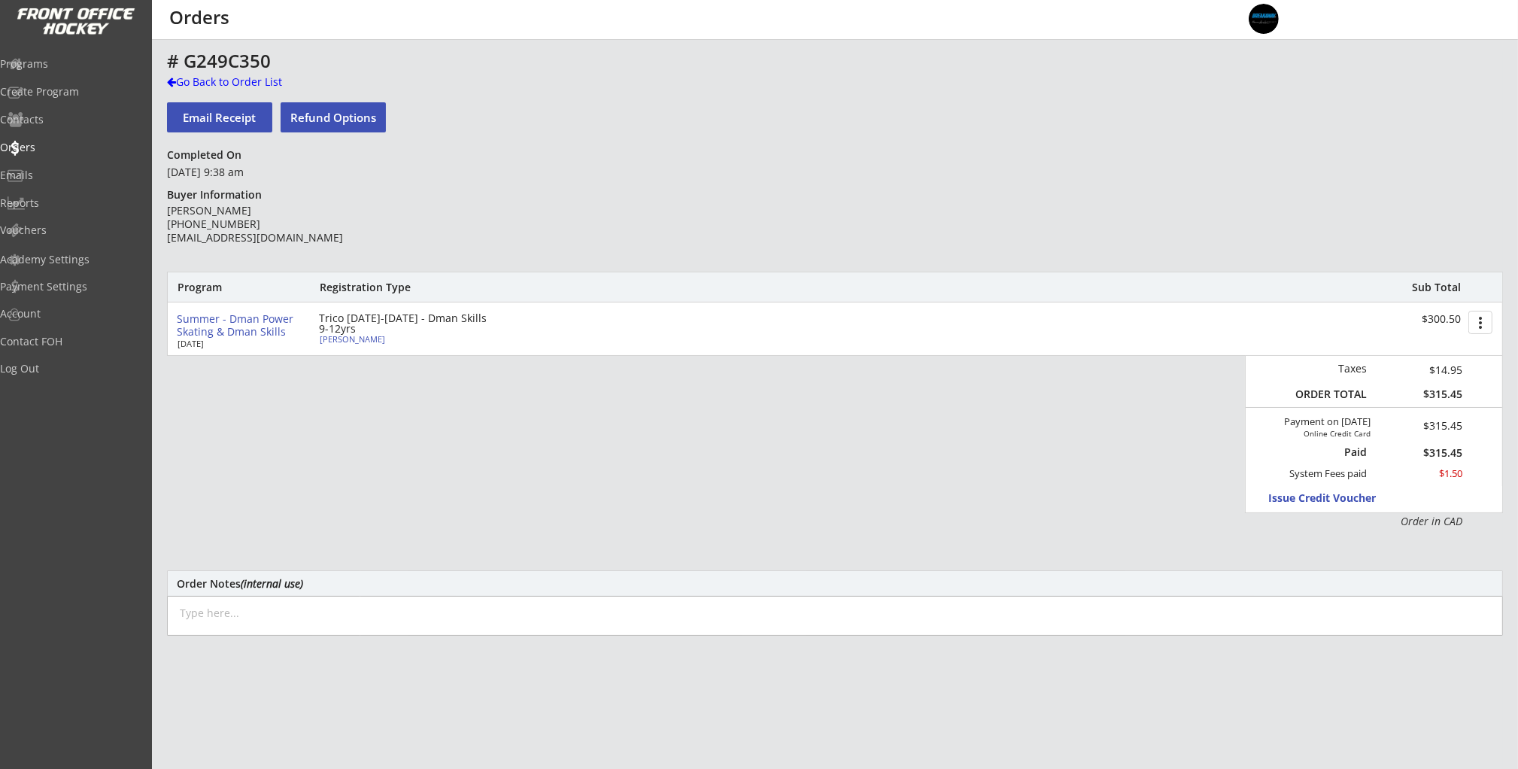
click at [190, 73] on div "# G249C350" at bounding box center [527, 62] width 721 height 23
click at [194, 80] on div "Go Back to Order List" at bounding box center [244, 81] width 155 height 15
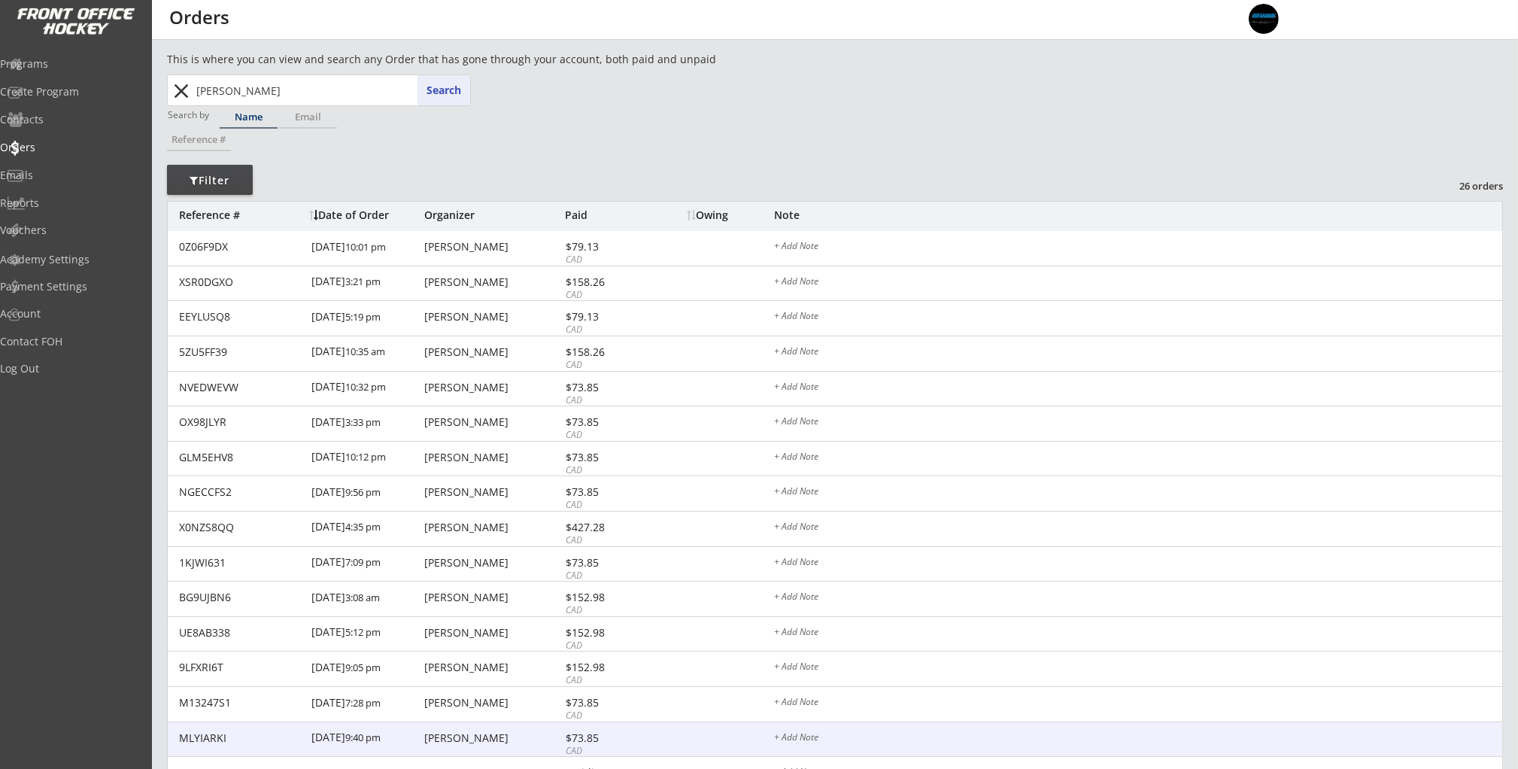
click at [474, 734] on div "[PERSON_NAME]" at bounding box center [492, 738] width 137 height 11
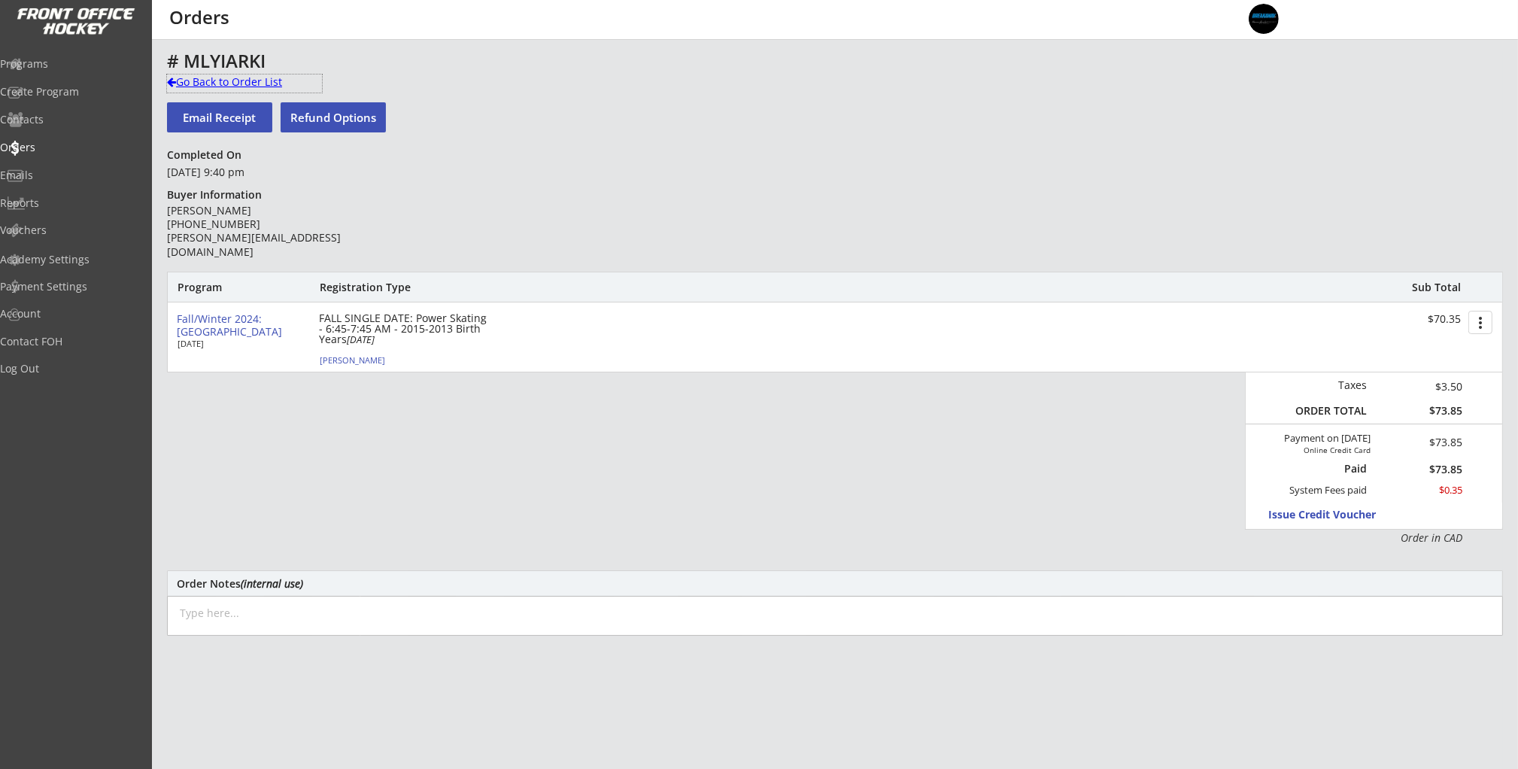
click at [219, 85] on div "Go Back to Order List" at bounding box center [244, 81] width 155 height 15
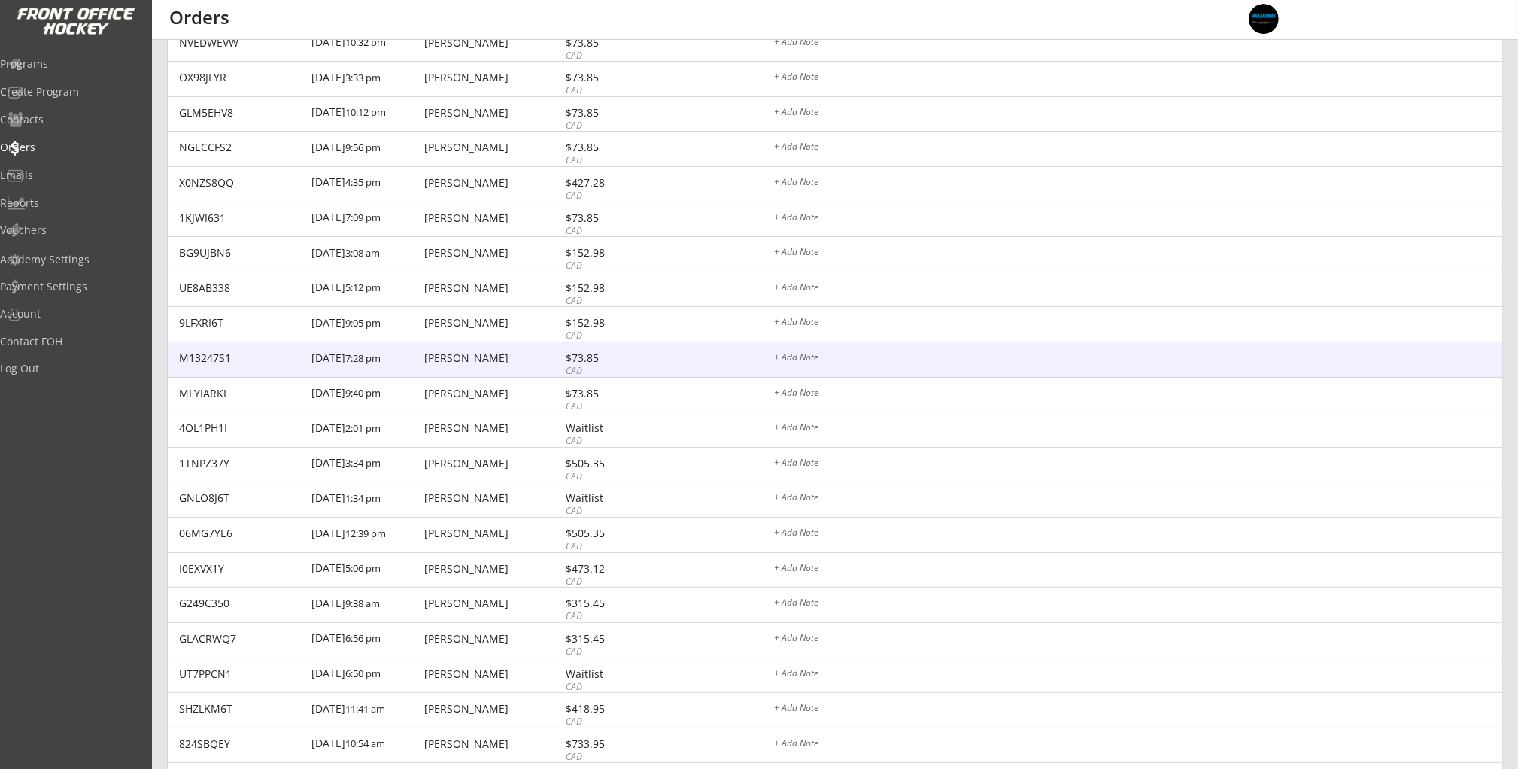
scroll to position [345, 0]
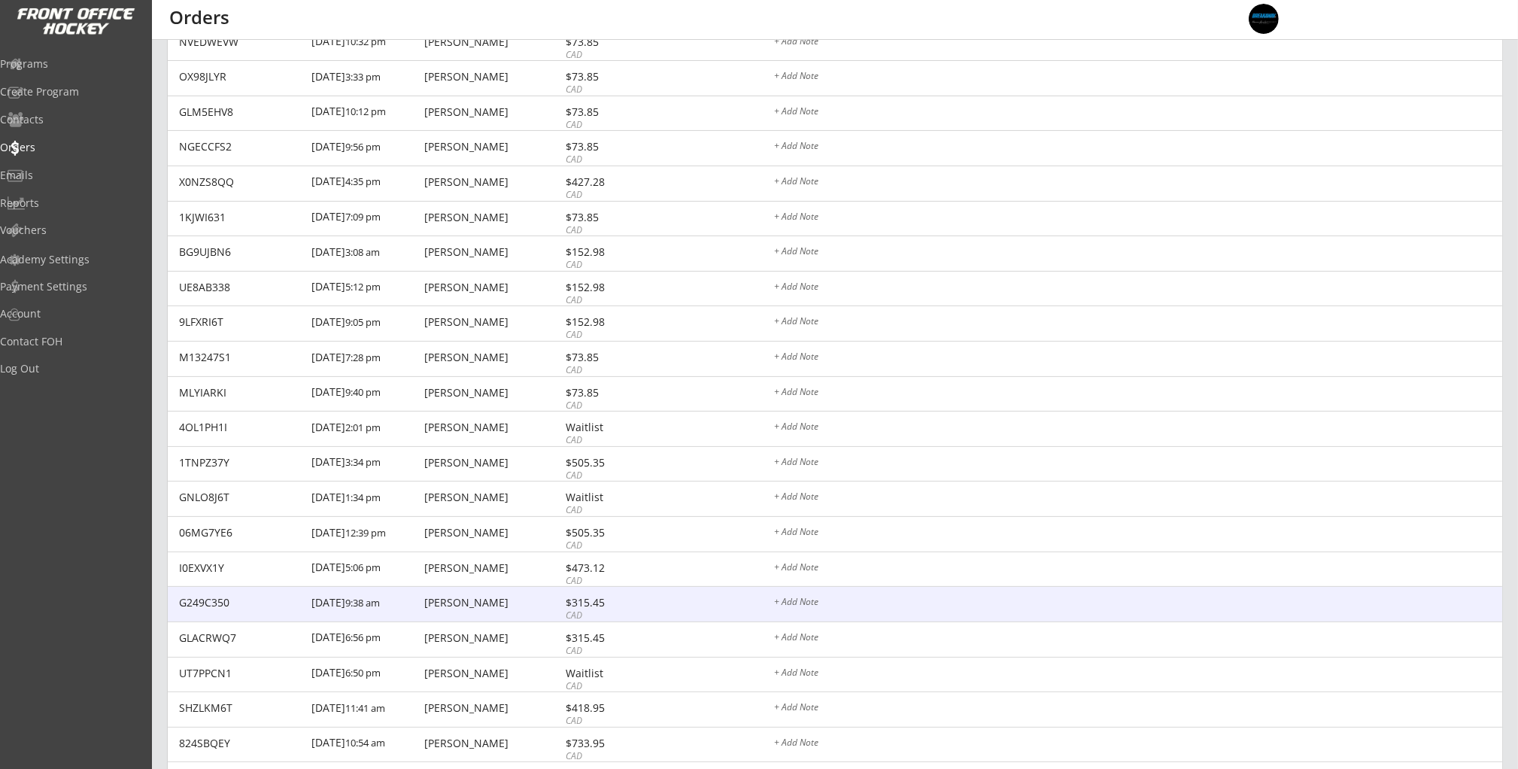
click at [481, 611] on div "G249C350 [DATE] 9:38 am [PERSON_NAME] $315.45 CAD + Add Note" at bounding box center [835, 604] width 1334 height 35
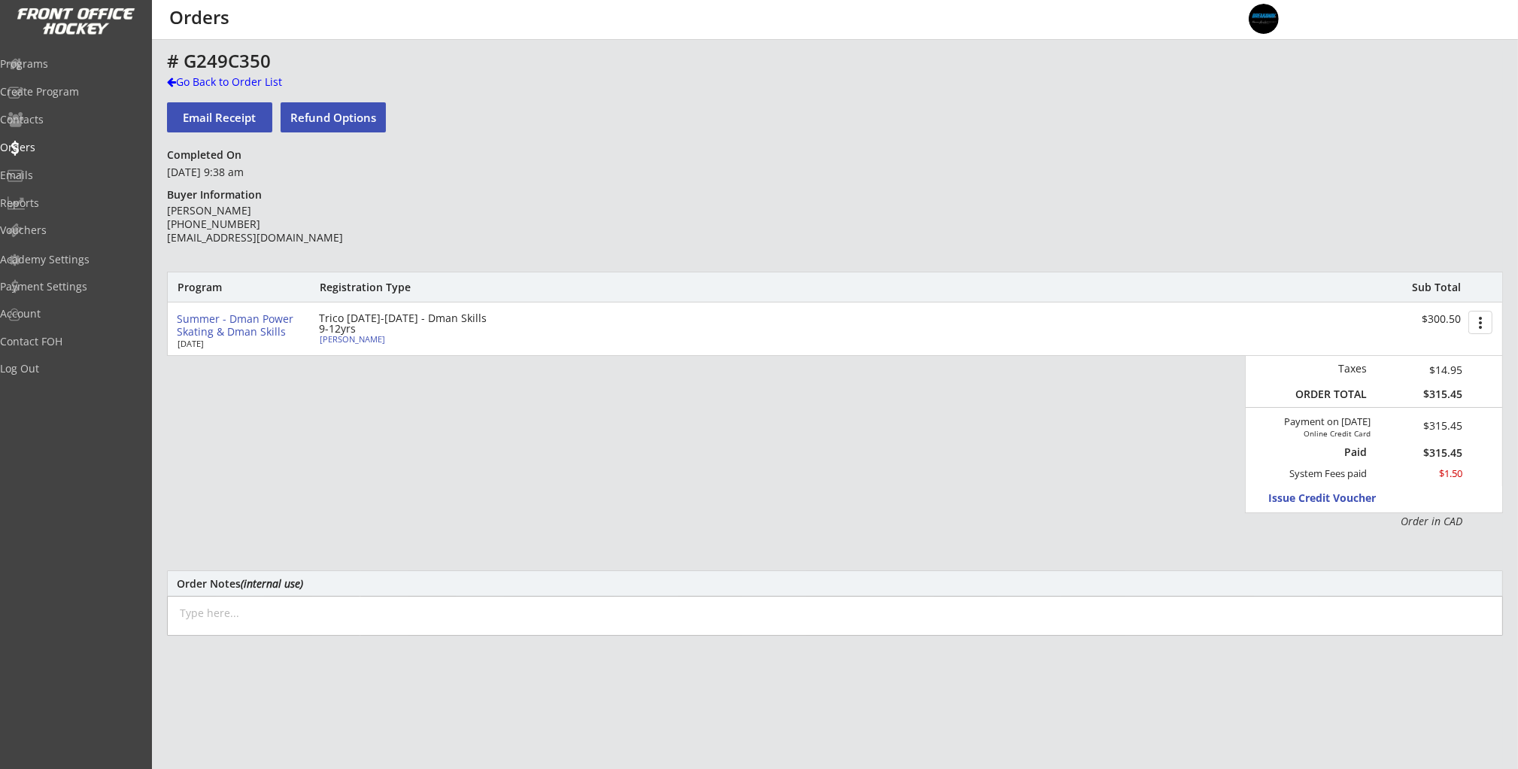
click at [338, 343] on div "[PERSON_NAME]" at bounding box center [404, 339] width 168 height 8
type input "Daniil"
type input "[PERSON_NAME]"
type input "[DATE]"
type input "[DEMOGRAPHIC_DATA]"
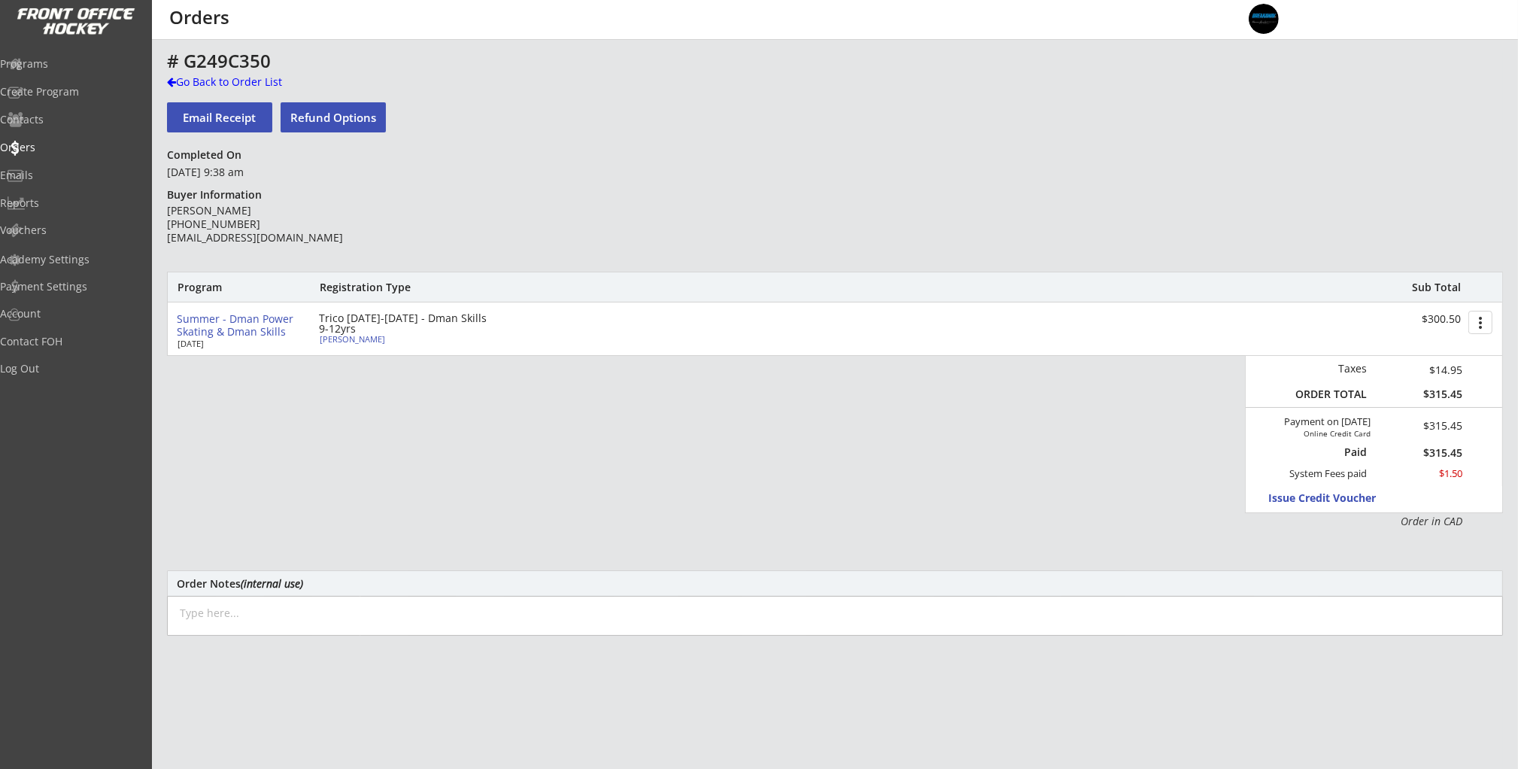
type input "[STREET_ADDRESS]"
select select ""Defense""
select select ""Youth L""
type input "[PERSON_NAME]"
type input "[PHONE_NUMBER]"
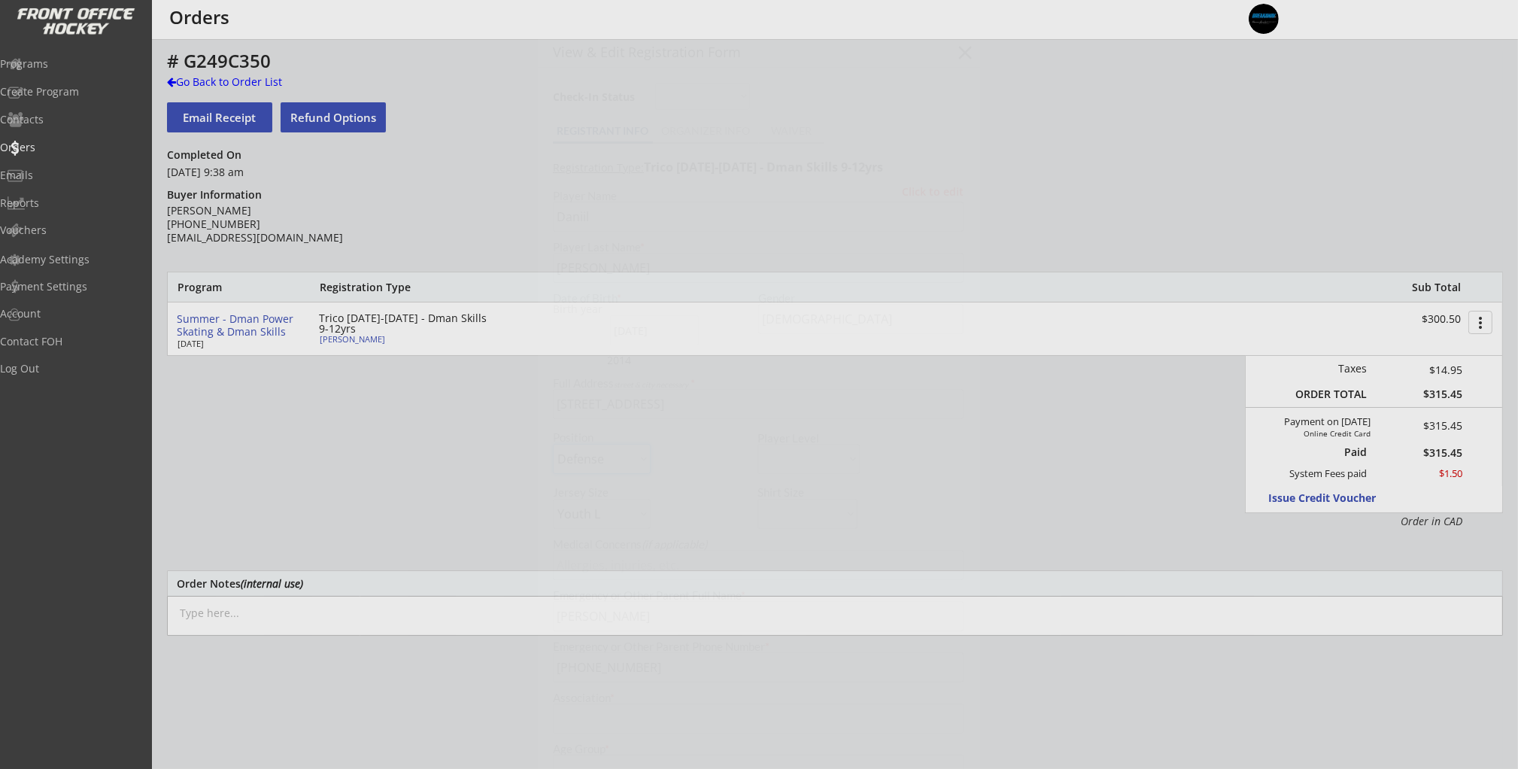
type input "Other"
type input "U9"
type input "Not Applicable"
select select ""Other""
select select ""U9""
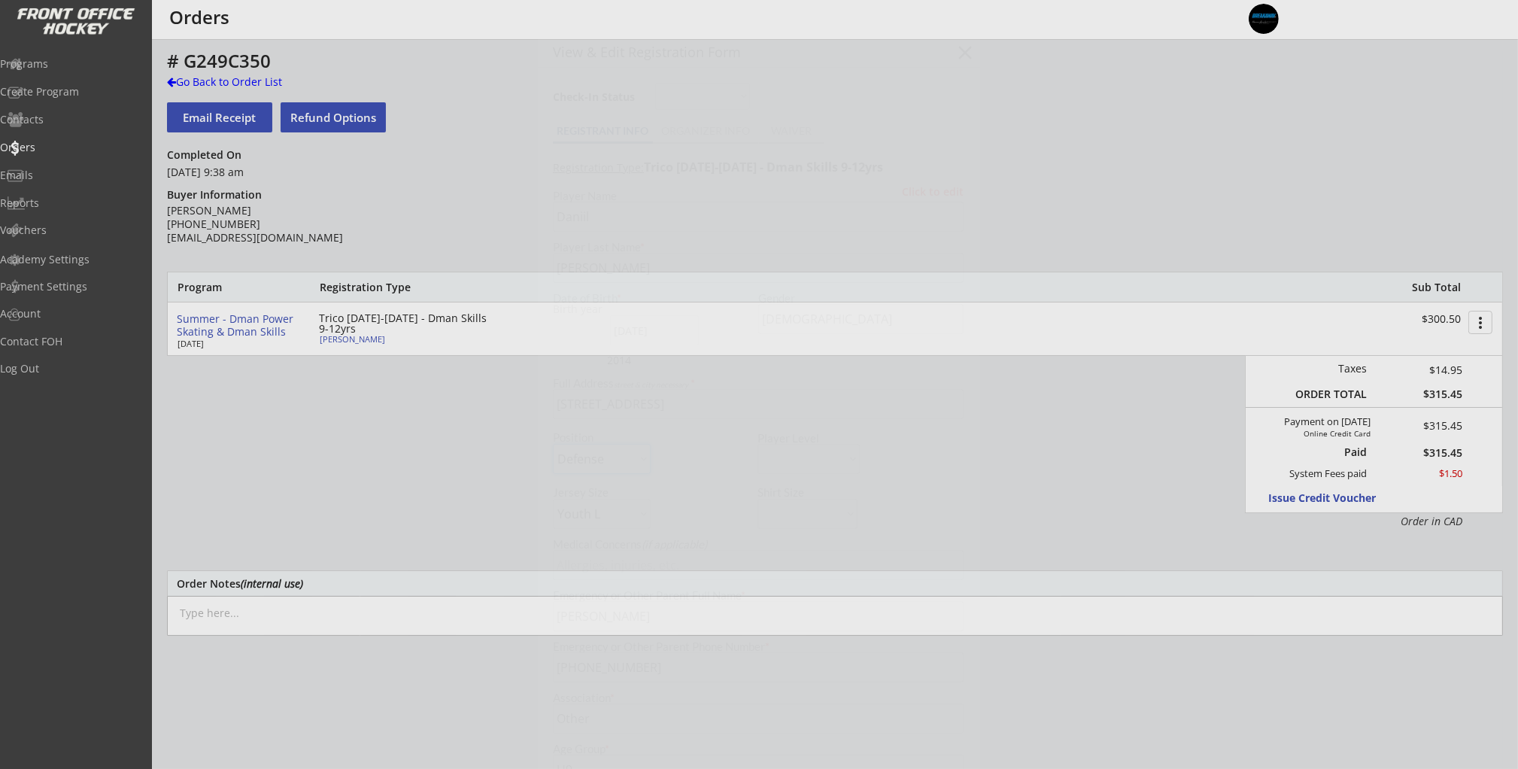
select select ""Not Applicable ""
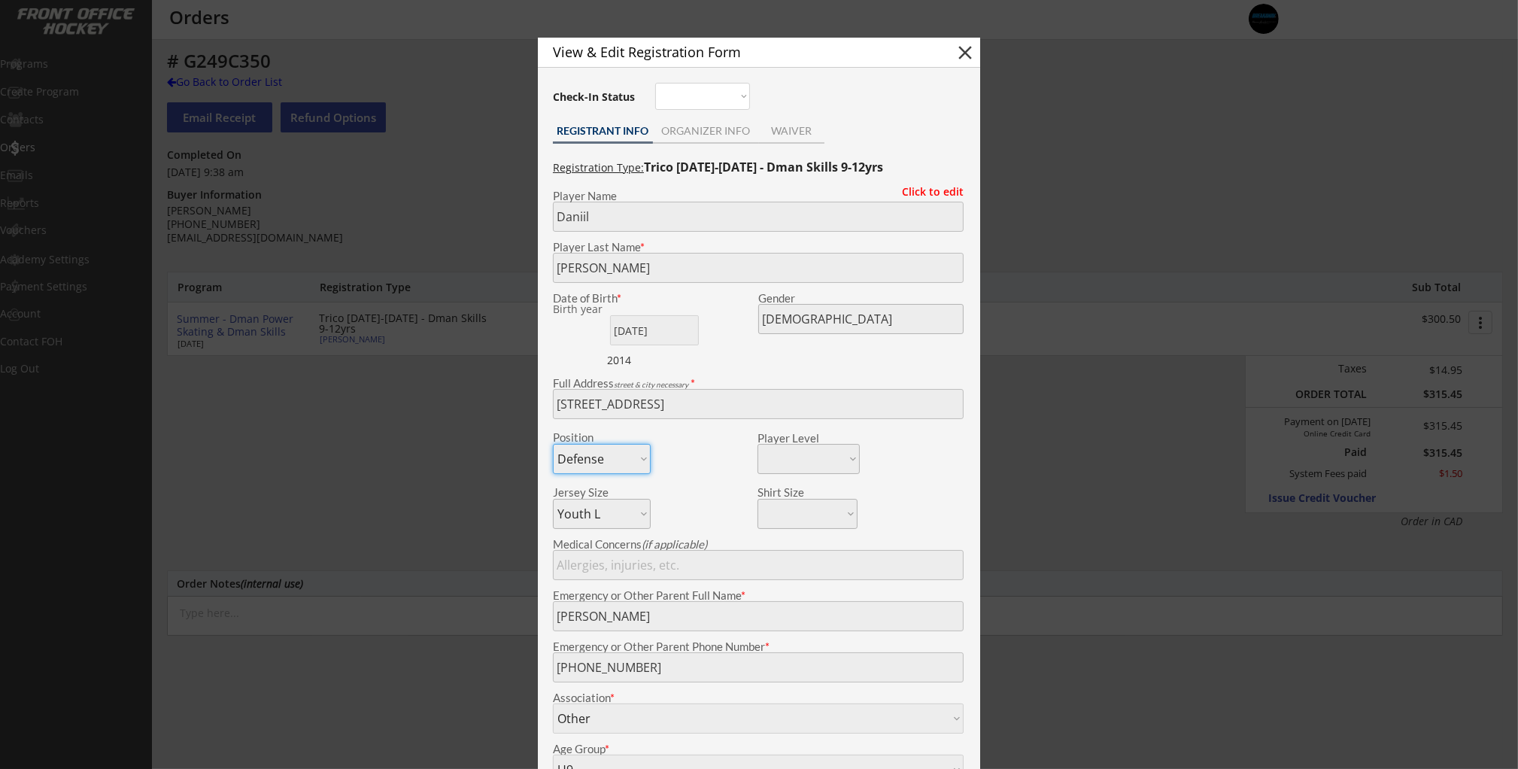
drag, startPoint x: 970, startPoint y: 52, endPoint x: 961, endPoint y: 53, distance: 8.3
click at [970, 52] on button "close" at bounding box center [965, 52] width 23 height 23
select select ""PLACEHOLDER_1427118222253""
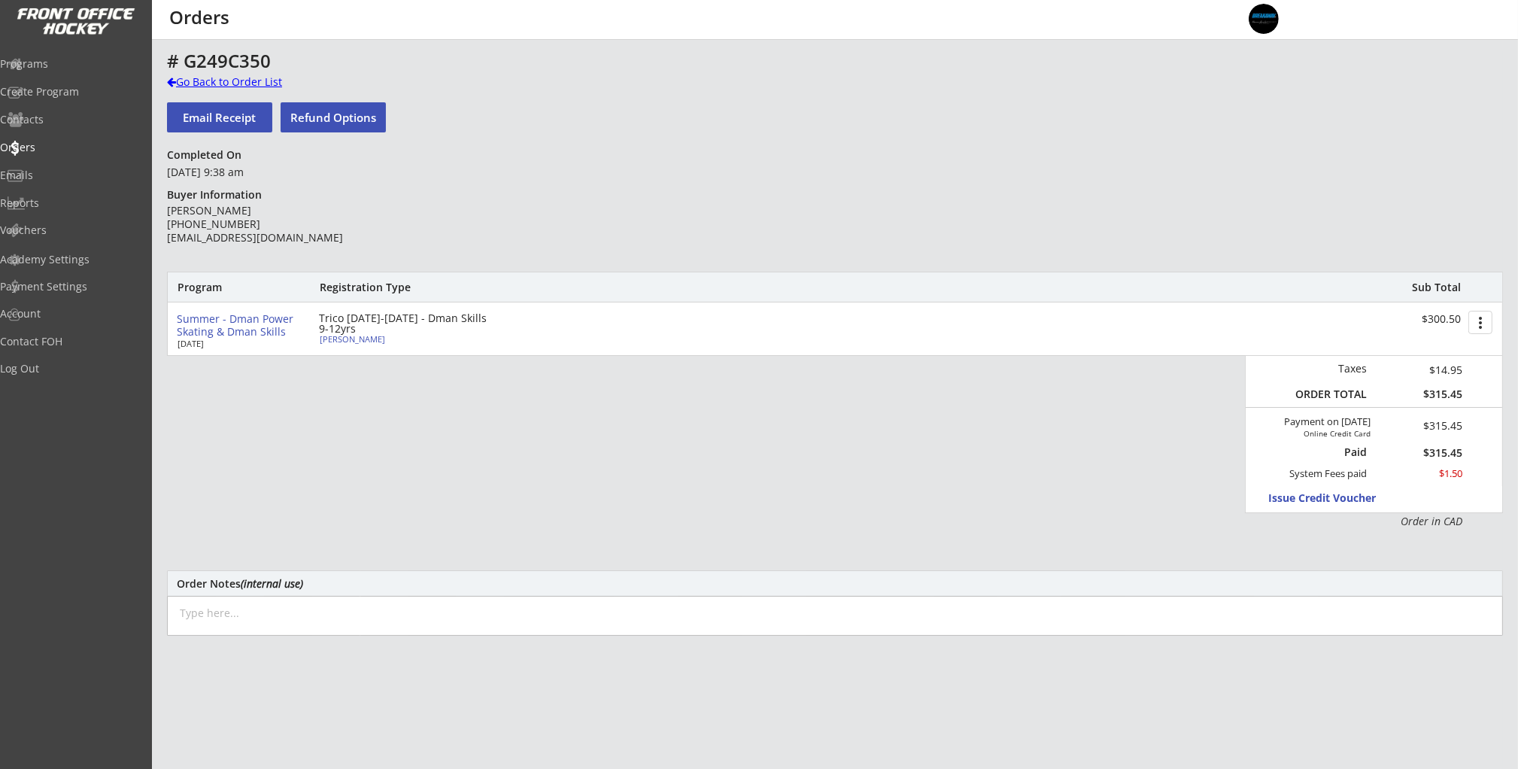
click at [194, 79] on div "Go Back to Order List" at bounding box center [244, 81] width 155 height 15
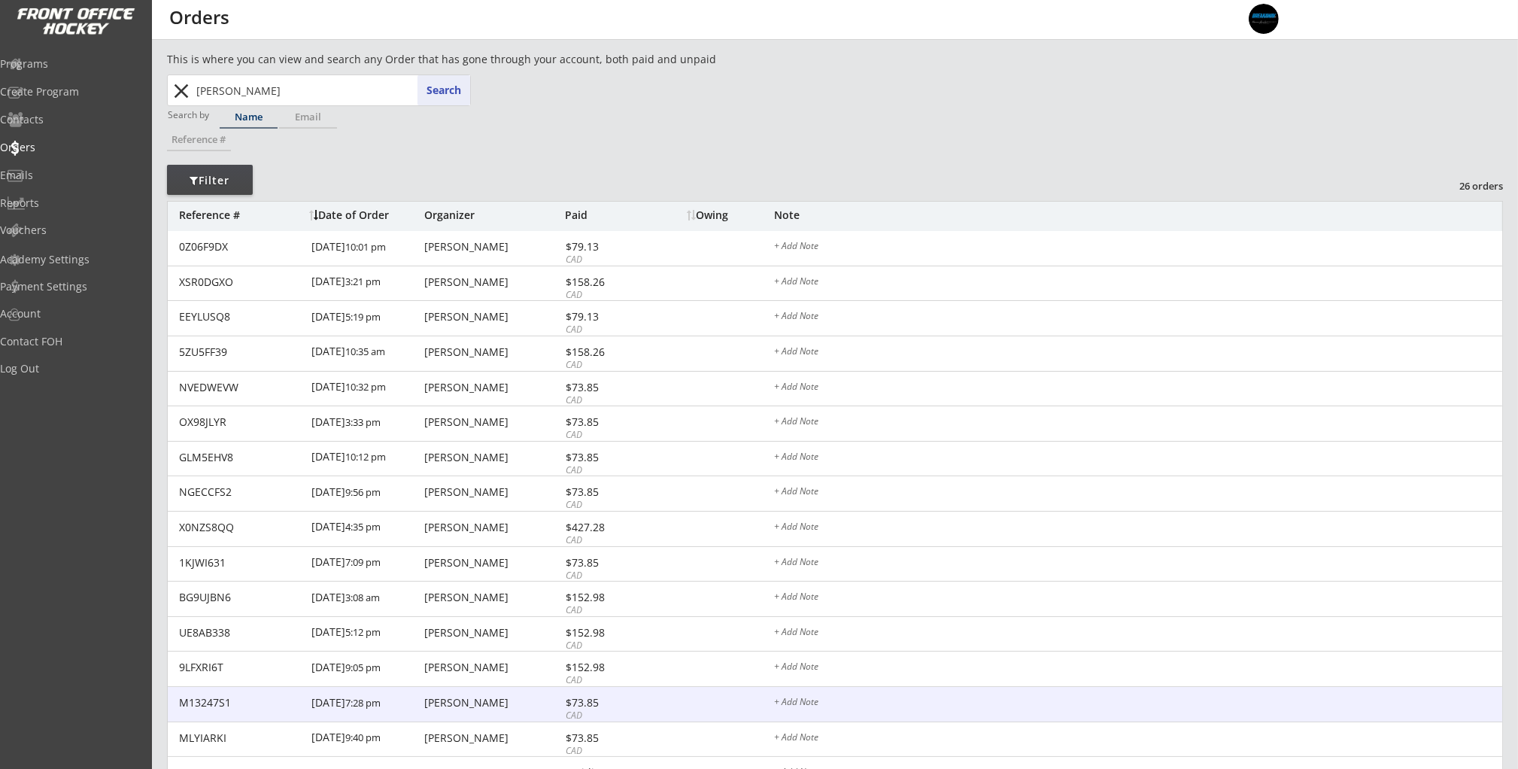
scroll to position [447, 0]
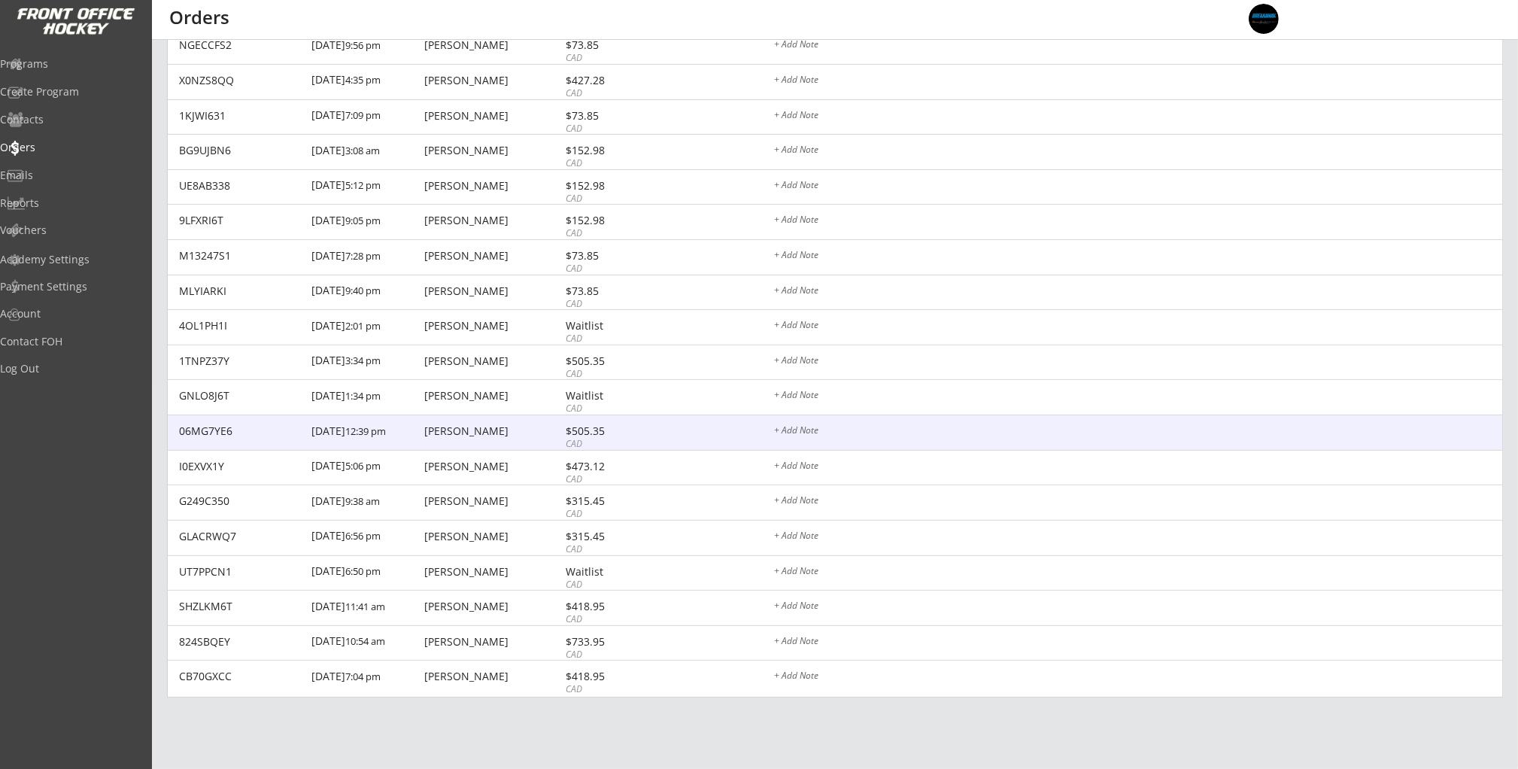
click at [493, 436] on div "[PERSON_NAME]" at bounding box center [492, 431] width 137 height 11
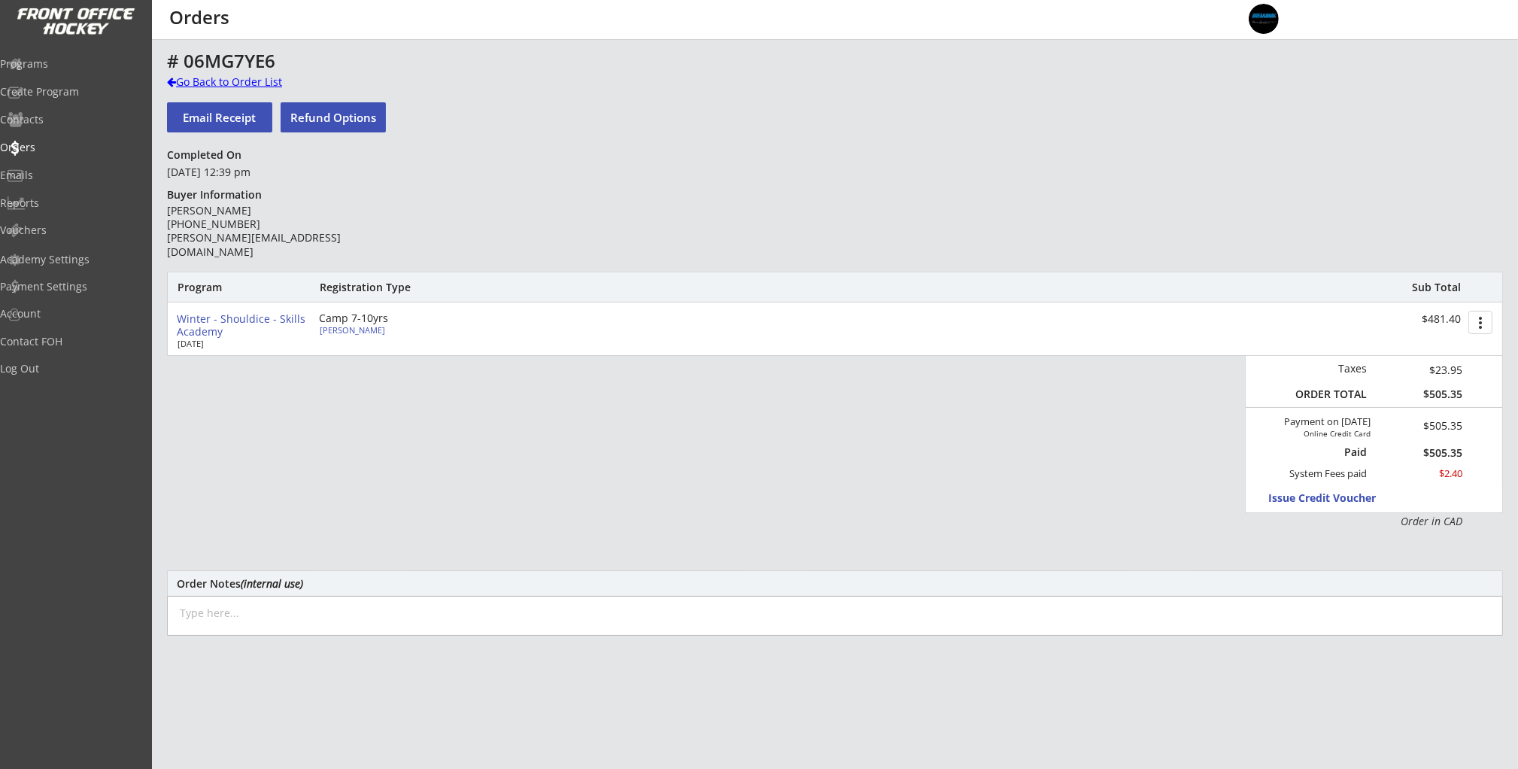
click at [232, 85] on div "Go Back to Order List" at bounding box center [244, 81] width 155 height 15
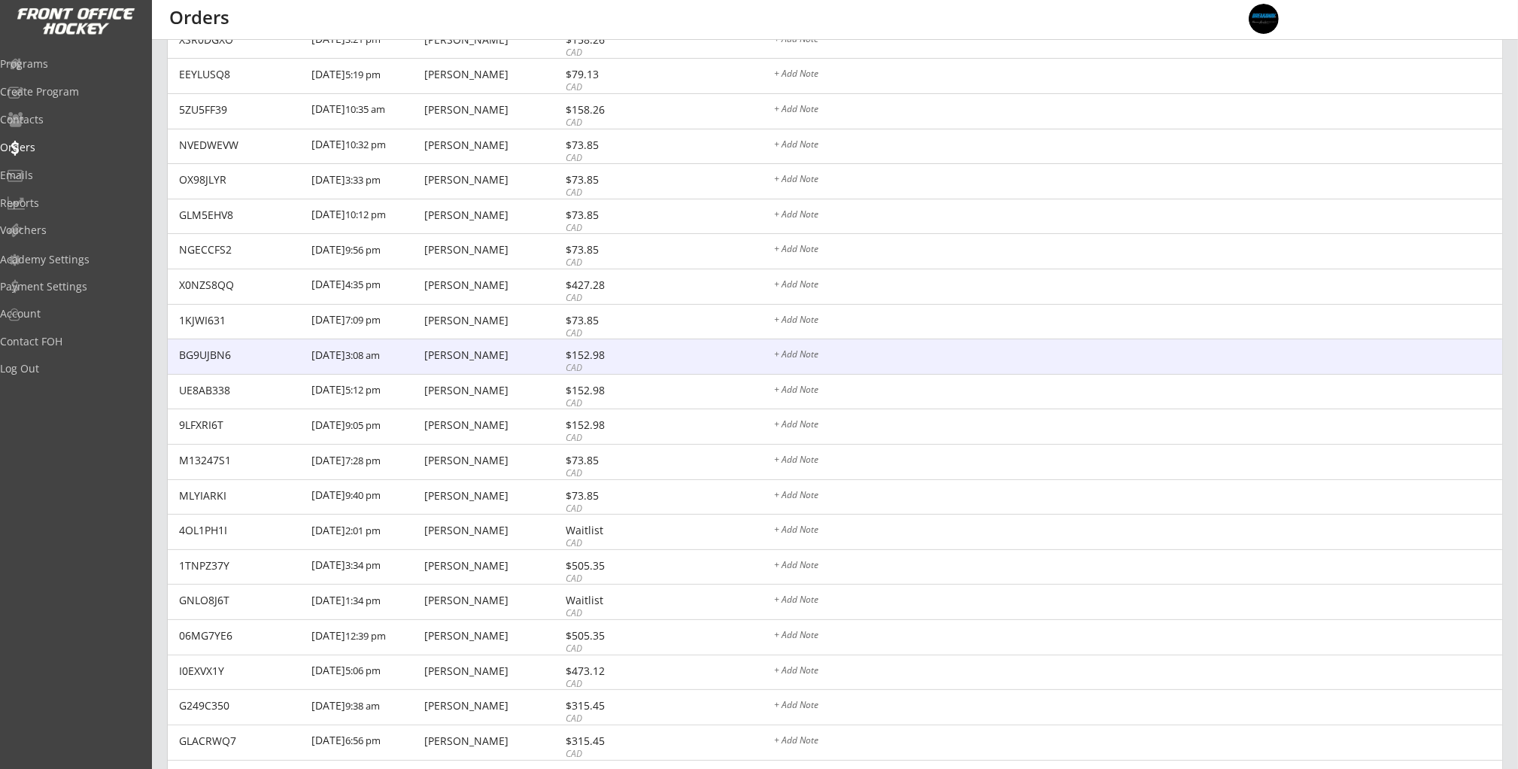
scroll to position [447, 0]
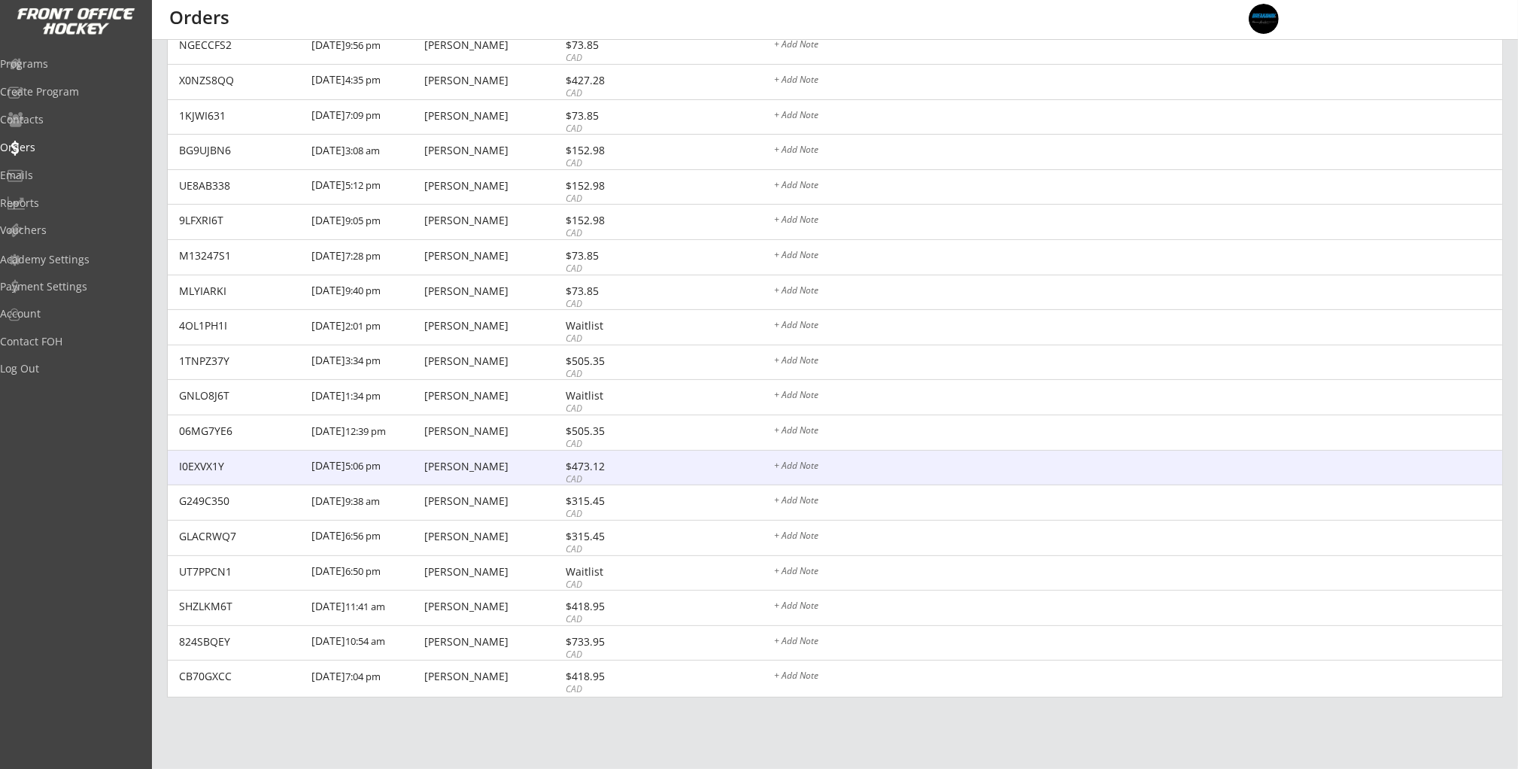
click at [476, 474] on div "I0EXVX1Y [DATE] 5:06 pm [PERSON_NAME] $473.12 CAD + Add Note" at bounding box center [835, 468] width 1334 height 35
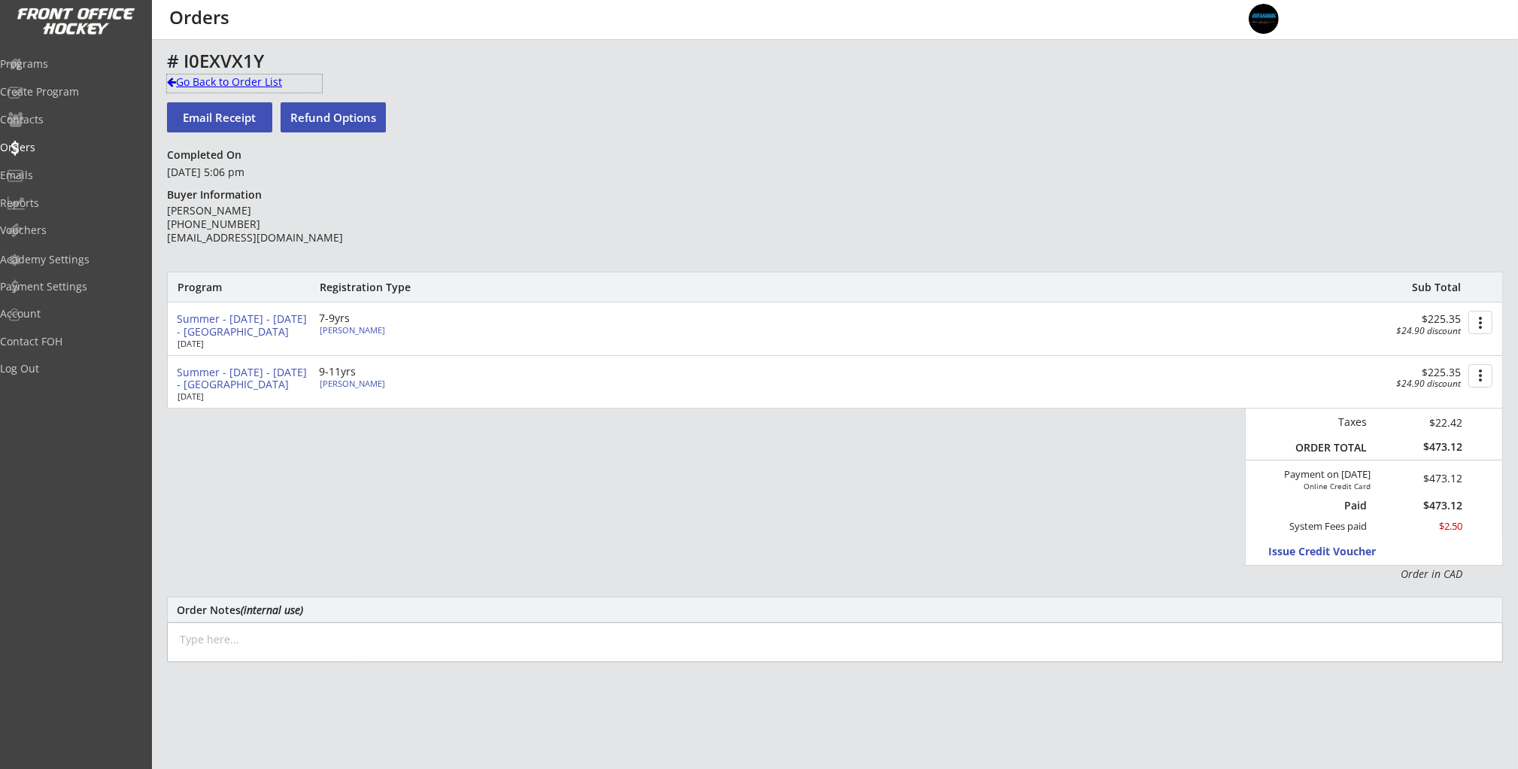
click at [231, 83] on div "Go Back to Order List" at bounding box center [244, 81] width 155 height 15
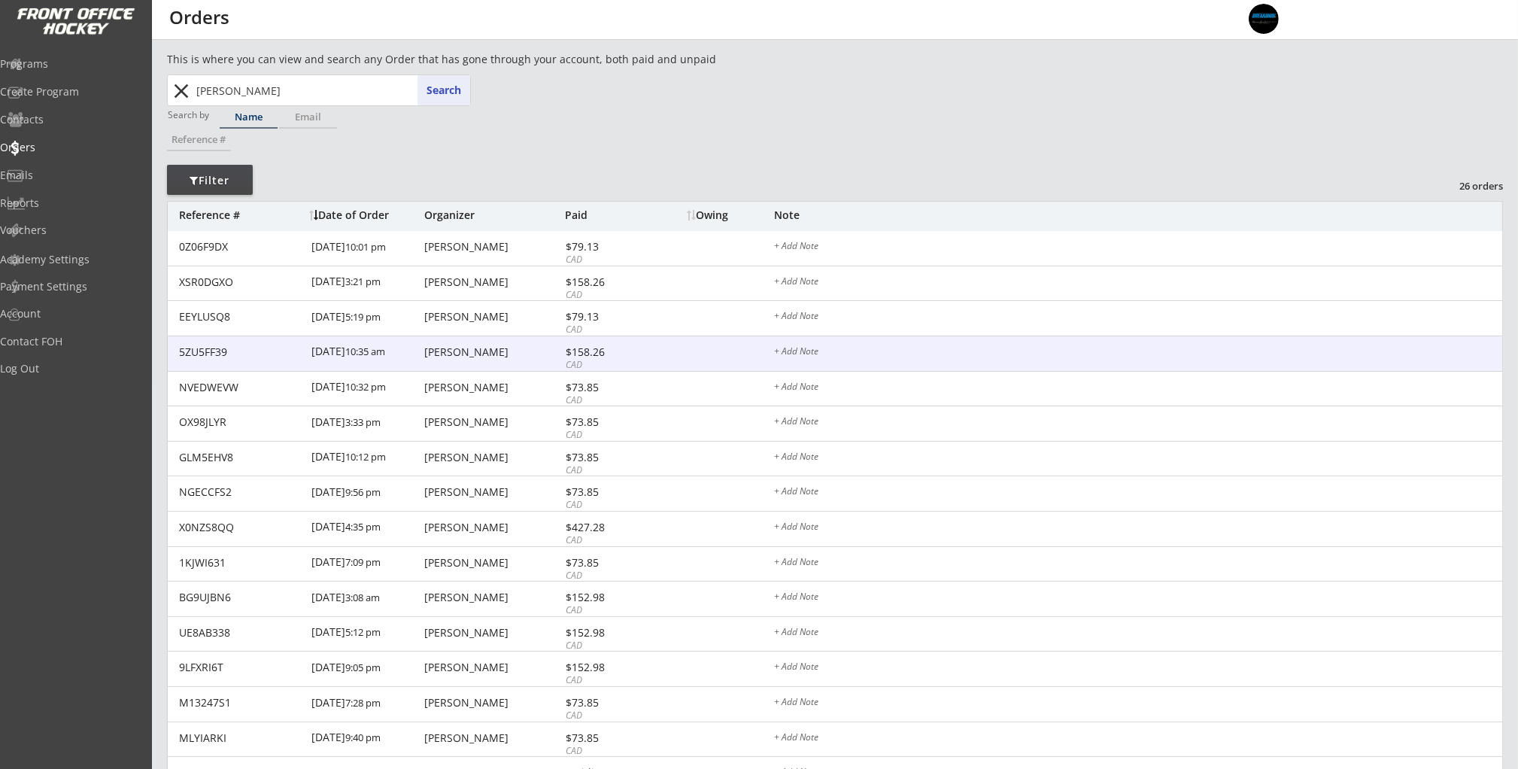
scroll to position [447, 0]
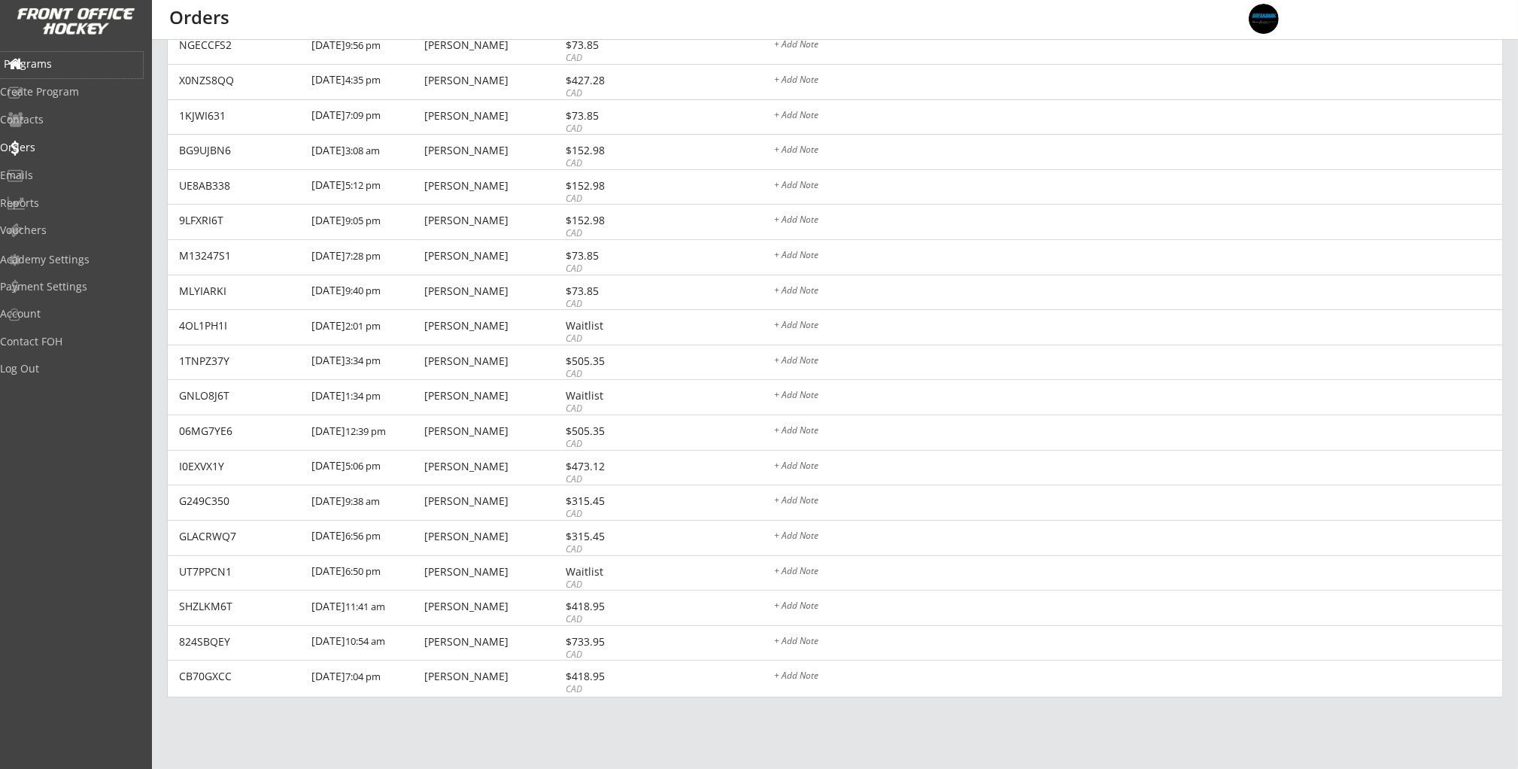
click at [65, 67] on div "Programs" at bounding box center [71, 64] width 135 height 11
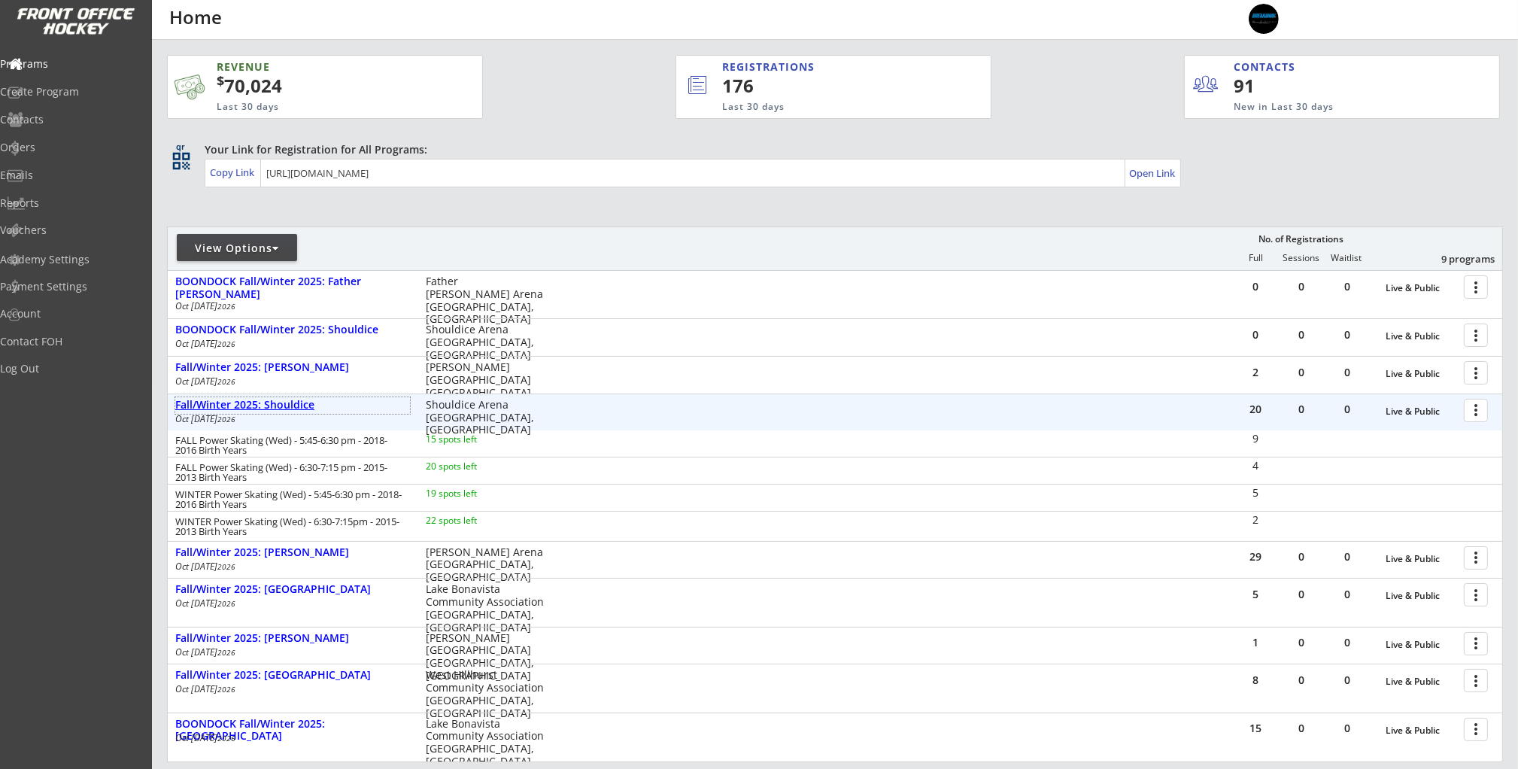
click at [299, 406] on div "Fall/Winter 2025: Shouldice" at bounding box center [292, 405] width 235 height 13
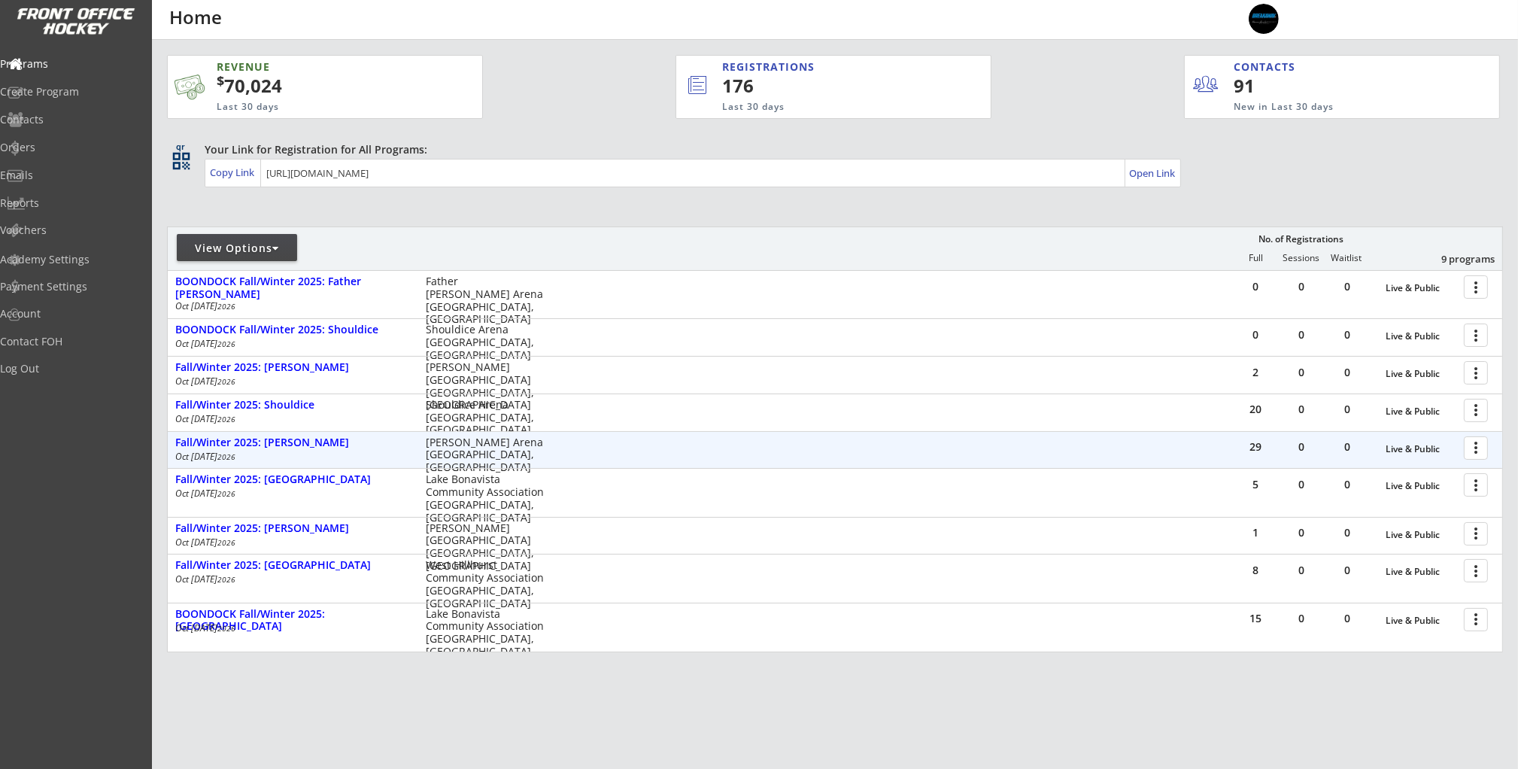
click at [1481, 448] on div at bounding box center [1478, 447] width 26 height 26
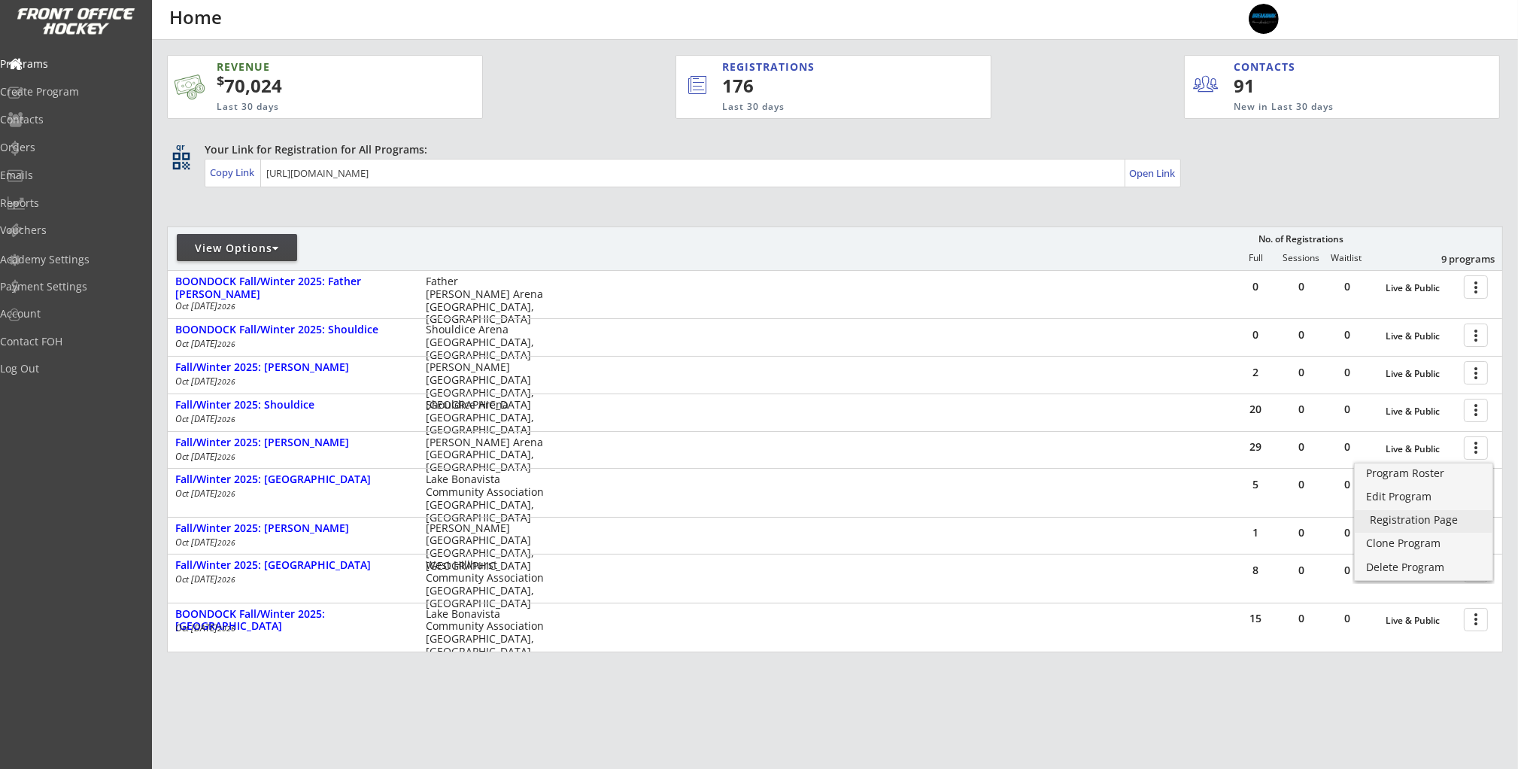
click at [1419, 524] on div "Registration Page" at bounding box center [1424, 520] width 108 height 11
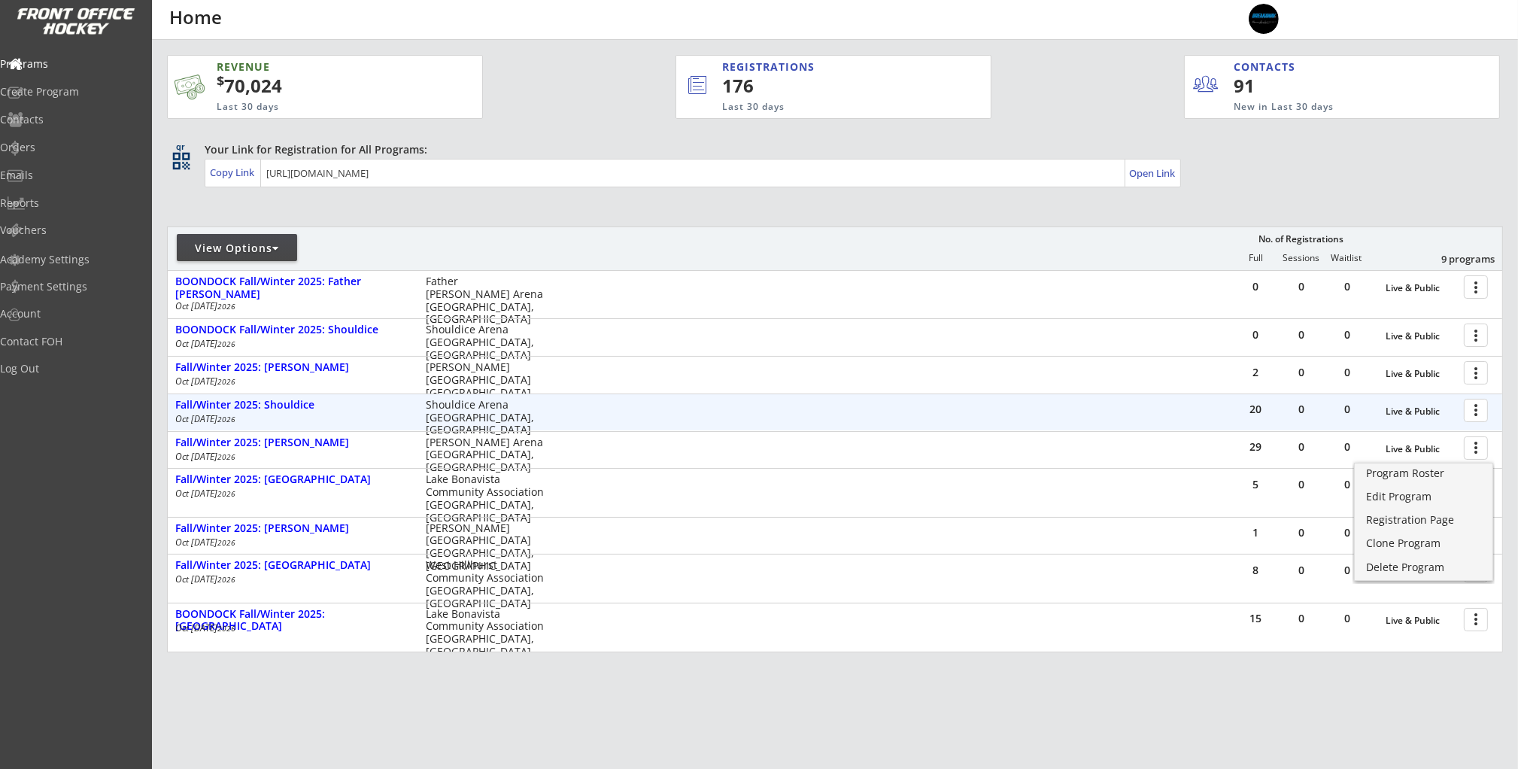
click at [1480, 411] on div at bounding box center [1478, 409] width 26 height 26
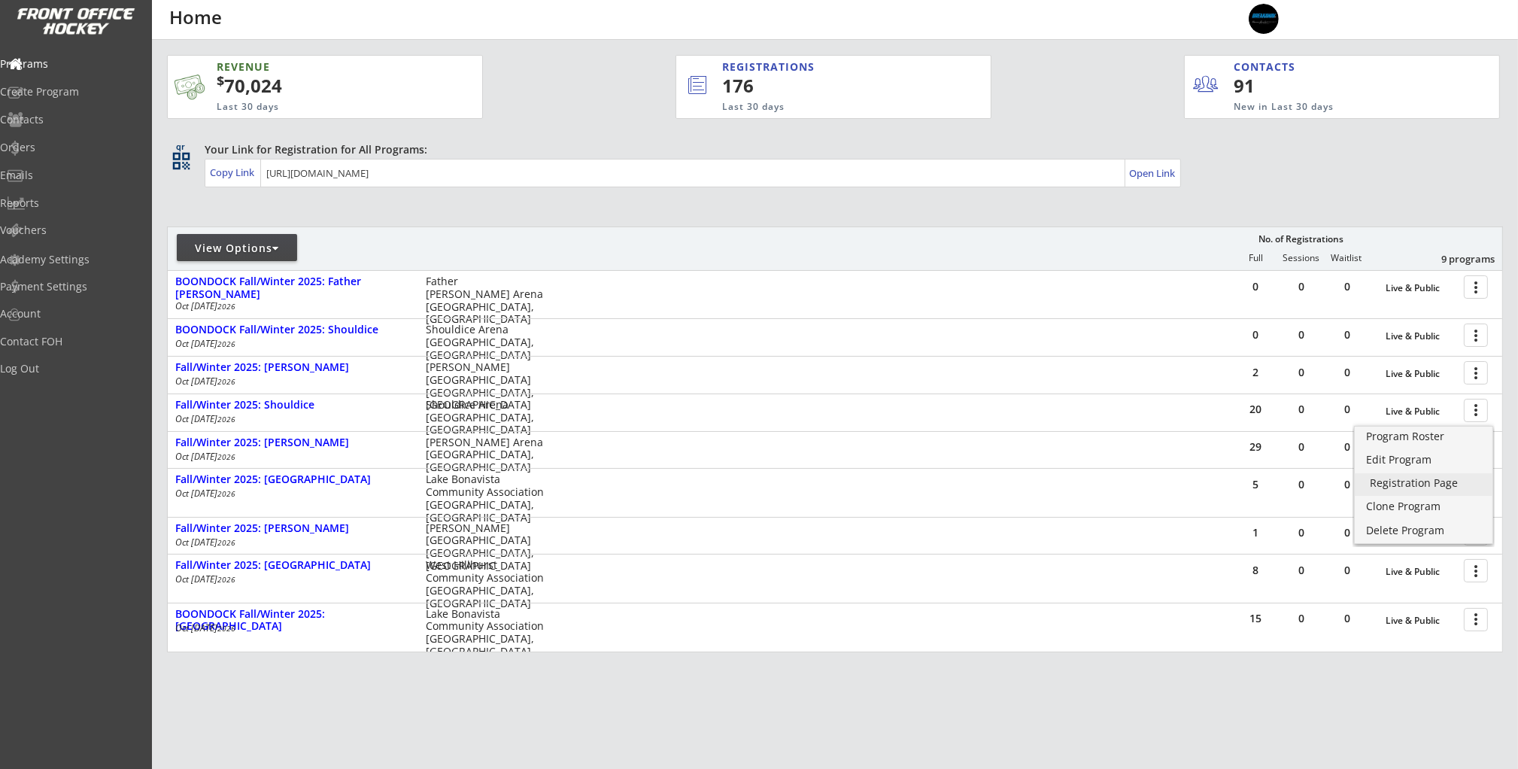
click at [1423, 491] on link "Registration Page" at bounding box center [1424, 484] width 138 height 23
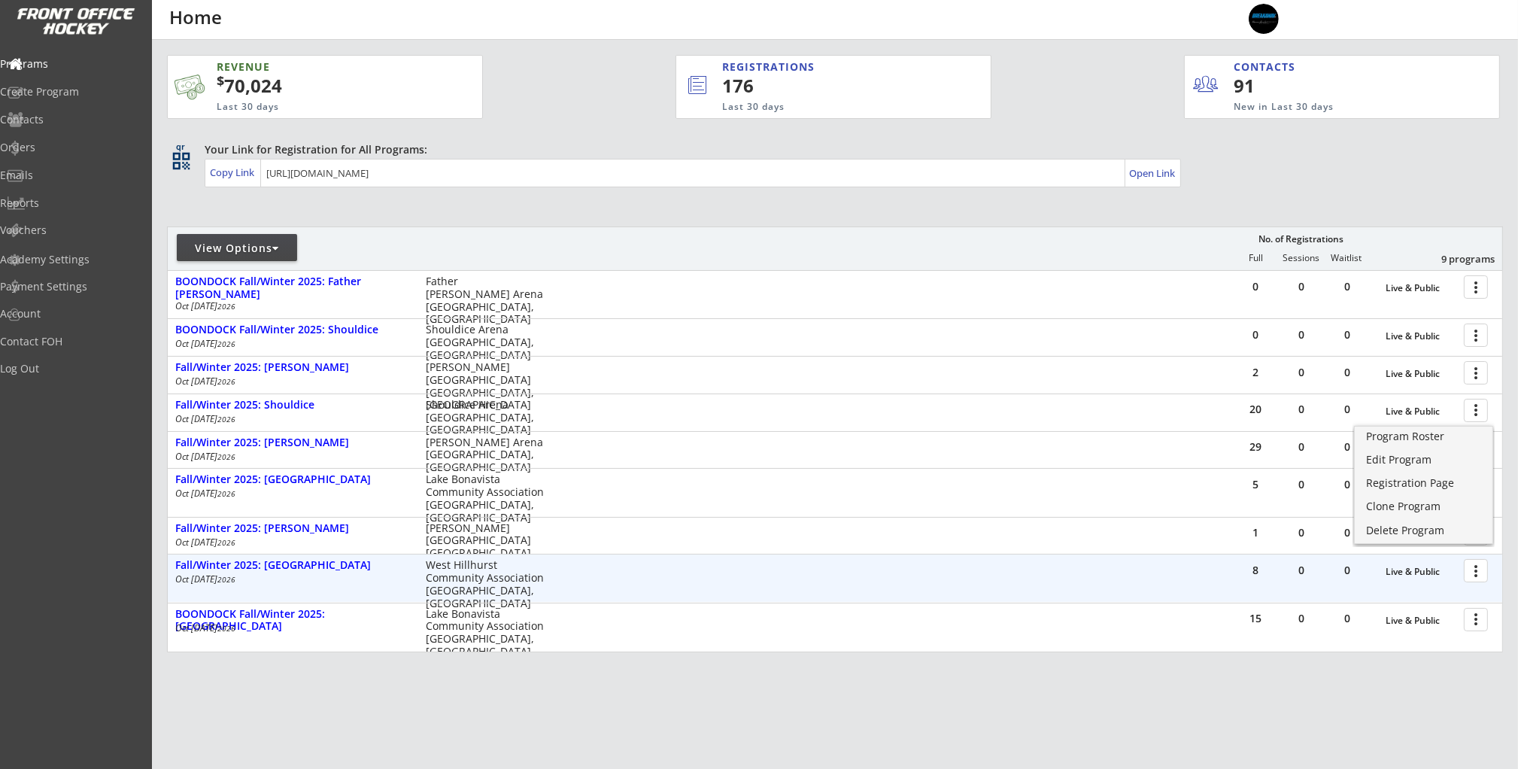
click at [1476, 572] on div at bounding box center [1478, 570] width 26 height 26
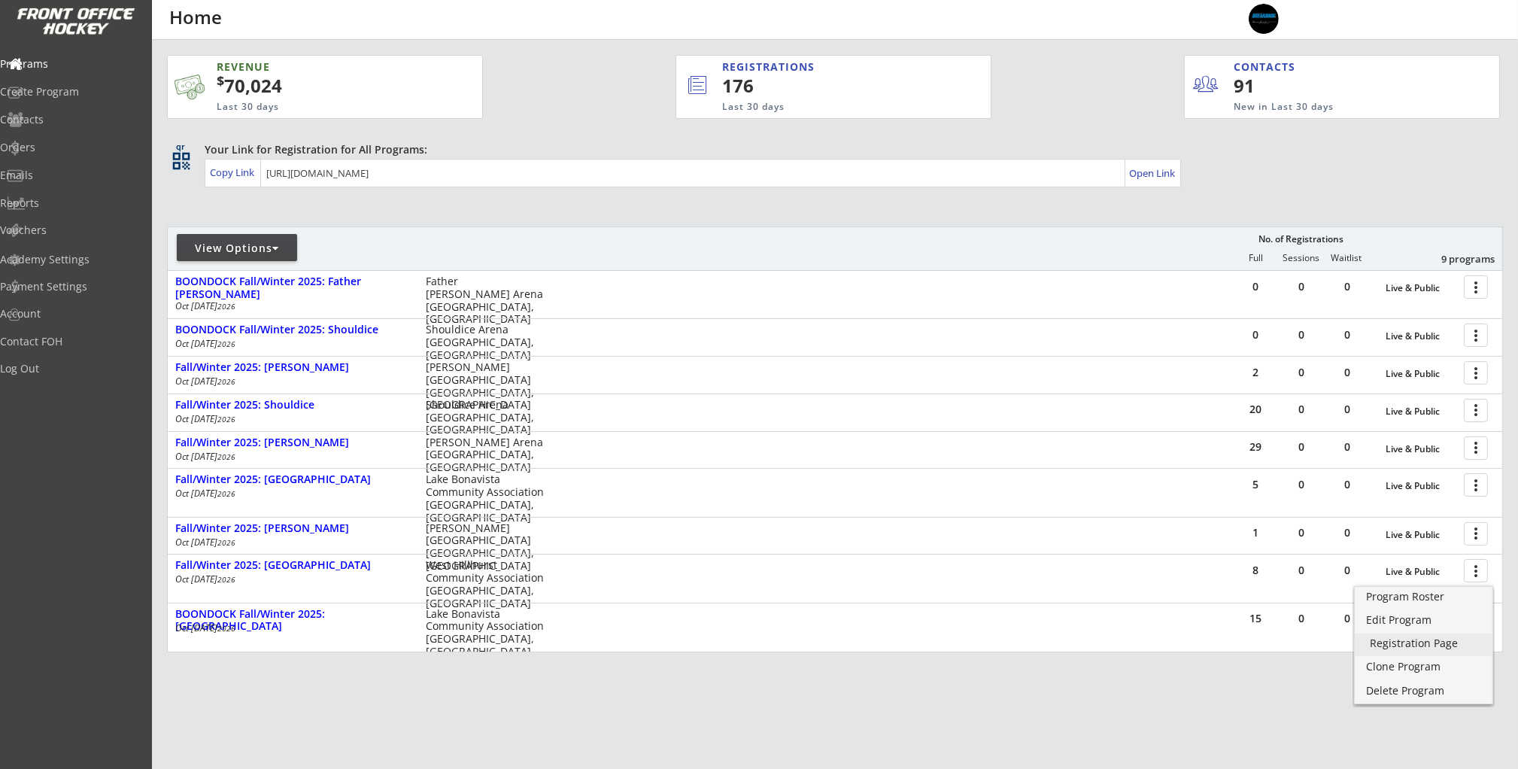
click at [1424, 654] on link "Registration Page" at bounding box center [1424, 644] width 138 height 23
